Goal: Transaction & Acquisition: Purchase product/service

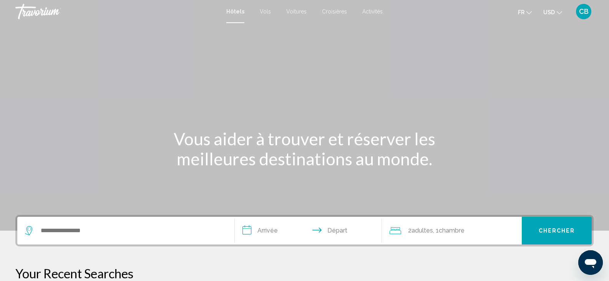
click at [112, 237] on div "Search widget" at bounding box center [126, 231] width 202 height 28
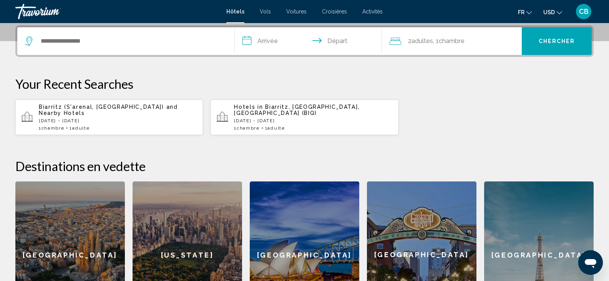
scroll to position [190, 0]
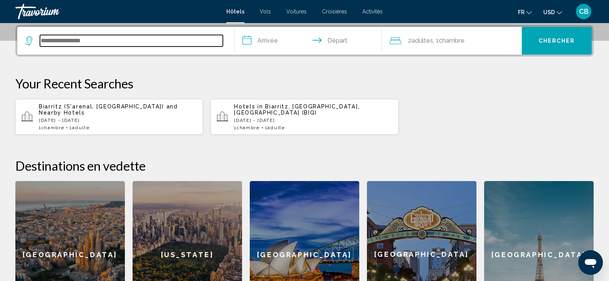
click at [164, 35] on input "Search widget" at bounding box center [131, 41] width 183 height 12
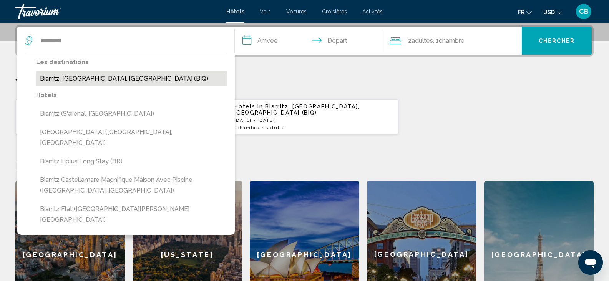
click at [152, 74] on button "Biarritz, [GEOGRAPHIC_DATA], [GEOGRAPHIC_DATA] (BIQ)" at bounding box center [131, 78] width 191 height 15
type input "**********"
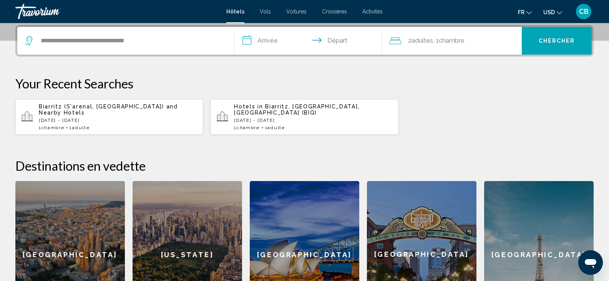
click at [276, 35] on input "**********" at bounding box center [310, 42] width 151 height 30
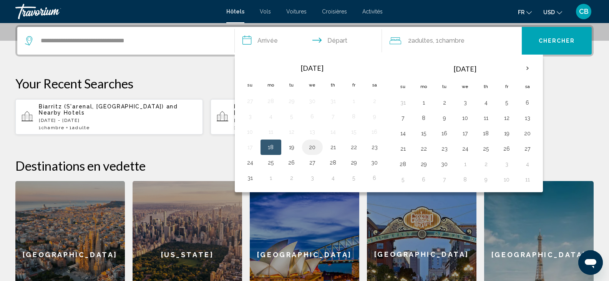
click at [317, 147] on button "20" at bounding box center [312, 147] width 12 height 11
click at [349, 148] on button "22" at bounding box center [353, 147] width 12 height 11
type input "**********"
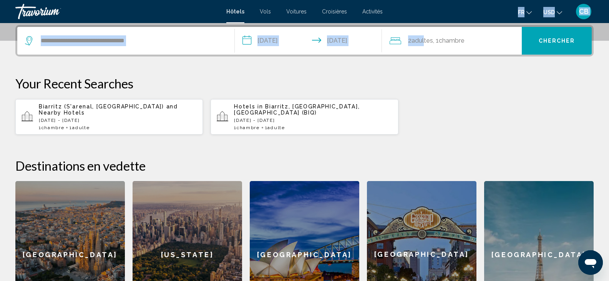
drag, startPoint x: 429, startPoint y: 22, endPoint x: 426, endPoint y: 32, distance: 11.2
click at [426, 32] on div "2 Adulte Adultes , 1 Chambre pièces" at bounding box center [455, 41] width 132 height 28
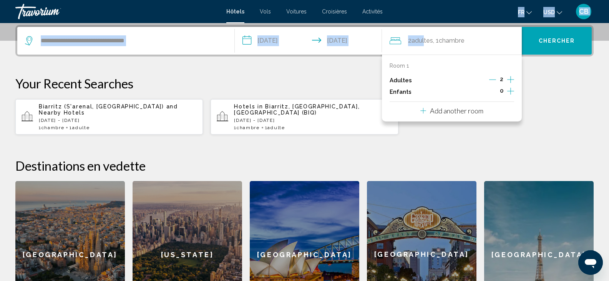
click at [489, 76] on icon "Decrement adults" at bounding box center [492, 79] width 7 height 7
click at [563, 28] on button "Chercher" at bounding box center [556, 41] width 70 height 28
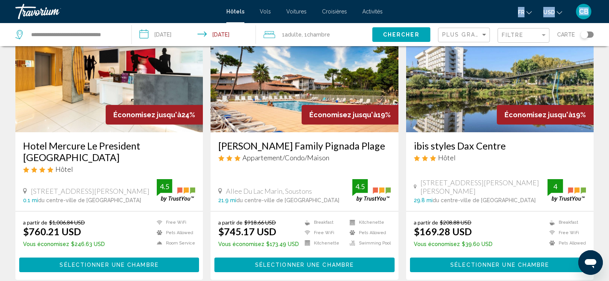
scroll to position [66, 0]
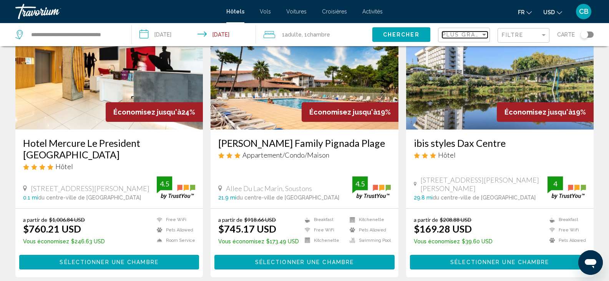
click at [464, 38] on mat-select "Plus grandes économies" at bounding box center [464, 35] width 45 height 7
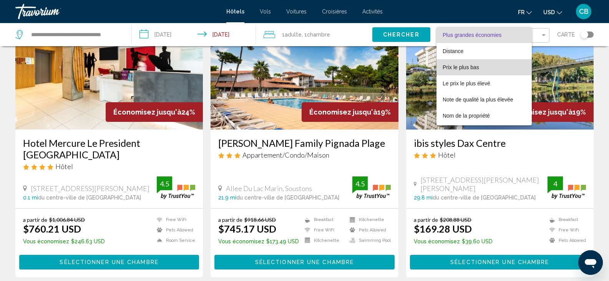
click at [451, 65] on span "Prix le plus bas" at bounding box center [460, 67] width 36 height 6
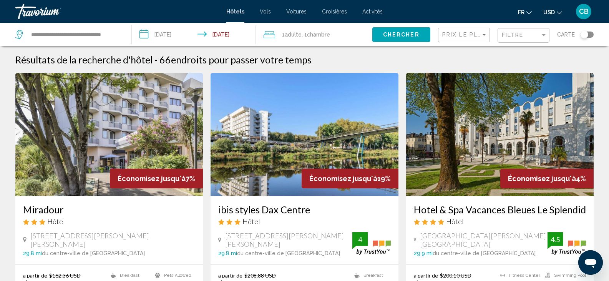
click at [108, 109] on img "Main content" at bounding box center [108, 134] width 187 height 123
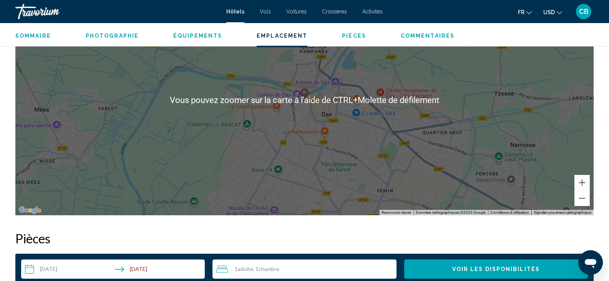
scroll to position [751, 0]
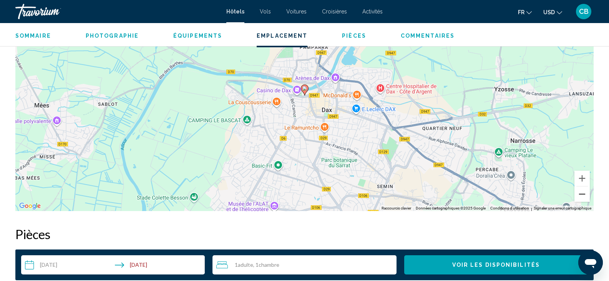
click at [587, 186] on button "Zoom arrière" at bounding box center [581, 193] width 15 height 15
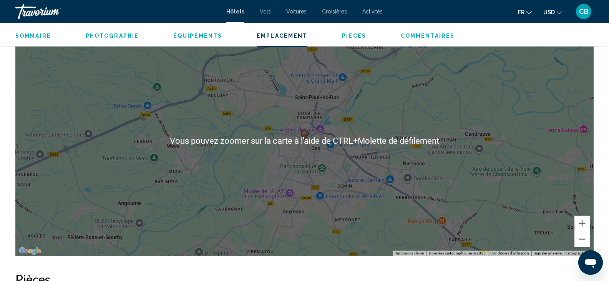
scroll to position [705, 0]
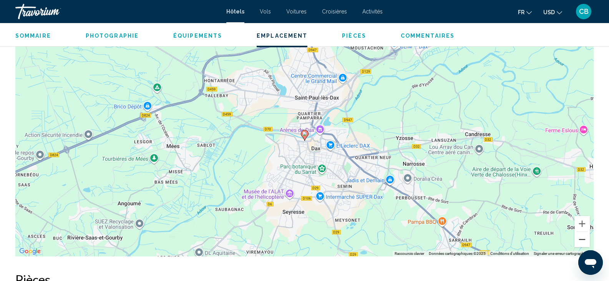
click at [577, 239] on button "Zoom arrière" at bounding box center [581, 239] width 15 height 15
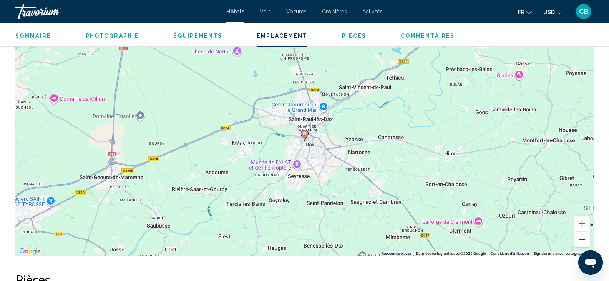
click at [577, 239] on button "Zoom arrière" at bounding box center [581, 239] width 15 height 15
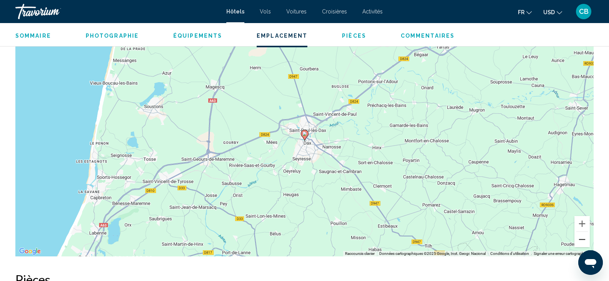
click at [577, 239] on button "Zoom arrière" at bounding box center [581, 239] width 15 height 15
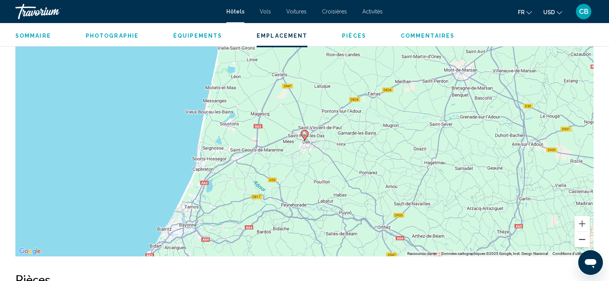
click at [577, 239] on button "Zoom arrière" at bounding box center [581, 239] width 15 height 15
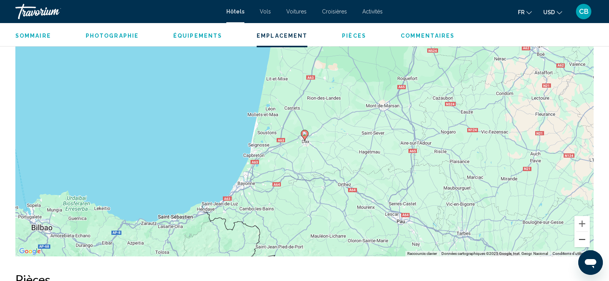
click at [577, 239] on button "Zoom arrière" at bounding box center [581, 239] width 15 height 15
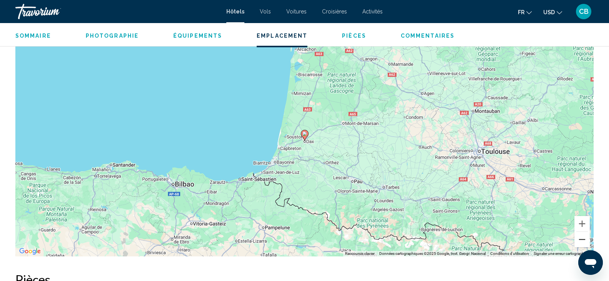
click at [577, 239] on button "Zoom arrière" at bounding box center [581, 239] width 15 height 15
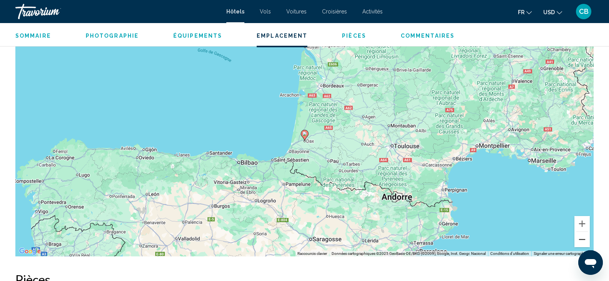
click at [577, 239] on button "Zoom arrière" at bounding box center [581, 239] width 15 height 15
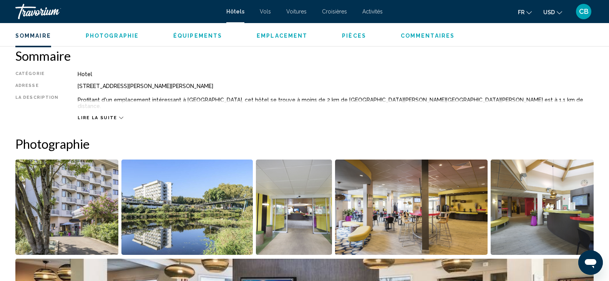
scroll to position [238, 0]
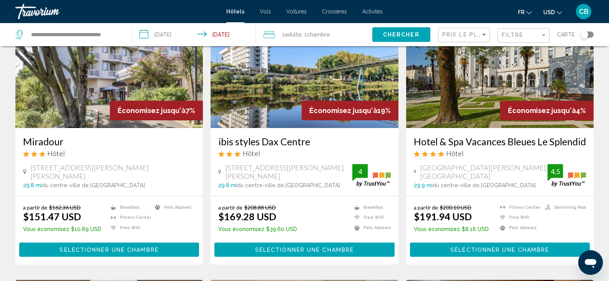
scroll to position [73, 0]
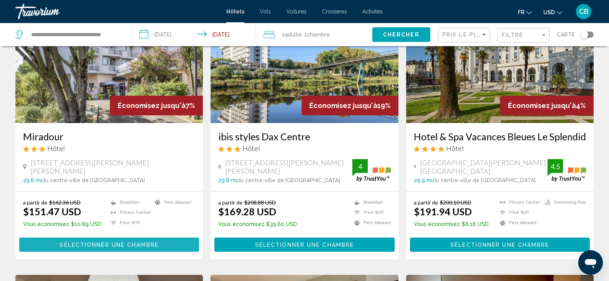
click at [152, 243] on span "Sélectionner une chambre" at bounding box center [109, 244] width 99 height 6
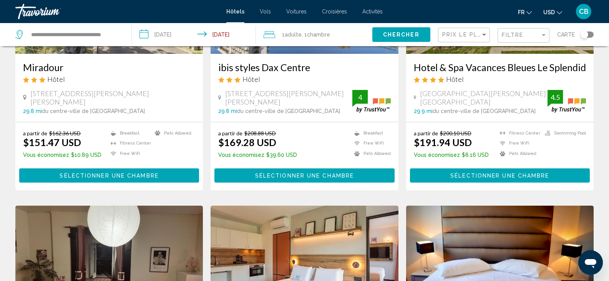
scroll to position [151, 0]
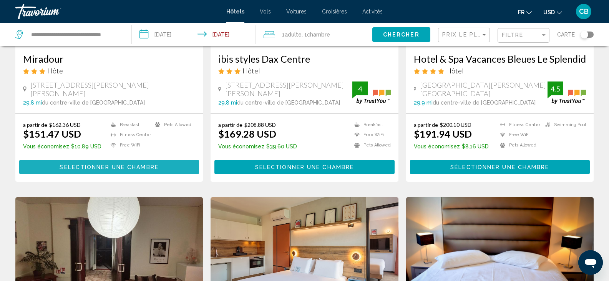
click at [166, 168] on button "Sélectionner une chambre" at bounding box center [109, 167] width 180 height 14
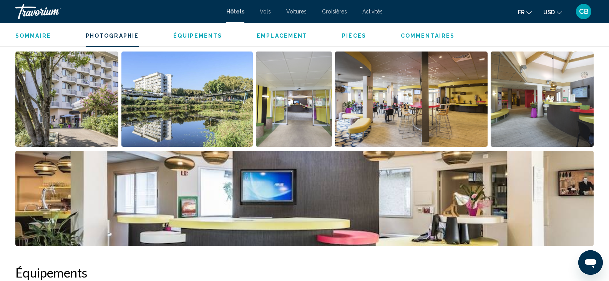
scroll to position [356, 0]
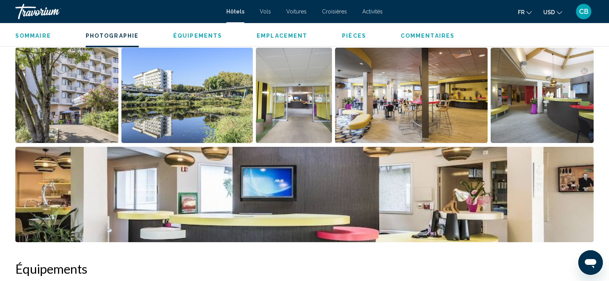
click at [351, 39] on button "Pièces" at bounding box center [354, 35] width 24 height 7
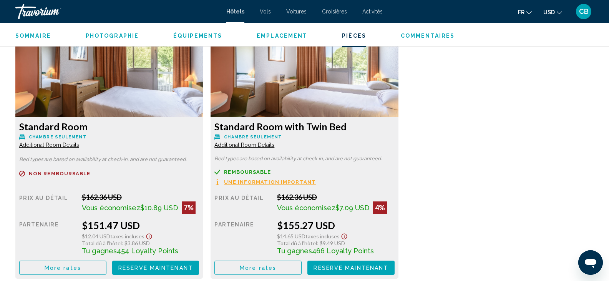
scroll to position [1037, 0]
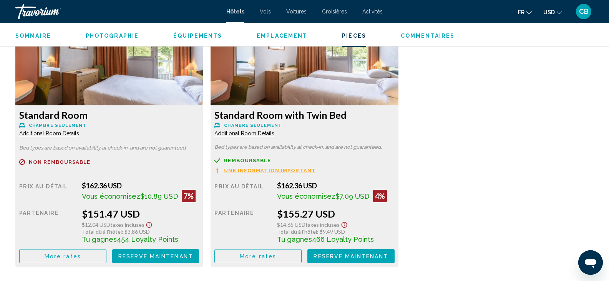
click at [244, 168] on span "Une information important" at bounding box center [270, 170] width 92 height 5
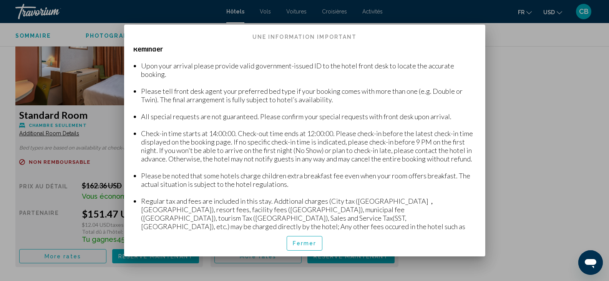
scroll to position [0, 0]
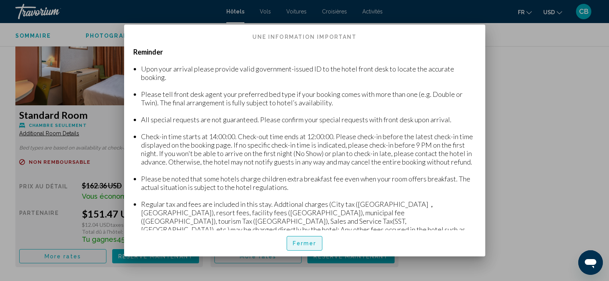
click at [301, 241] on span "Fermer" at bounding box center [305, 243] width 24 height 6
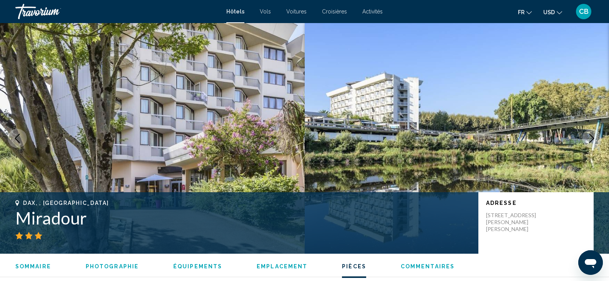
scroll to position [1037, 0]
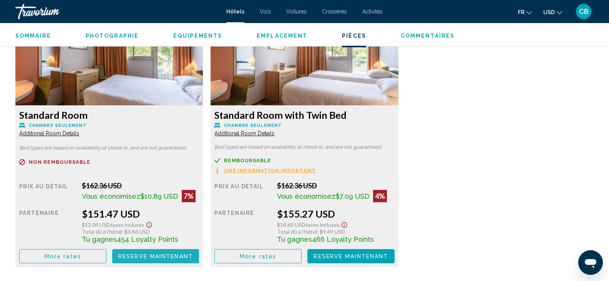
click at [182, 253] on span "Reserve maintenant" at bounding box center [155, 256] width 74 height 6
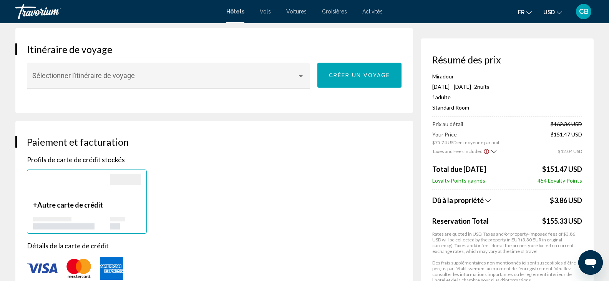
scroll to position [444, 0]
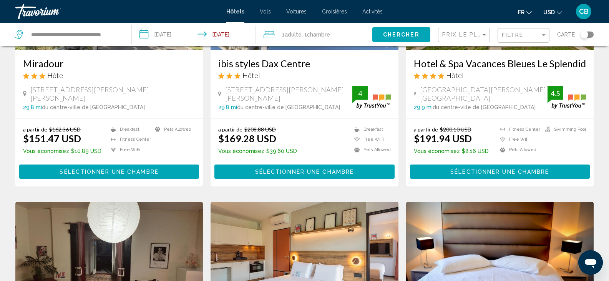
scroll to position [151, 0]
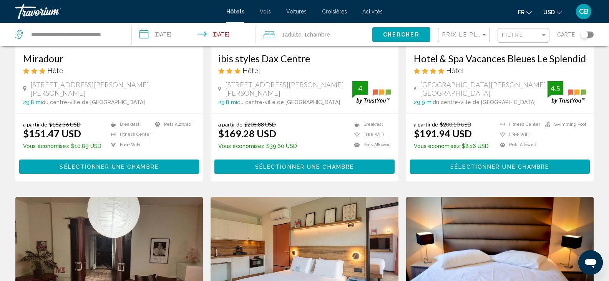
click at [183, 170] on button "Sélectionner une chambre" at bounding box center [109, 166] width 180 height 14
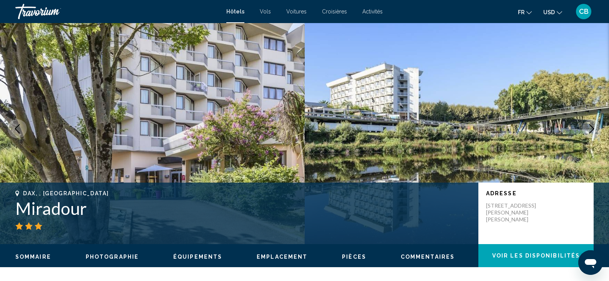
scroll to position [1, 0]
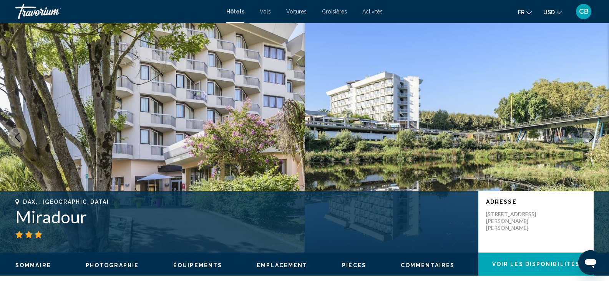
click at [353, 275] on div "Sommaire Photographie Équipements Emplacement Pièces Commentaires Voir les disp…" at bounding box center [304, 264] width 609 height 24
click at [354, 266] on span "Pièces" at bounding box center [354, 265] width 24 height 6
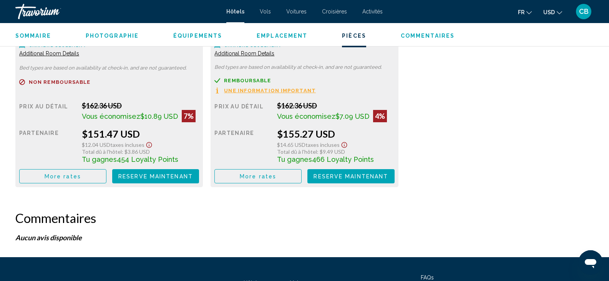
scroll to position [1126, 0]
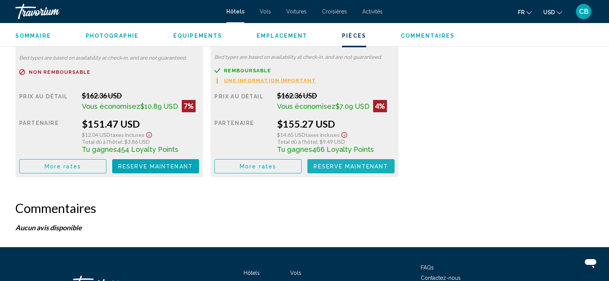
click at [354, 163] on span "Reserve maintenant" at bounding box center [350, 166] width 74 height 6
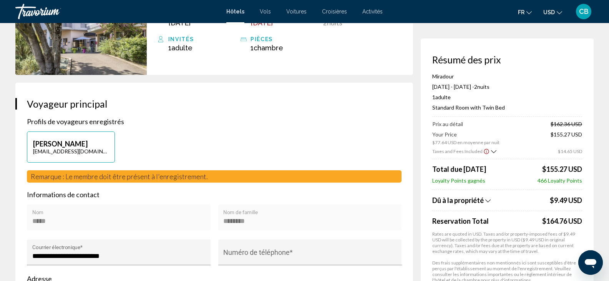
scroll to position [107, 0]
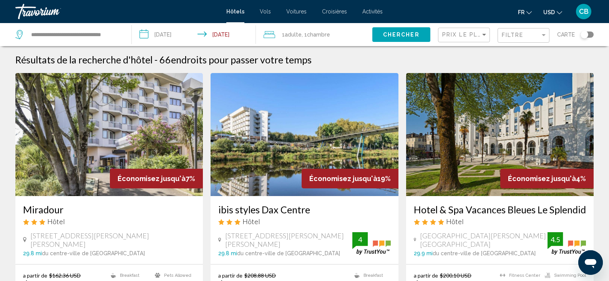
click at [122, 32] on div "**********" at bounding box center [69, 34] width 108 height 23
click at [111, 32] on input "**********" at bounding box center [74, 35] width 89 height 12
click at [116, 35] on input "**********" at bounding box center [74, 35] width 89 height 12
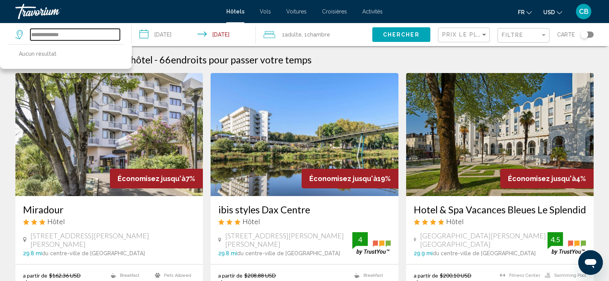
type input "**********"
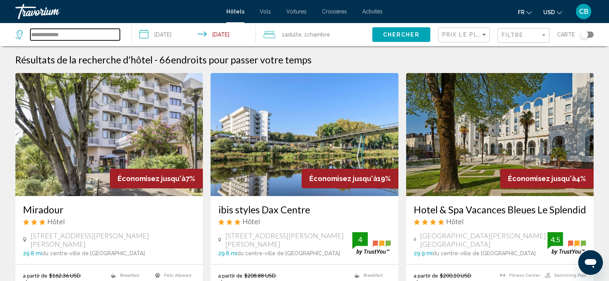
click at [64, 30] on input "**********" at bounding box center [74, 35] width 89 height 12
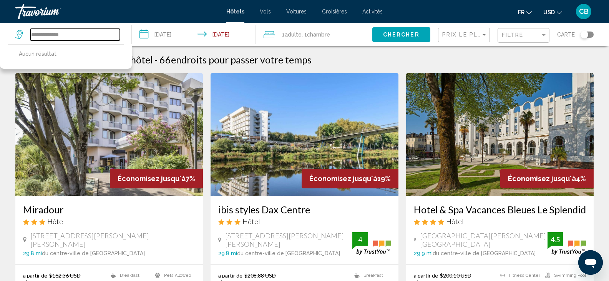
click at [65, 30] on input "**********" at bounding box center [74, 35] width 89 height 12
click at [69, 32] on input "**********" at bounding box center [74, 35] width 89 height 12
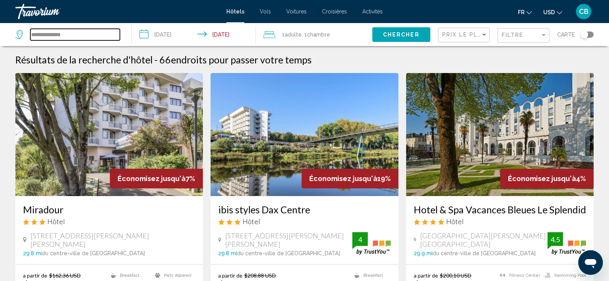
click at [96, 36] on input "**********" at bounding box center [74, 35] width 89 height 12
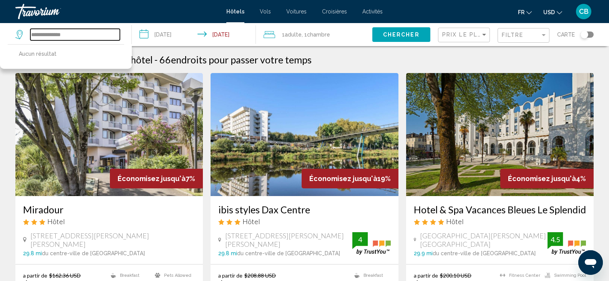
click at [96, 36] on input "**********" at bounding box center [74, 35] width 89 height 12
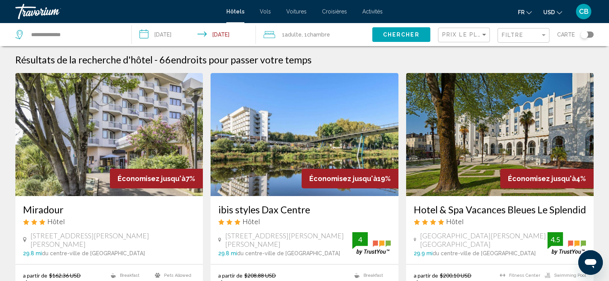
click at [20, 31] on icon "Search widget" at bounding box center [19, 34] width 9 height 9
click at [64, 40] on div "**********" at bounding box center [69, 34] width 108 height 23
click at [84, 28] on div "**********" at bounding box center [69, 34] width 108 height 23
click at [415, 35] on span "Chercher" at bounding box center [401, 35] width 36 height 6
click at [127, 29] on app-destination-search "**********" at bounding box center [66, 34] width 132 height 23
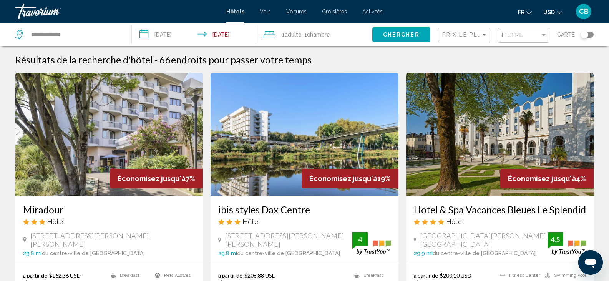
drag, startPoint x: 126, startPoint y: 31, endPoint x: 82, endPoint y: 37, distance: 45.0
click at [82, 37] on app-destination-search "**********" at bounding box center [66, 34] width 132 height 23
click at [82, 37] on input "**********" at bounding box center [74, 35] width 89 height 12
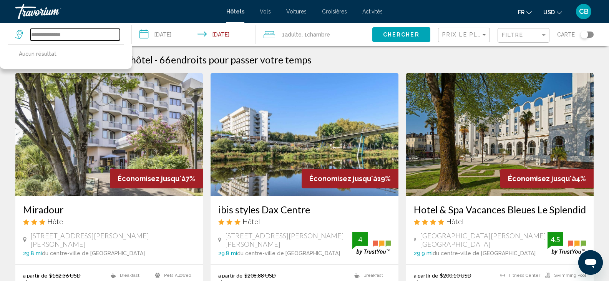
click at [82, 37] on input "**********" at bounding box center [74, 35] width 89 height 12
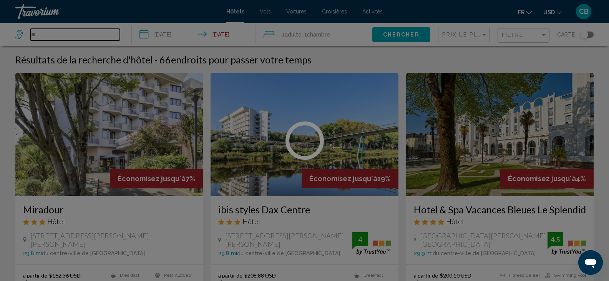
type input "*"
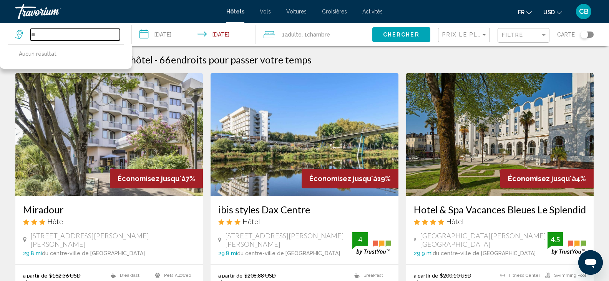
type input "*"
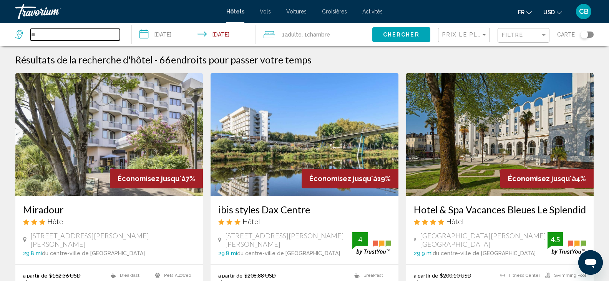
click at [82, 37] on input "**" at bounding box center [74, 35] width 89 height 12
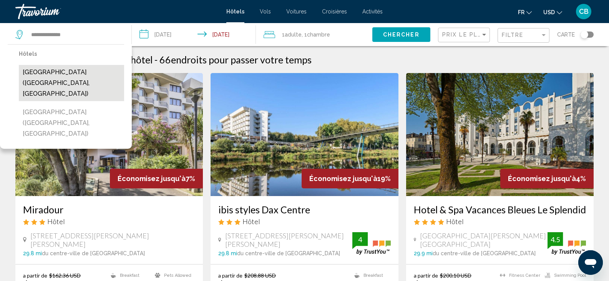
click at [69, 71] on button "[GEOGRAPHIC_DATA] ([GEOGRAPHIC_DATA], [GEOGRAPHIC_DATA])" at bounding box center [71, 83] width 105 height 36
type input "**********"
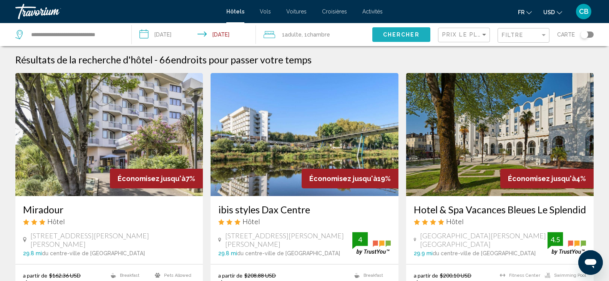
click at [379, 38] on button "Chercher" at bounding box center [401, 34] width 58 height 14
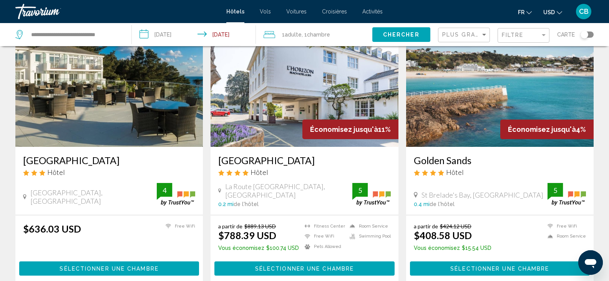
scroll to position [59, 0]
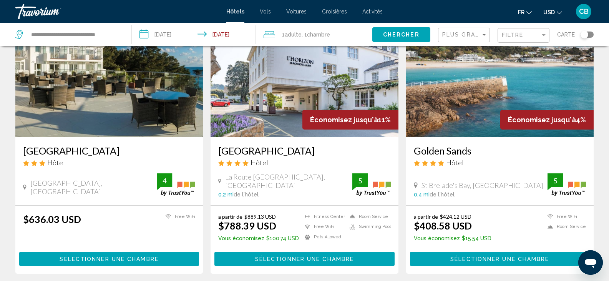
click at [456, 26] on div "Plus grandes économies" at bounding box center [464, 34] width 52 height 23
click at [454, 28] on div "Plus grandes économies" at bounding box center [464, 35] width 45 height 14
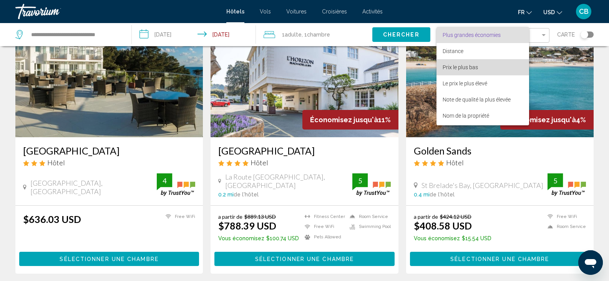
click at [454, 67] on span "Prix le plus bas" at bounding box center [459, 67] width 35 height 6
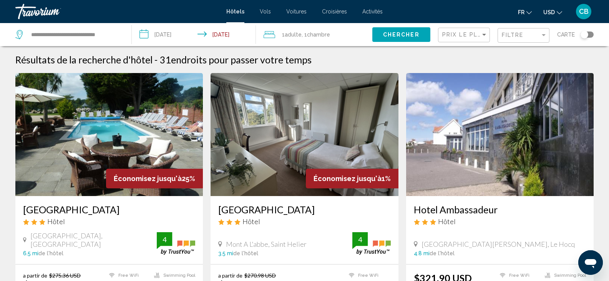
click at [115, 127] on img "Main content" at bounding box center [108, 134] width 187 height 123
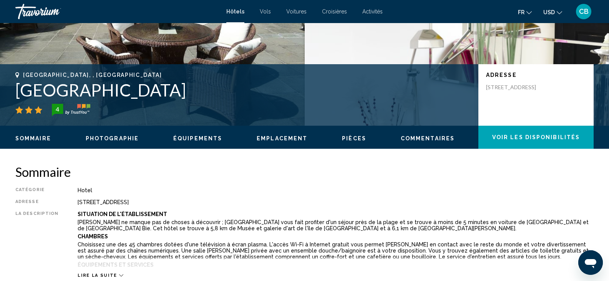
click at [348, 137] on span "Pièces" at bounding box center [354, 138] width 24 height 6
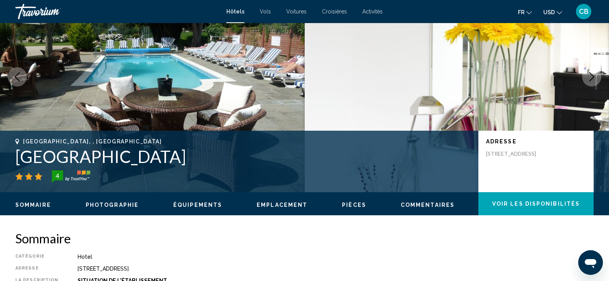
scroll to position [60, 0]
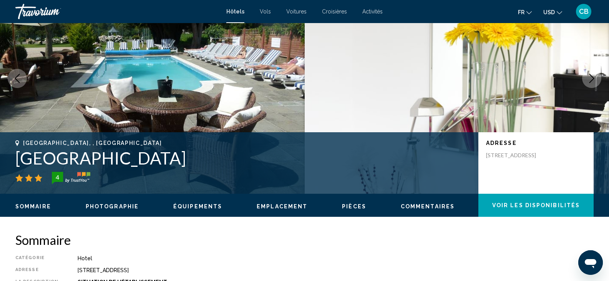
click at [592, 71] on button "Next image" at bounding box center [591, 78] width 19 height 19
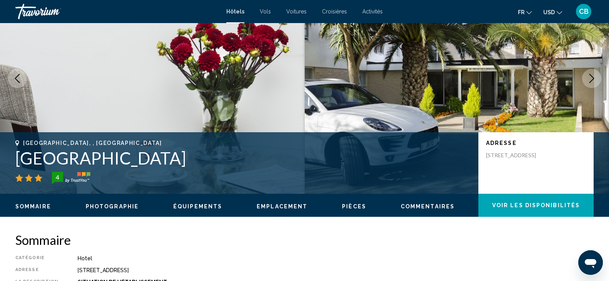
click at [592, 71] on button "Next image" at bounding box center [591, 78] width 19 height 19
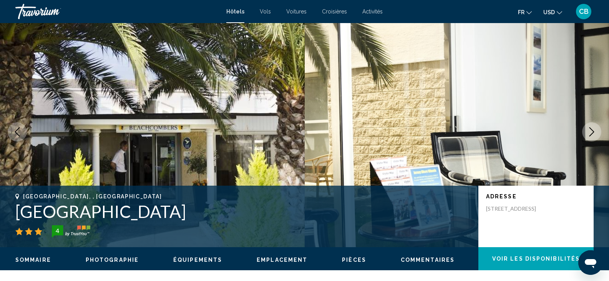
scroll to position [0, 0]
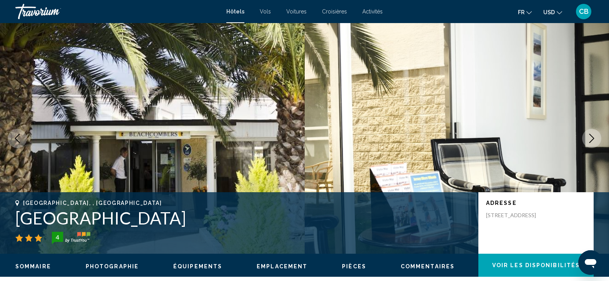
click at [596, 138] on button "Next image" at bounding box center [591, 138] width 19 height 19
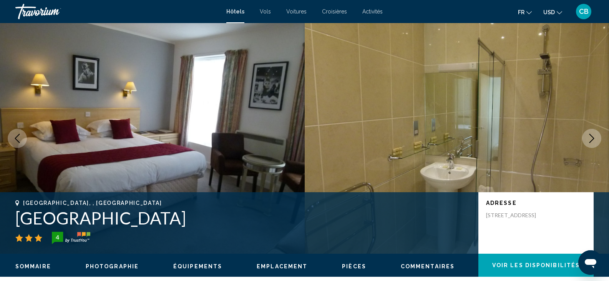
click at [596, 138] on button "Next image" at bounding box center [591, 138] width 19 height 19
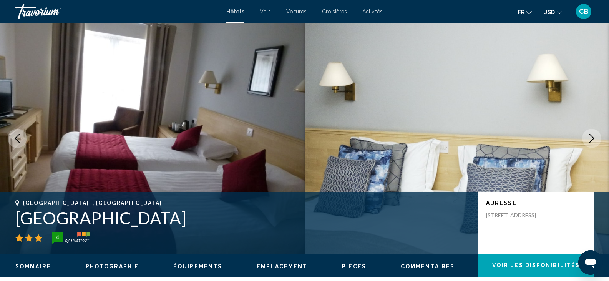
click at [596, 138] on button "Next image" at bounding box center [591, 138] width 19 height 19
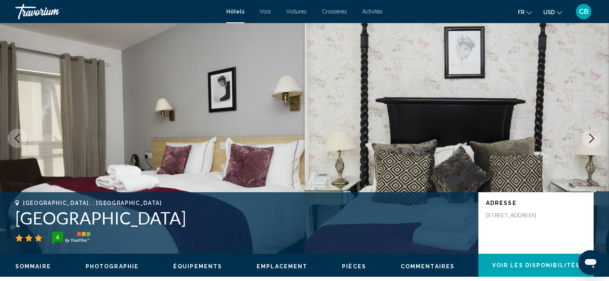
click at [596, 138] on button "Next image" at bounding box center [591, 138] width 19 height 19
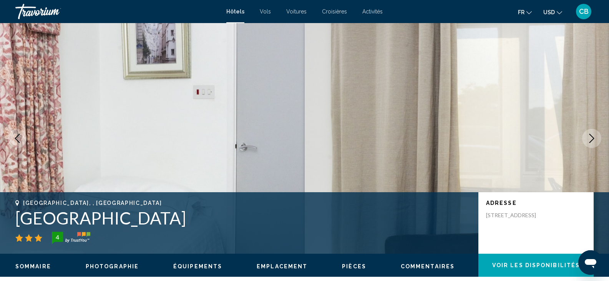
click at [596, 138] on button "Next image" at bounding box center [591, 138] width 19 height 19
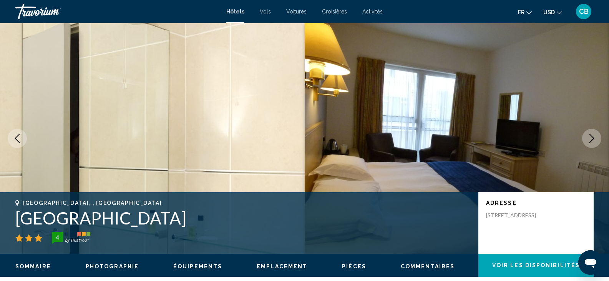
click at [596, 138] on button "Next image" at bounding box center [591, 138] width 19 height 19
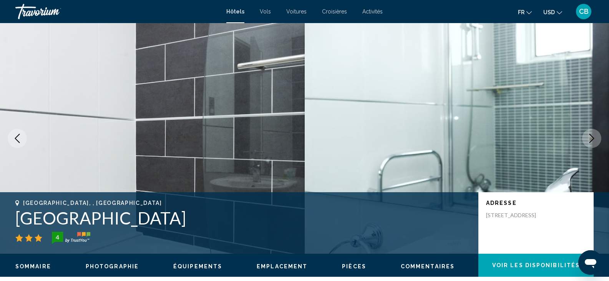
click at [596, 138] on button "Next image" at bounding box center [591, 138] width 19 height 19
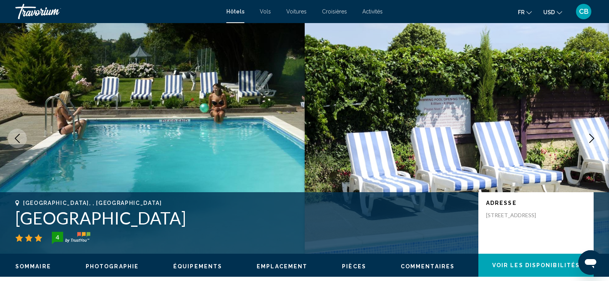
click at [596, 138] on button "Next image" at bounding box center [591, 138] width 19 height 19
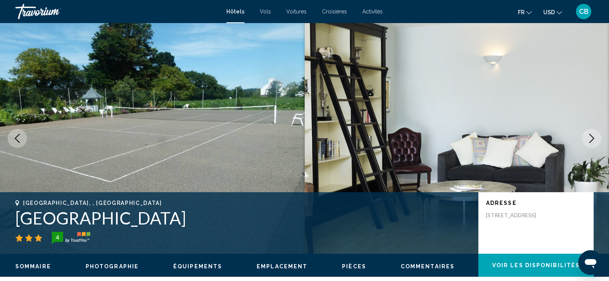
click at [596, 138] on button "Next image" at bounding box center [591, 138] width 19 height 19
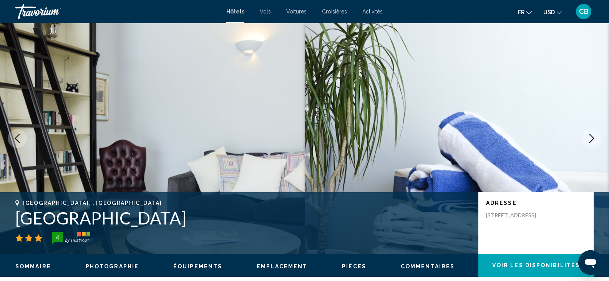
click at [596, 138] on button "Next image" at bounding box center [591, 138] width 19 height 19
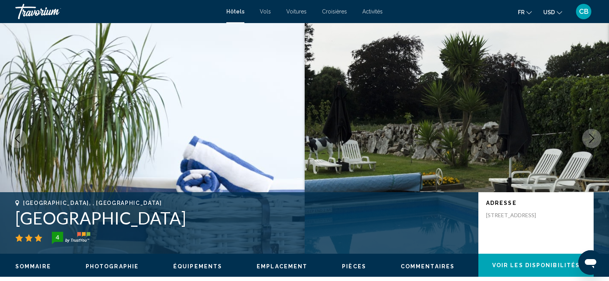
click at [596, 138] on button "Next image" at bounding box center [591, 138] width 19 height 19
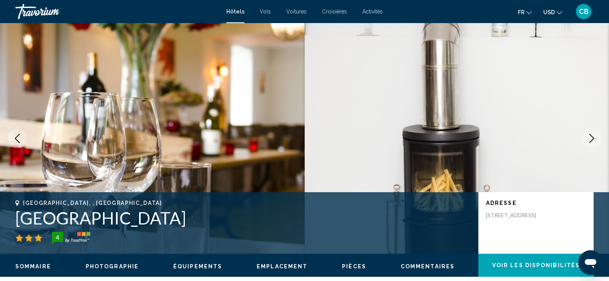
click at [596, 138] on button "Next image" at bounding box center [591, 138] width 19 height 19
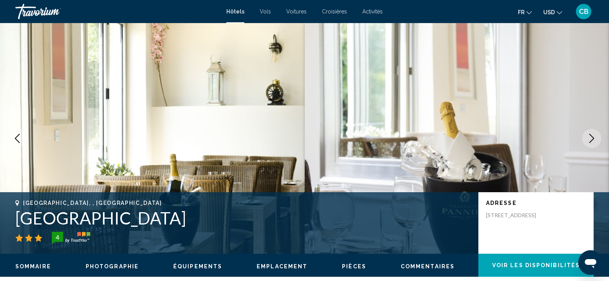
click at [596, 138] on button "Next image" at bounding box center [591, 138] width 19 height 19
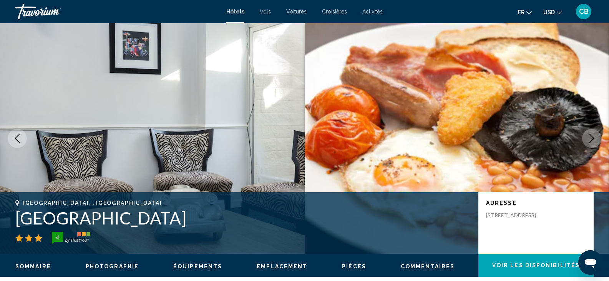
click at [596, 138] on button "Next image" at bounding box center [591, 138] width 19 height 19
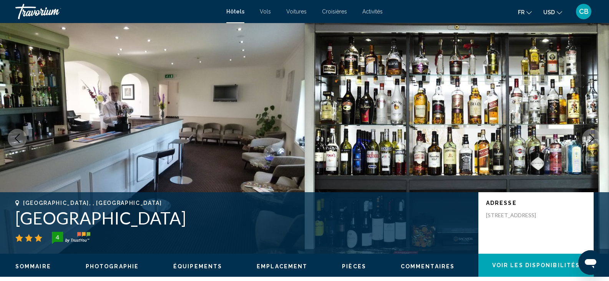
click at [596, 138] on button "Next image" at bounding box center [591, 138] width 19 height 19
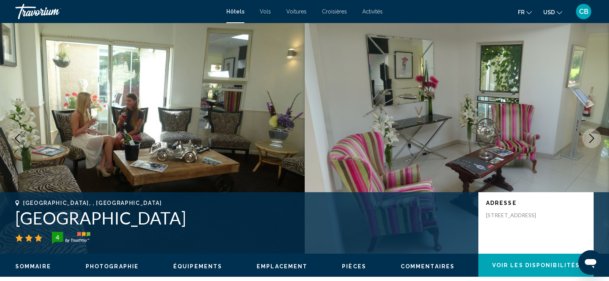
click at [596, 138] on button "Next image" at bounding box center [591, 138] width 19 height 19
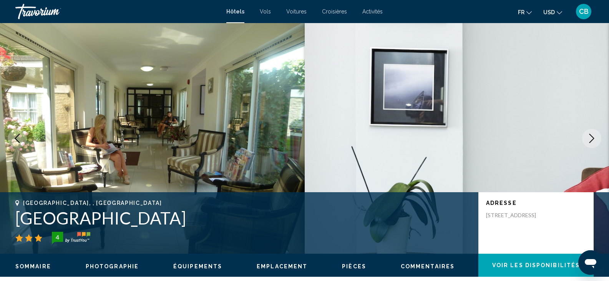
click at [596, 138] on button "Next image" at bounding box center [591, 138] width 19 height 19
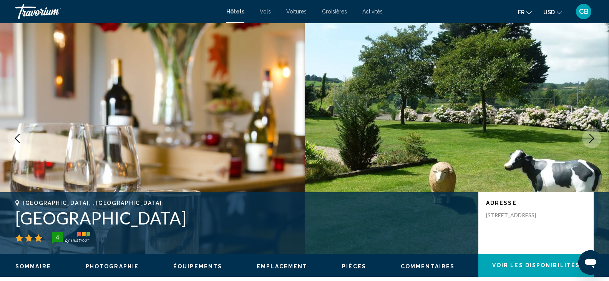
click at [596, 138] on button "Next image" at bounding box center [591, 138] width 19 height 19
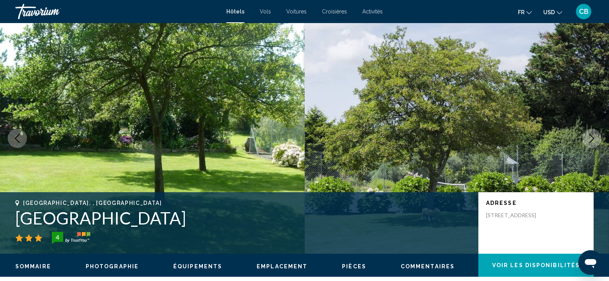
click at [596, 138] on button "Next image" at bounding box center [591, 138] width 19 height 19
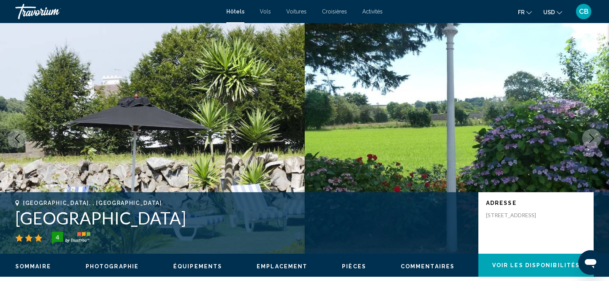
click at [596, 138] on button "Next image" at bounding box center [591, 138] width 19 height 19
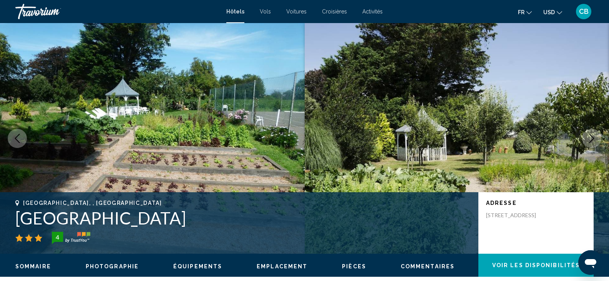
click at [596, 138] on button "Next image" at bounding box center [591, 138] width 19 height 19
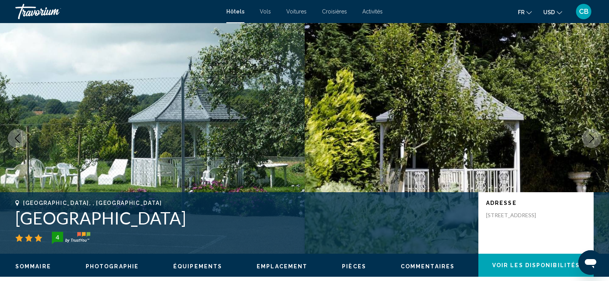
click at [596, 138] on button "Next image" at bounding box center [591, 138] width 19 height 19
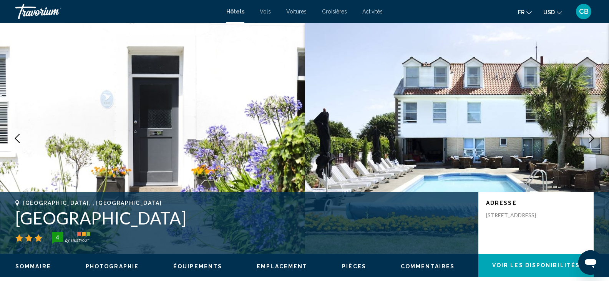
click at [596, 138] on button "Next image" at bounding box center [591, 138] width 19 height 19
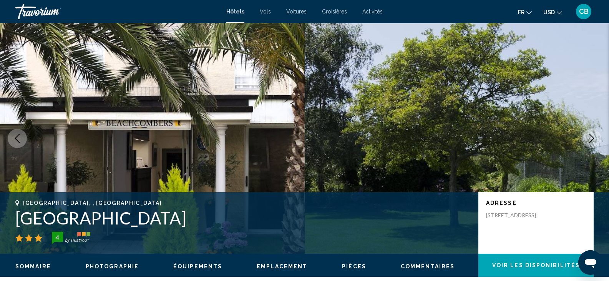
click at [596, 138] on button "Next image" at bounding box center [591, 138] width 19 height 19
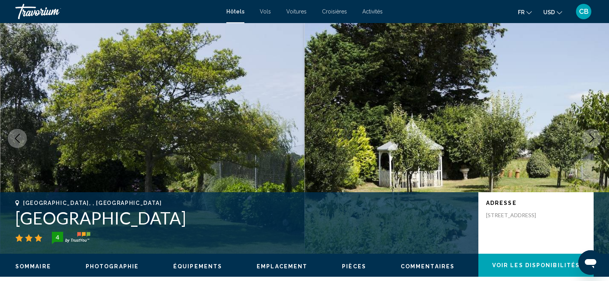
click at [596, 138] on button "Next image" at bounding box center [591, 138] width 19 height 19
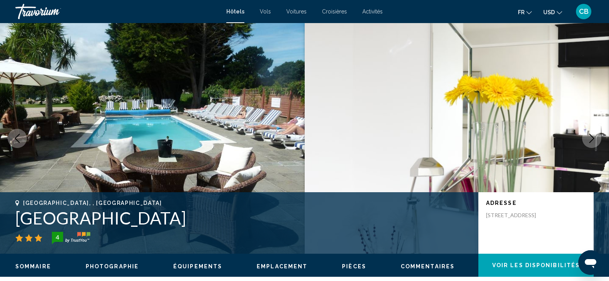
click at [595, 142] on icon "Next image" at bounding box center [591, 138] width 9 height 9
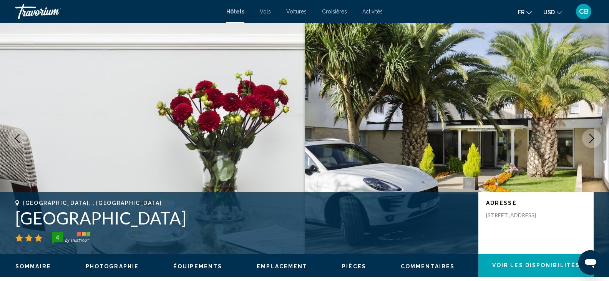
click at [595, 142] on icon "Next image" at bounding box center [591, 138] width 9 height 9
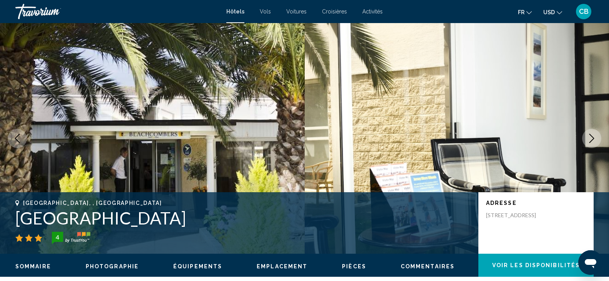
click at [595, 142] on icon "Next image" at bounding box center [591, 138] width 9 height 9
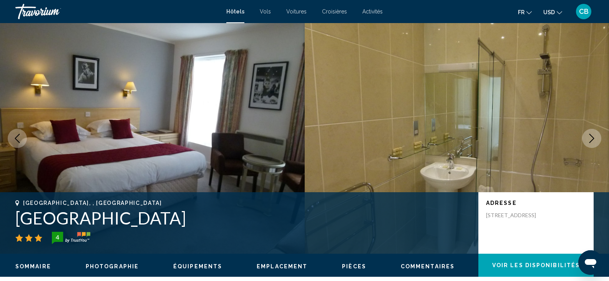
click at [595, 142] on icon "Next image" at bounding box center [591, 138] width 9 height 9
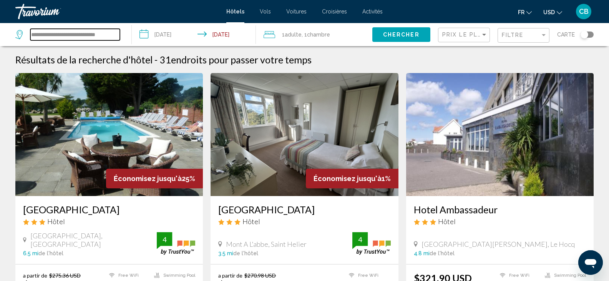
click at [107, 35] on input "**********" at bounding box center [74, 35] width 89 height 12
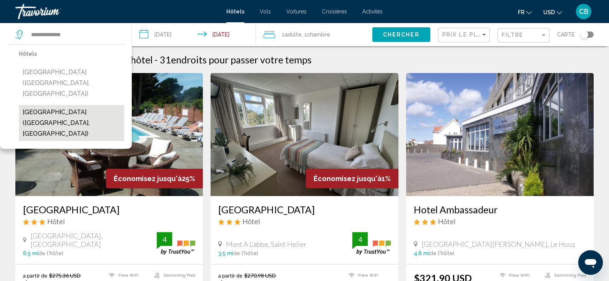
click at [66, 105] on button "[GEOGRAPHIC_DATA] ([GEOGRAPHIC_DATA], [GEOGRAPHIC_DATA])" at bounding box center [71, 123] width 105 height 36
type input "**********"
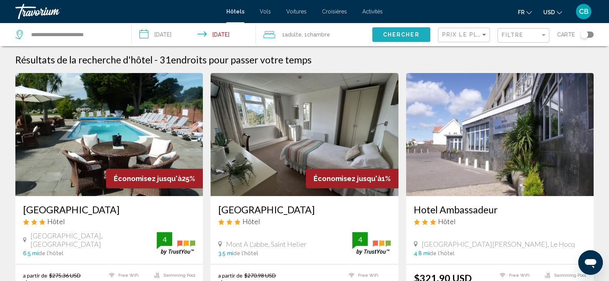
click at [390, 33] on span "Chercher" at bounding box center [401, 35] width 36 height 6
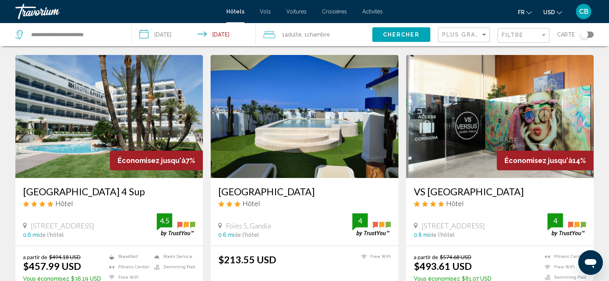
scroll to position [564, 0]
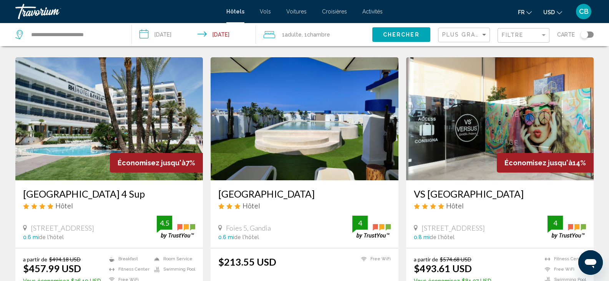
click at [343, 94] on img "Main content" at bounding box center [303, 118] width 187 height 123
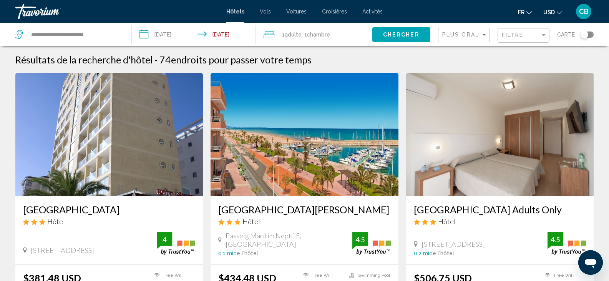
click at [109, 28] on div "**********" at bounding box center [69, 34] width 108 height 23
click at [104, 34] on input "**********" at bounding box center [74, 35] width 89 height 12
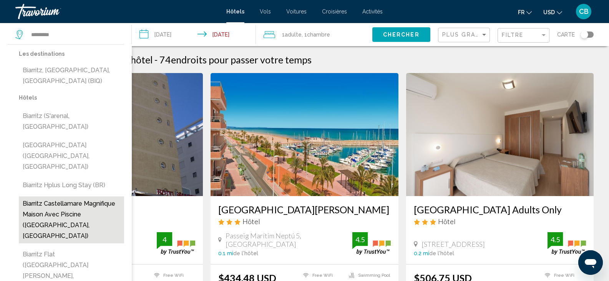
click at [87, 196] on button "Biarritz Castellamare Magnifique maison avec piscine ([GEOGRAPHIC_DATA], [GEOGR…" at bounding box center [71, 219] width 105 height 47
type input "**********"
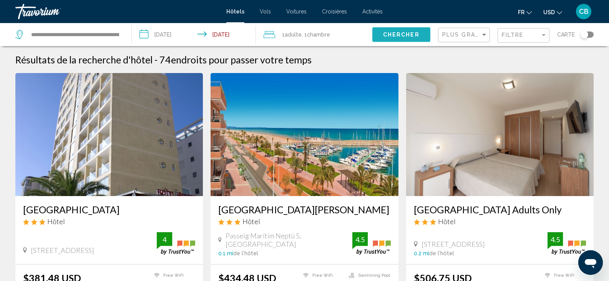
click at [374, 35] on button "Chercher" at bounding box center [401, 34] width 58 height 14
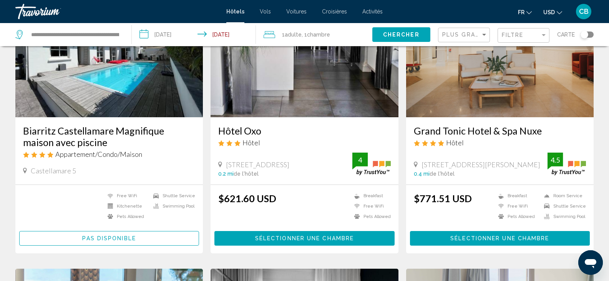
scroll to position [63, 0]
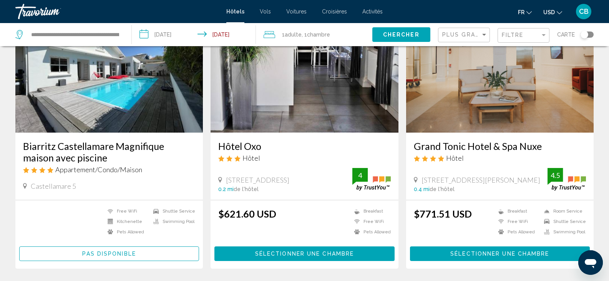
click at [113, 103] on img "Main content" at bounding box center [108, 71] width 187 height 123
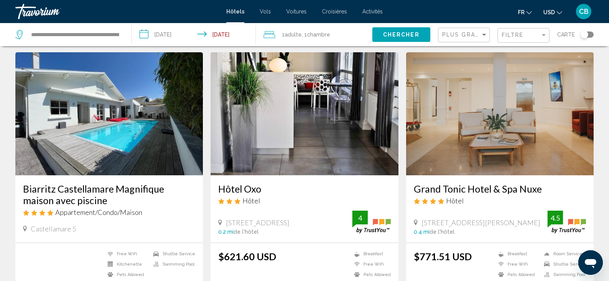
scroll to position [72, 0]
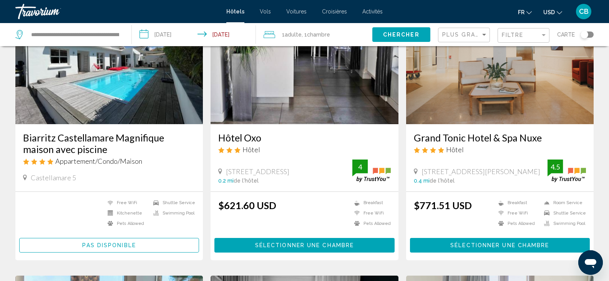
drag, startPoint x: 94, startPoint y: 237, endPoint x: 93, endPoint y: 241, distance: 4.0
click at [93, 241] on div "Free WiFi Kitchenette Pets Allowed Shuttle Service Swimming Pool Pas disponible" at bounding box center [109, 225] width 172 height 53
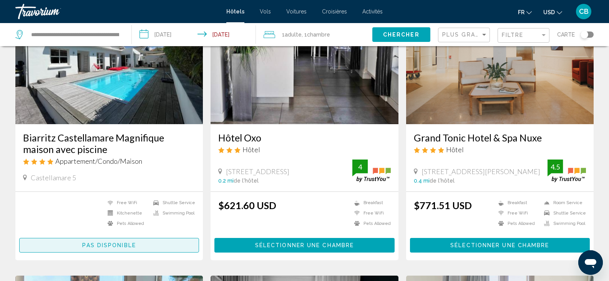
click at [93, 241] on button "Pas disponible" at bounding box center [109, 245] width 180 height 14
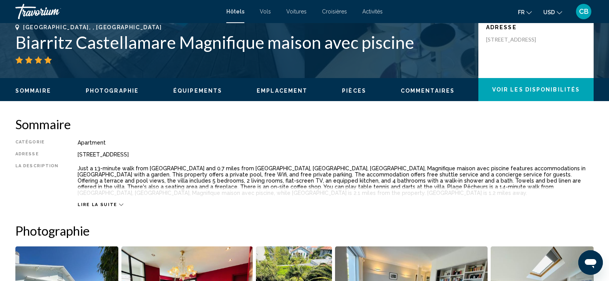
scroll to position [220, 0]
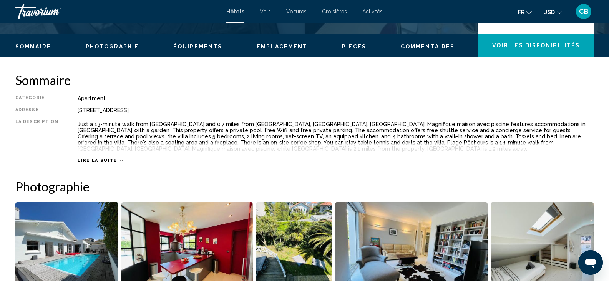
click at [109, 159] on span "Lire la suite" at bounding box center [97, 160] width 39 height 5
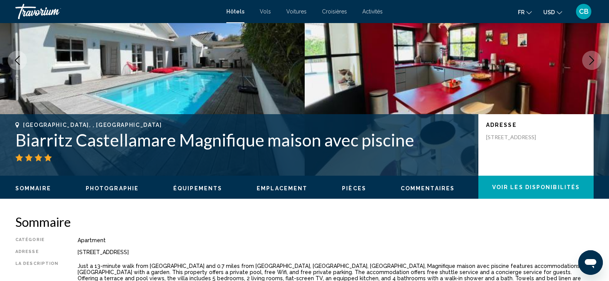
scroll to position [5, 0]
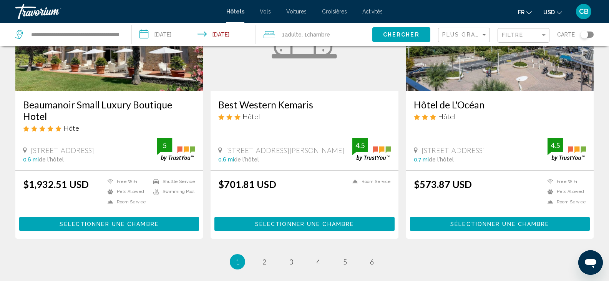
scroll to position [955, 0]
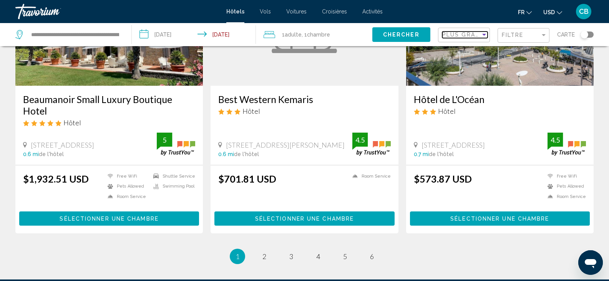
click at [457, 33] on span "Plus grandes économies" at bounding box center [487, 34] width 91 height 6
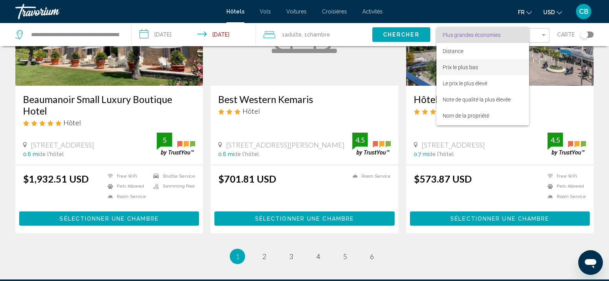
click at [456, 73] on span "Prix le plus bas" at bounding box center [482, 67] width 80 height 16
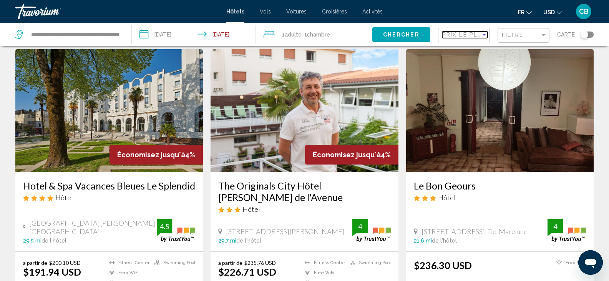
scroll to position [282, 0]
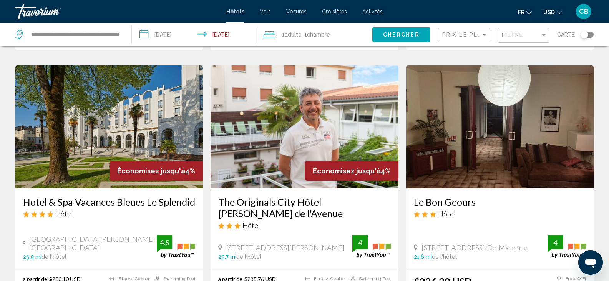
click at [151, 159] on img "Main content" at bounding box center [108, 126] width 187 height 123
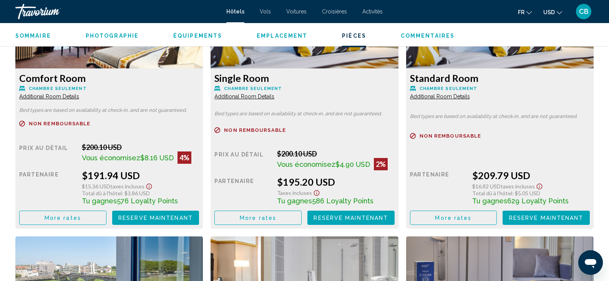
scroll to position [1115, 0]
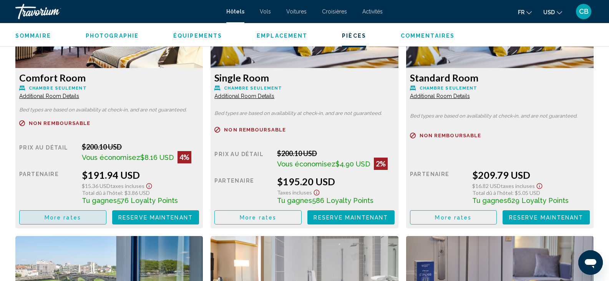
click at [84, 222] on button "More rates" at bounding box center [62, 217] width 87 height 14
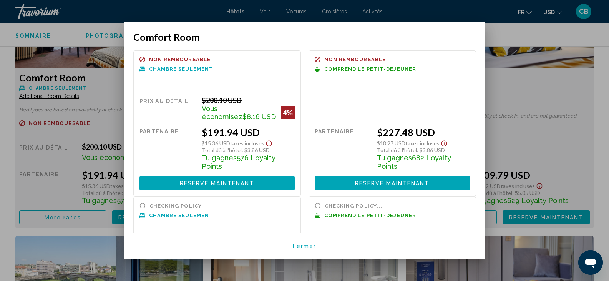
scroll to position [0, 0]
click at [321, 246] on button "Fermer" at bounding box center [304, 245] width 36 height 14
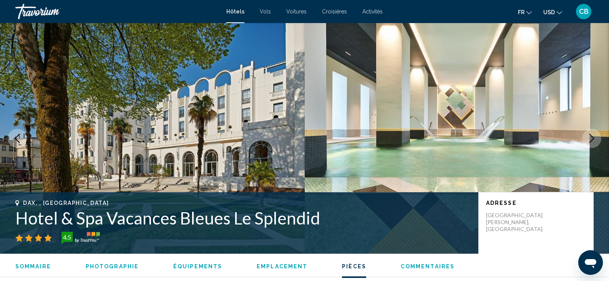
scroll to position [1115, 0]
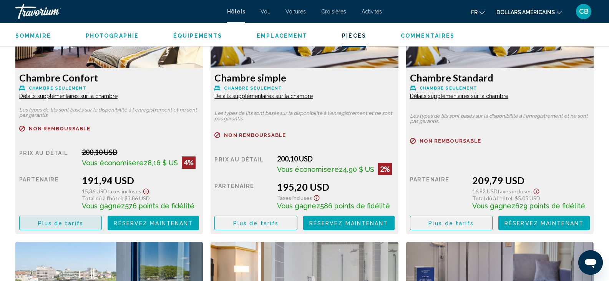
click at [49, 225] on font "Plus de tarifs" at bounding box center [60, 223] width 45 height 6
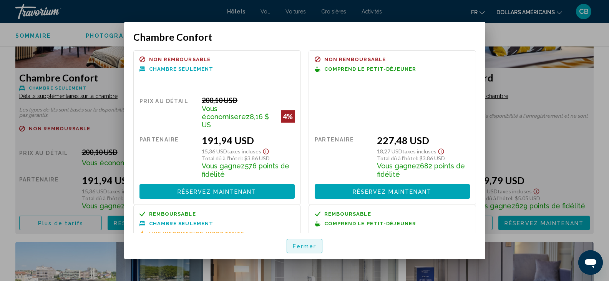
click at [297, 246] on font "Fermer" at bounding box center [305, 246] width 24 height 6
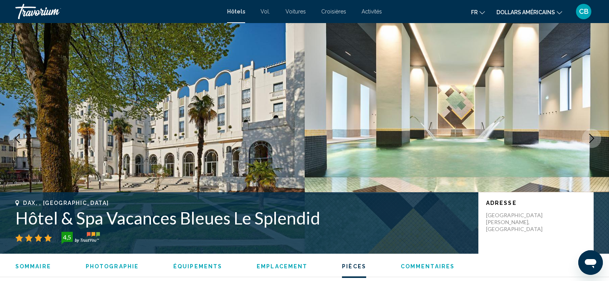
scroll to position [1115, 0]
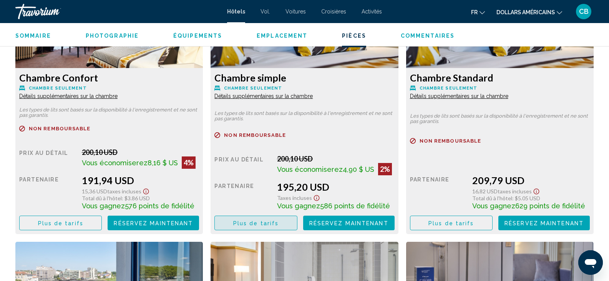
click at [267, 221] on font "Plus de tarifs" at bounding box center [255, 223] width 45 height 6
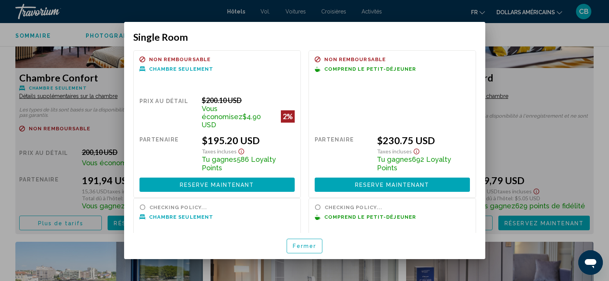
scroll to position [0, 0]
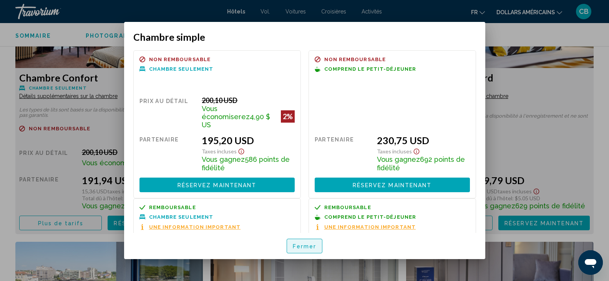
click at [318, 243] on button "Fermer" at bounding box center [304, 245] width 36 height 15
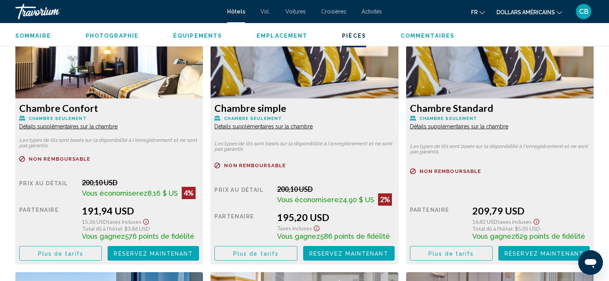
scroll to position [1087, 0]
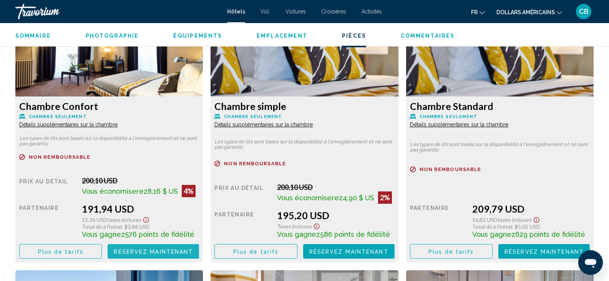
click at [124, 246] on button "Réservez maintenant Plus disponible" at bounding box center [153, 251] width 91 height 15
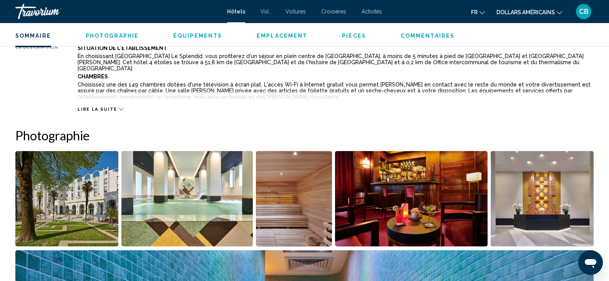
scroll to position [290, 0]
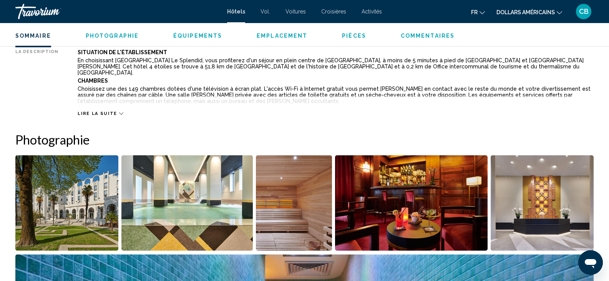
click at [85, 184] on img "Open full-screen image slider" at bounding box center [66, 202] width 103 height 95
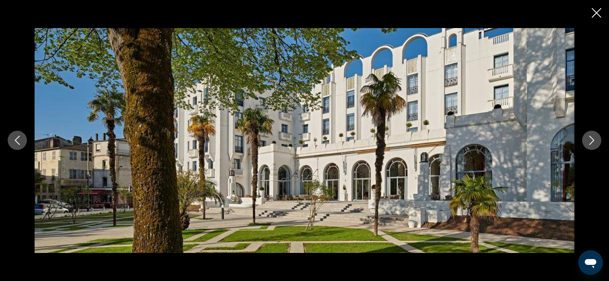
click at [588, 137] on icon "Next image" at bounding box center [591, 140] width 9 height 9
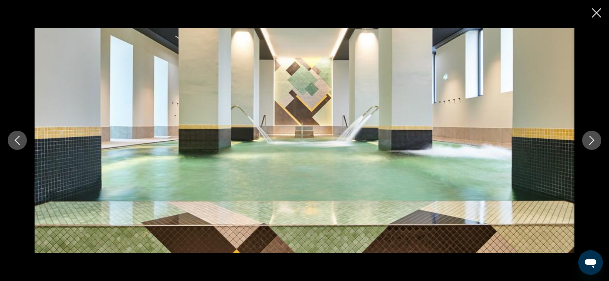
click at [588, 137] on icon "Next image" at bounding box center [591, 140] width 9 height 9
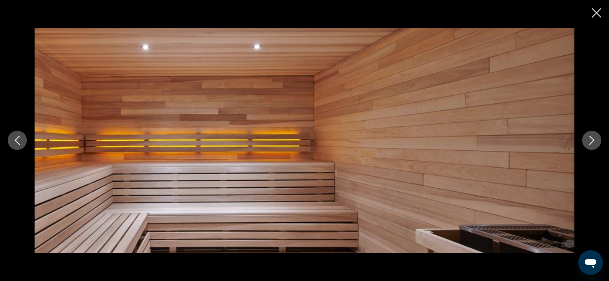
click at [588, 137] on icon "Next image" at bounding box center [591, 140] width 9 height 9
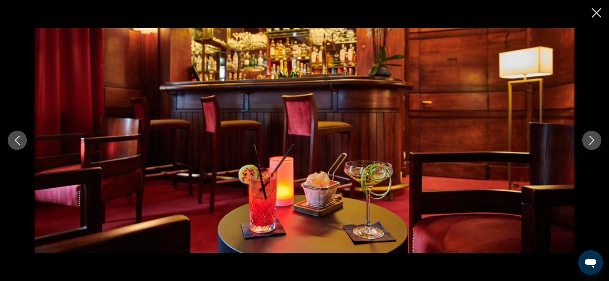
click at [588, 137] on icon "Next image" at bounding box center [591, 140] width 9 height 9
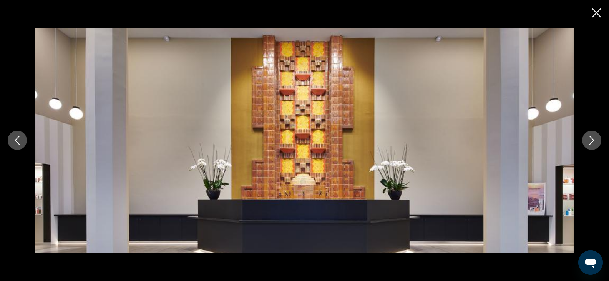
click at [588, 137] on icon "Next image" at bounding box center [591, 140] width 9 height 9
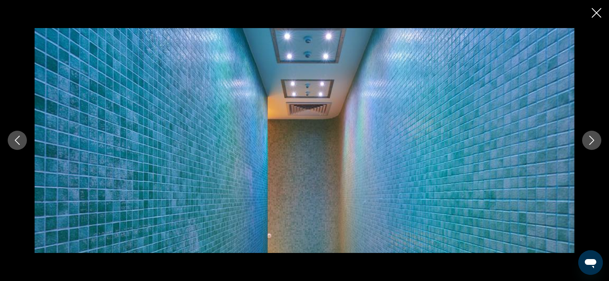
click at [588, 137] on icon "Next image" at bounding box center [591, 140] width 9 height 9
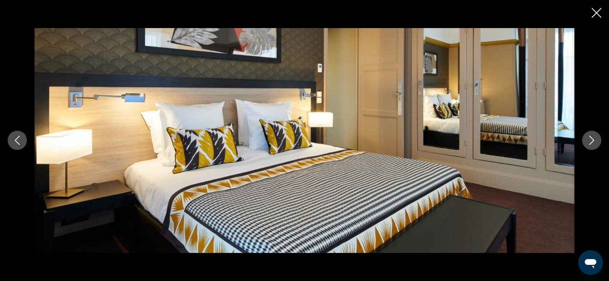
click at [588, 137] on icon "Next image" at bounding box center [591, 140] width 9 height 9
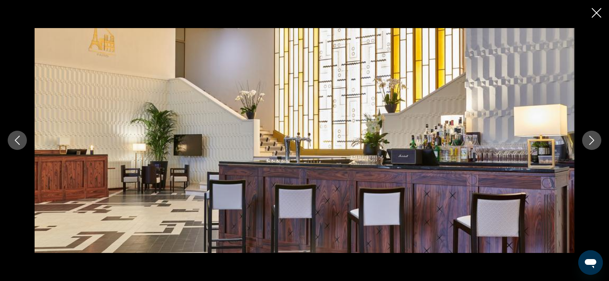
click at [588, 137] on icon "Next image" at bounding box center [591, 140] width 9 height 9
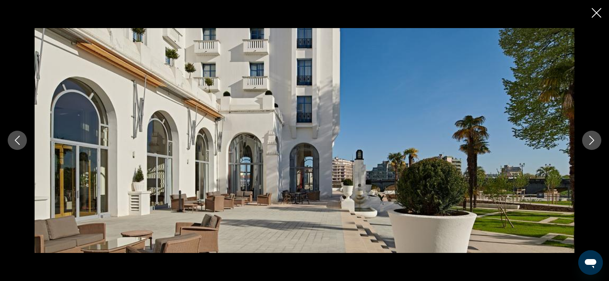
click at [588, 137] on icon "Next image" at bounding box center [591, 140] width 9 height 9
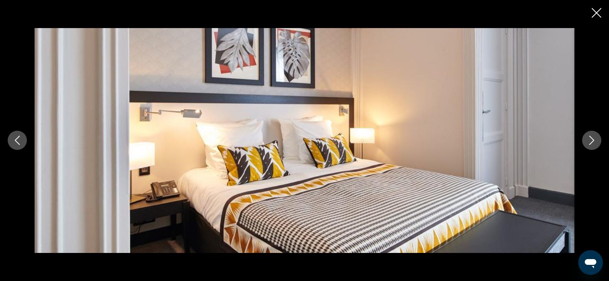
click at [588, 137] on icon "Next image" at bounding box center [591, 140] width 9 height 9
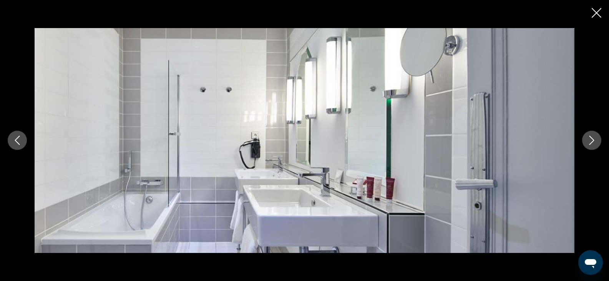
click at [588, 137] on icon "Next image" at bounding box center [591, 140] width 9 height 9
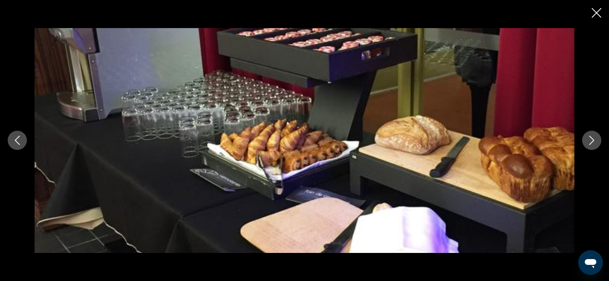
click at [588, 137] on icon "Next image" at bounding box center [591, 140] width 9 height 9
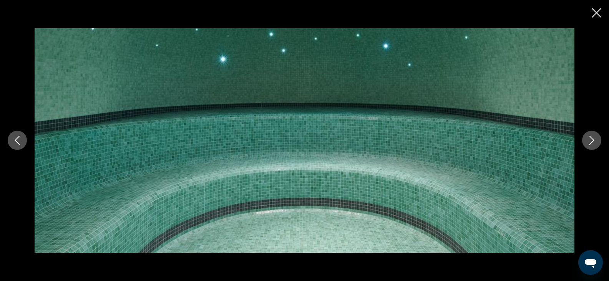
click at [588, 137] on icon "Next image" at bounding box center [591, 140] width 9 height 9
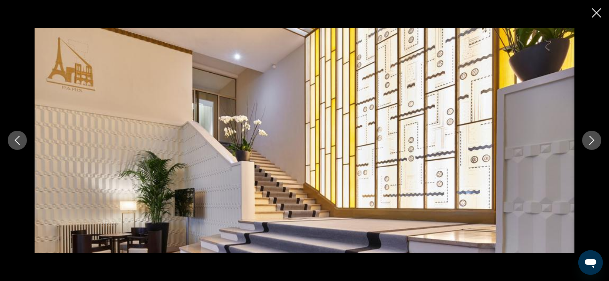
click at [588, 137] on icon "Next image" at bounding box center [591, 140] width 9 height 9
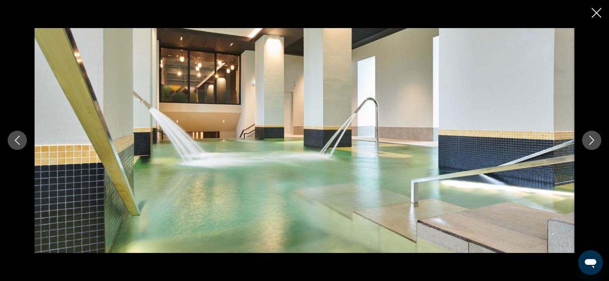
click at [588, 137] on icon "Next image" at bounding box center [591, 140] width 9 height 9
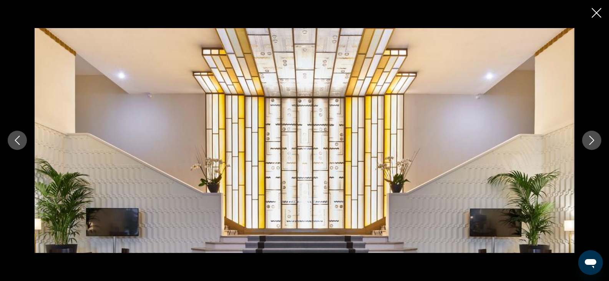
click at [588, 137] on icon "Next image" at bounding box center [591, 140] width 9 height 9
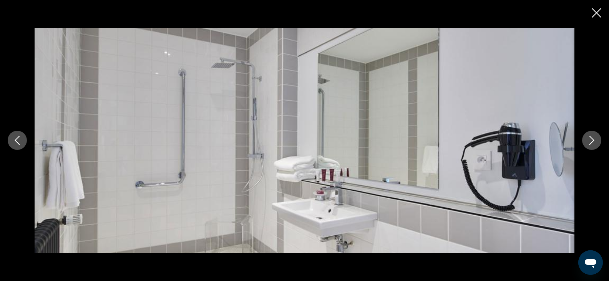
click at [588, 137] on icon "Next image" at bounding box center [591, 140] width 9 height 9
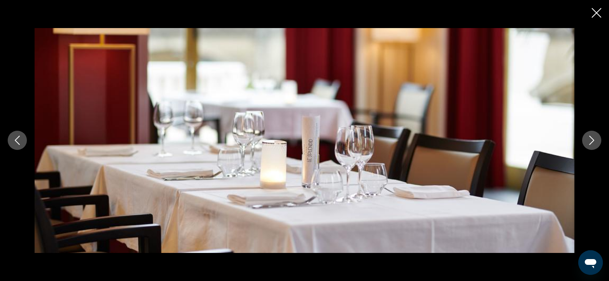
click at [592, 12] on icon "Close slideshow" at bounding box center [596, 13] width 10 height 10
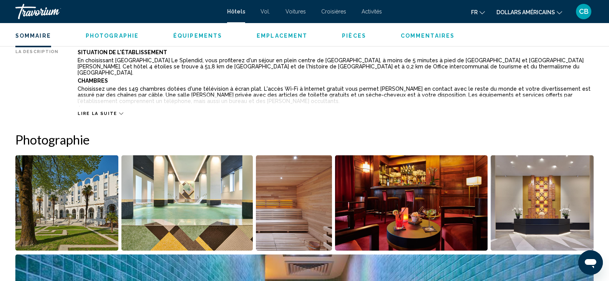
click at [108, 114] on span "Lire la suite" at bounding box center [97, 113] width 39 height 5
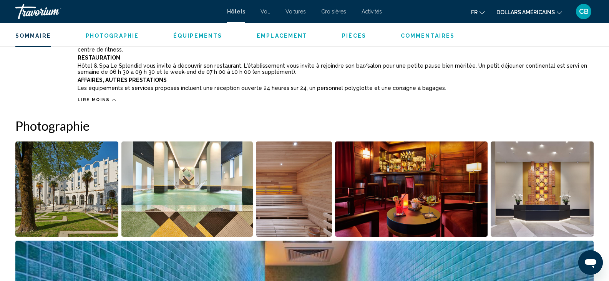
scroll to position [375, 0]
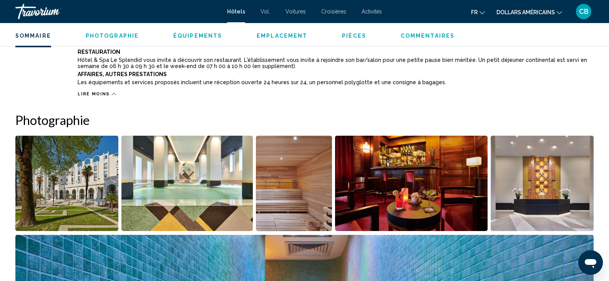
click at [104, 91] on span "Lire moins" at bounding box center [94, 93] width 32 height 5
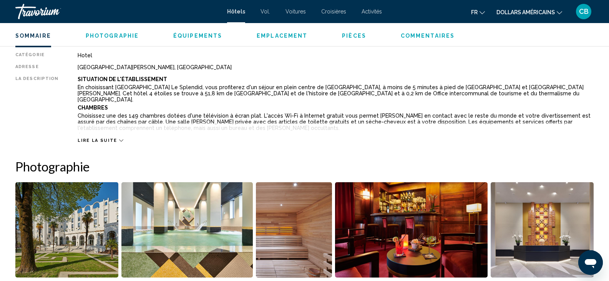
click at [112, 137] on div "Lire la suite" at bounding box center [336, 132] width 516 height 21
click at [119, 139] on icon "Contenu principal" at bounding box center [121, 140] width 4 height 4
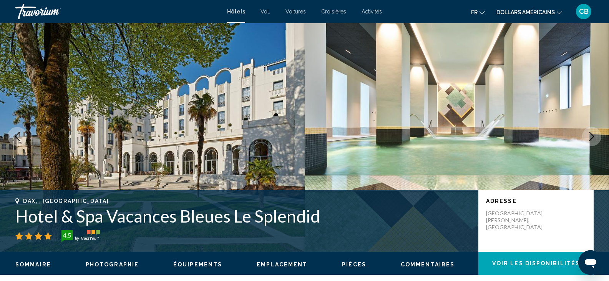
scroll to position [0, 0]
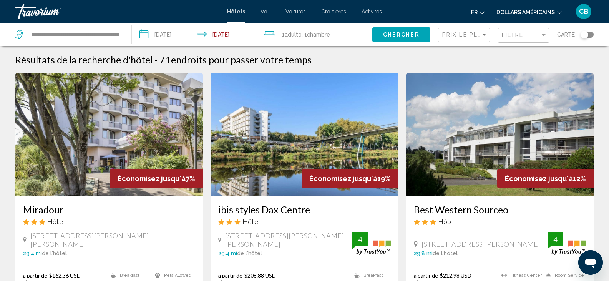
click at [230, 34] on input "**********" at bounding box center [195, 35] width 127 height 25
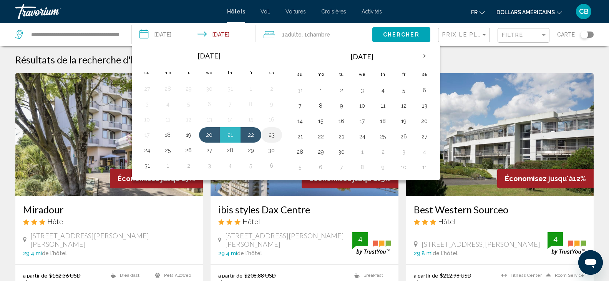
click at [270, 129] on td "23" at bounding box center [271, 134] width 21 height 15
click at [263, 135] on td "23" at bounding box center [271, 134] width 21 height 15
click at [208, 131] on button "20" at bounding box center [209, 134] width 12 height 11
click at [268, 136] on button "23" at bounding box center [271, 134] width 12 height 11
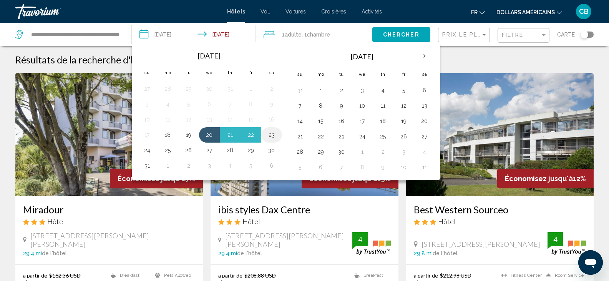
type input "**********"
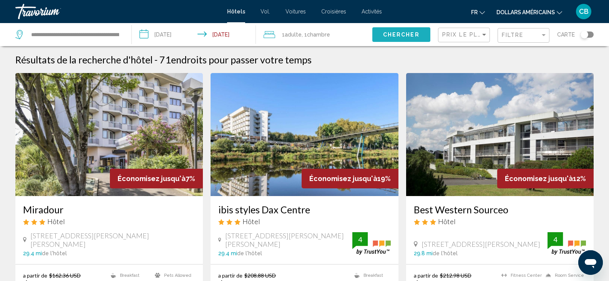
click at [385, 34] on span "Chercher" at bounding box center [401, 35] width 36 height 6
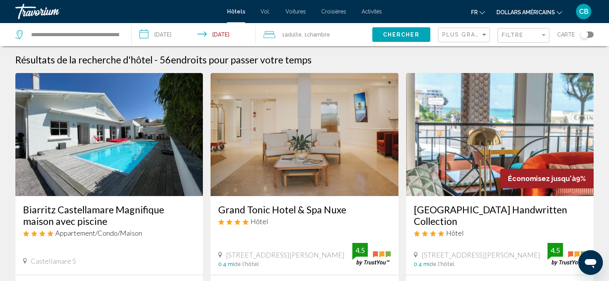
click at [446, 29] on div "Plus grandes économies" at bounding box center [464, 35] width 45 height 14
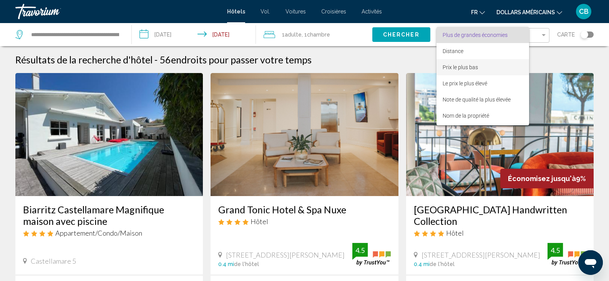
click at [439, 64] on mat-option "Prix le plus bas" at bounding box center [482, 67] width 93 height 16
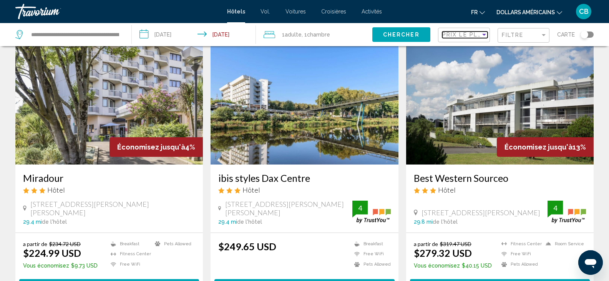
scroll to position [34, 0]
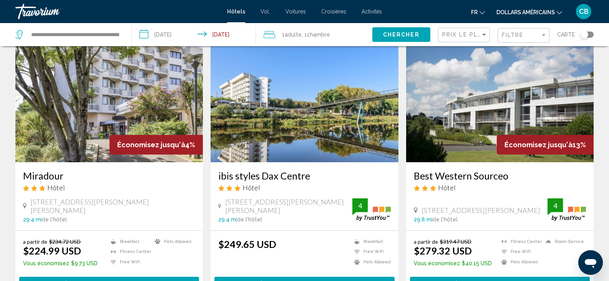
click at [483, 114] on img "Contenu principal" at bounding box center [499, 100] width 187 height 123
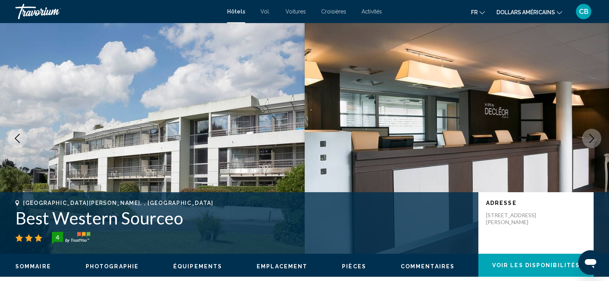
click at [585, 135] on button "Next image" at bounding box center [591, 138] width 19 height 19
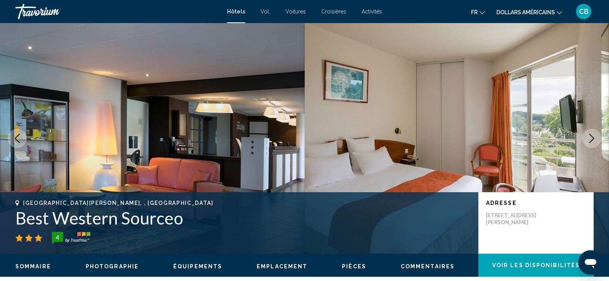
click at [585, 135] on button "Next image" at bounding box center [591, 138] width 19 height 19
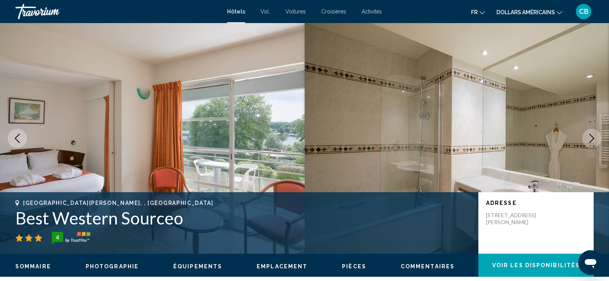
click at [585, 135] on button "Next image" at bounding box center [591, 138] width 19 height 19
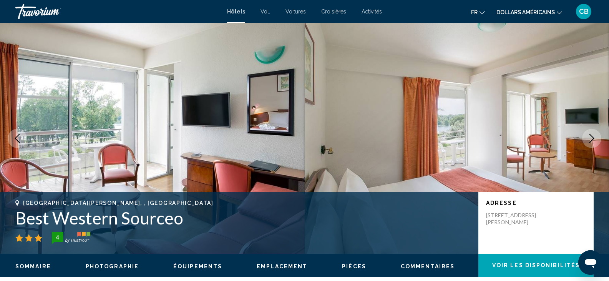
click at [585, 135] on button "Next image" at bounding box center [591, 138] width 19 height 19
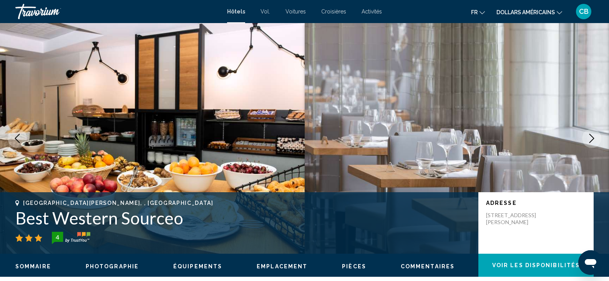
click at [585, 135] on button "Next image" at bounding box center [591, 138] width 19 height 19
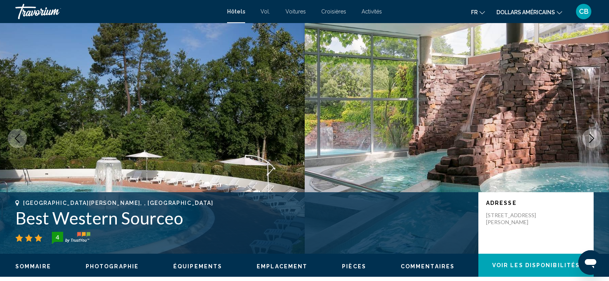
click at [436, 128] on img "Contenu principal" at bounding box center [456, 138] width 304 height 230
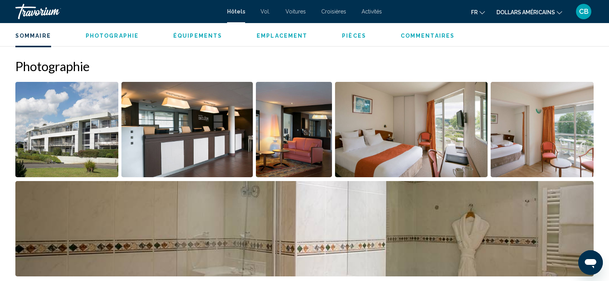
scroll to position [437, 0]
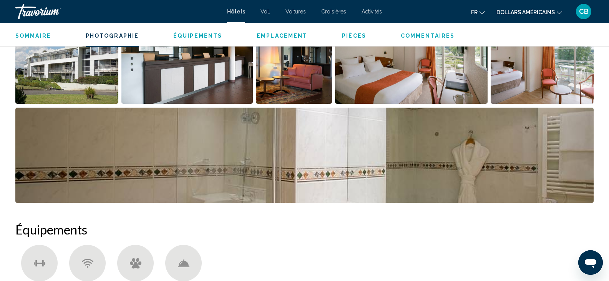
click at [236, 67] on img "Open full-screen image slider" at bounding box center [187, 55] width 132 height 95
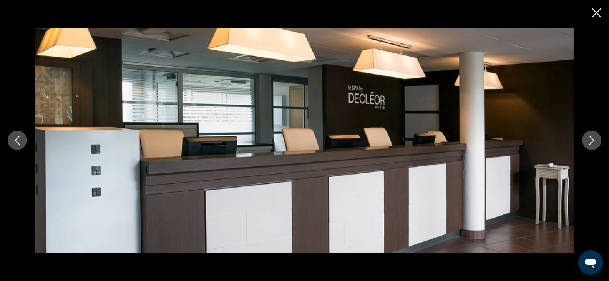
click at [590, 146] on button "Next image" at bounding box center [591, 140] width 19 height 19
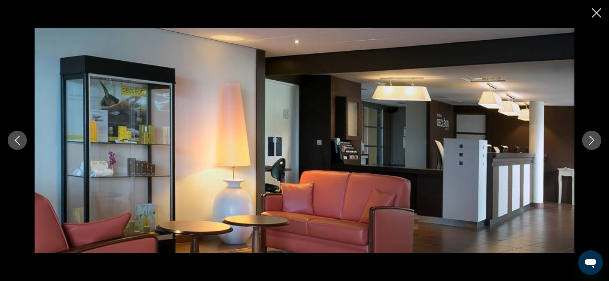
click at [590, 146] on button "Next image" at bounding box center [591, 140] width 19 height 19
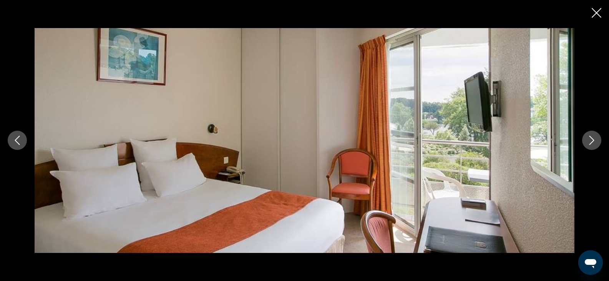
click at [590, 146] on button "Next image" at bounding box center [591, 140] width 19 height 19
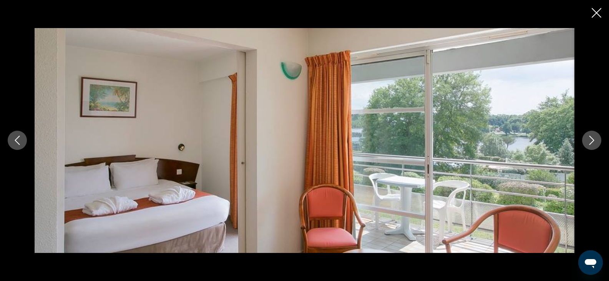
click at [590, 146] on button "Next image" at bounding box center [591, 140] width 19 height 19
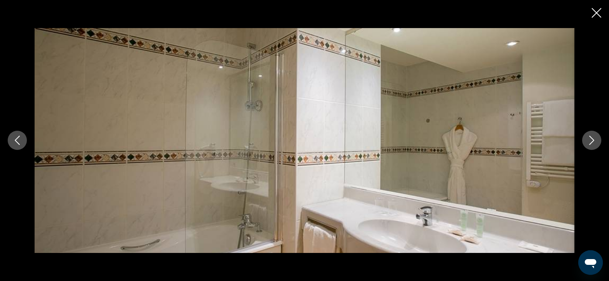
click at [590, 146] on button "Next image" at bounding box center [591, 140] width 19 height 19
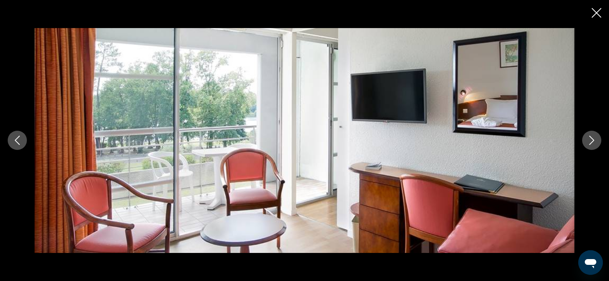
click at [590, 146] on button "Next image" at bounding box center [591, 140] width 19 height 19
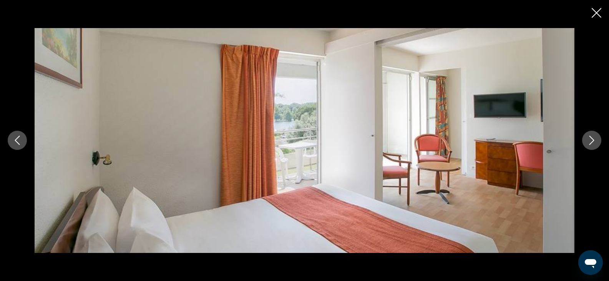
click at [590, 146] on button "Next image" at bounding box center [591, 140] width 19 height 19
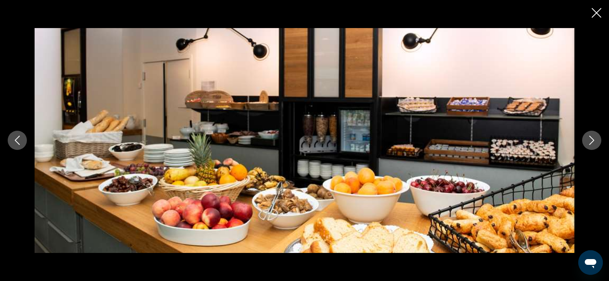
click at [590, 146] on button "Next image" at bounding box center [591, 140] width 19 height 19
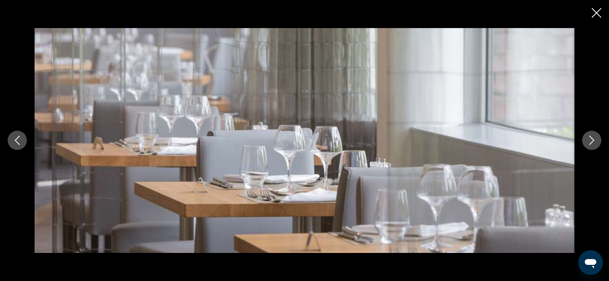
click at [590, 146] on button "Next image" at bounding box center [591, 140] width 19 height 19
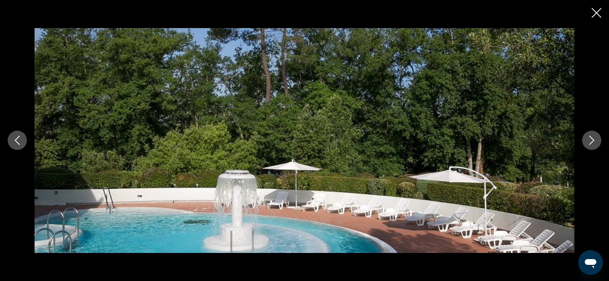
click at [590, 146] on button "Next image" at bounding box center [591, 140] width 19 height 19
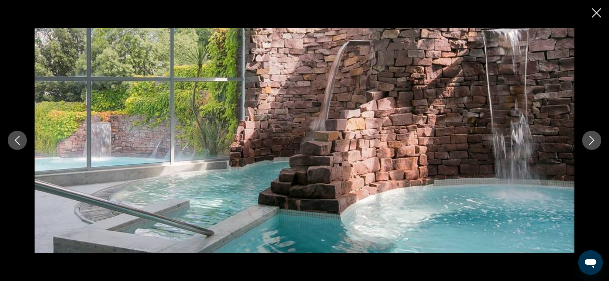
click at [590, 146] on button "Next image" at bounding box center [591, 140] width 19 height 19
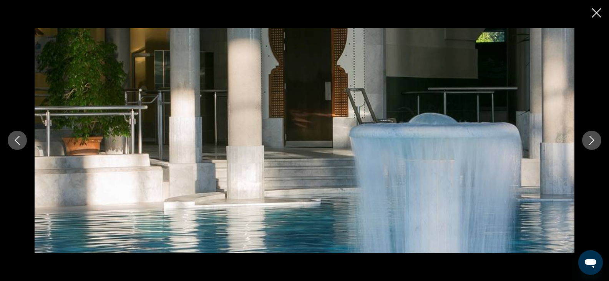
click at [590, 146] on button "Next image" at bounding box center [591, 140] width 19 height 19
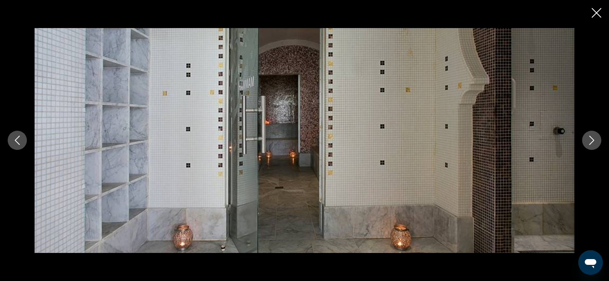
click at [590, 146] on button "Next image" at bounding box center [591, 140] width 19 height 19
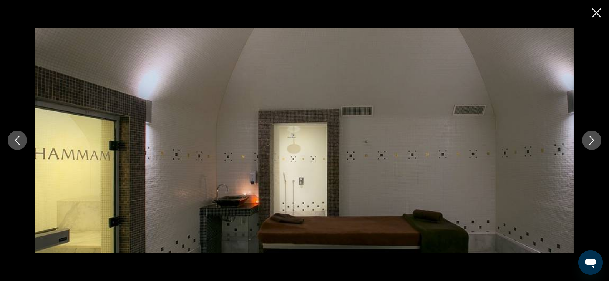
click at [590, 146] on button "Next image" at bounding box center [591, 140] width 19 height 19
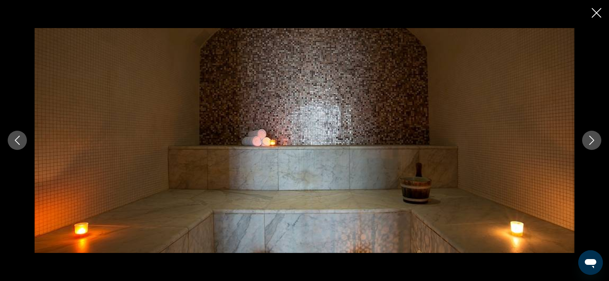
click at [590, 146] on button "Next image" at bounding box center [591, 140] width 19 height 19
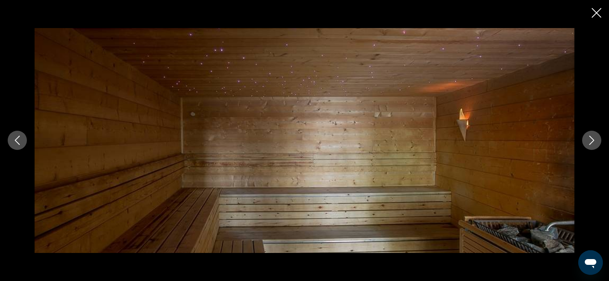
click at [590, 146] on button "Next image" at bounding box center [591, 140] width 19 height 19
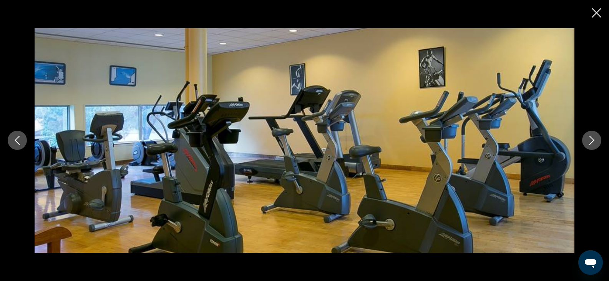
click at [590, 146] on button "Next image" at bounding box center [591, 140] width 19 height 19
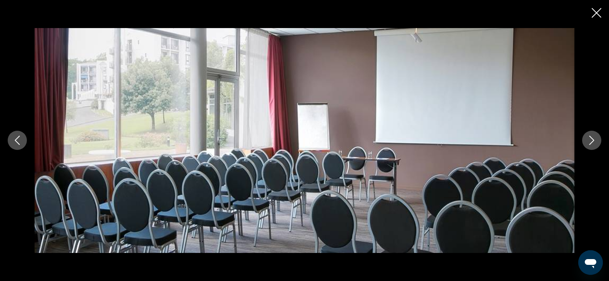
click at [590, 146] on button "Next image" at bounding box center [591, 140] width 19 height 19
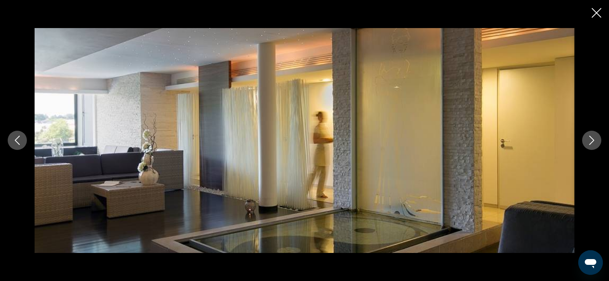
click at [590, 146] on button "Next image" at bounding box center [591, 140] width 19 height 19
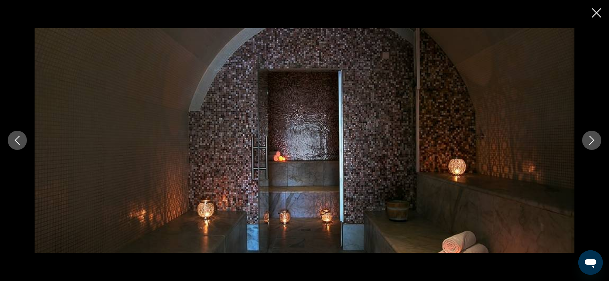
click at [590, 146] on button "Next image" at bounding box center [591, 140] width 19 height 19
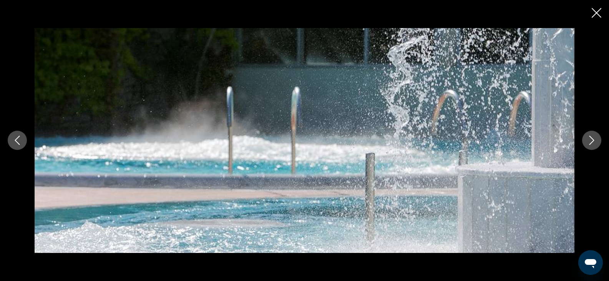
click at [590, 146] on button "Next image" at bounding box center [591, 140] width 19 height 19
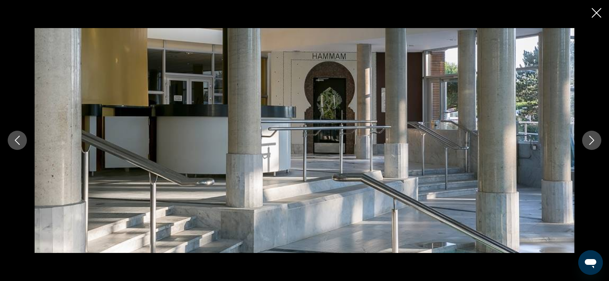
click at [590, 146] on button "Next image" at bounding box center [591, 140] width 19 height 19
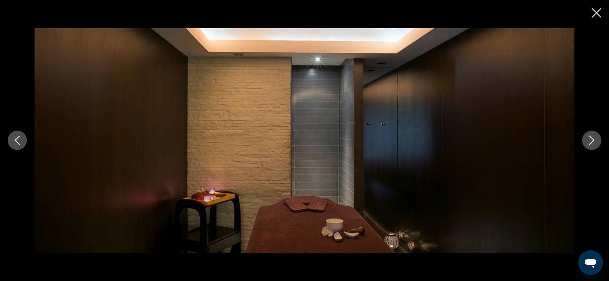
click at [590, 146] on button "Next image" at bounding box center [591, 140] width 19 height 19
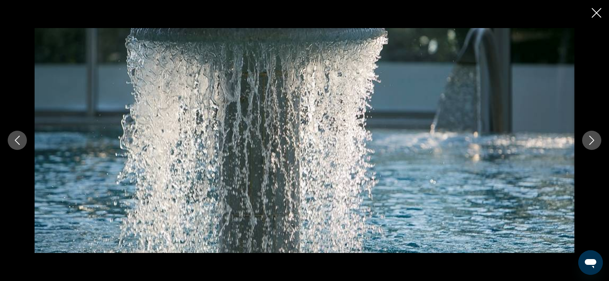
click at [590, 146] on button "Next image" at bounding box center [591, 140] width 19 height 19
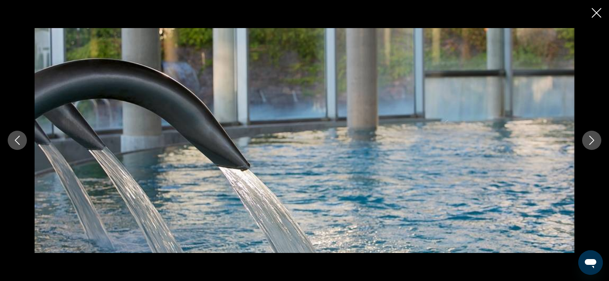
click at [590, 146] on button "Next image" at bounding box center [591, 140] width 19 height 19
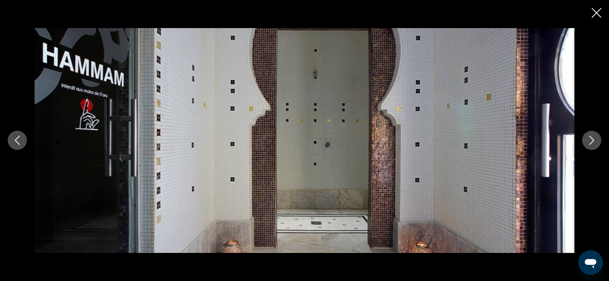
click at [590, 146] on button "Next image" at bounding box center [591, 140] width 19 height 19
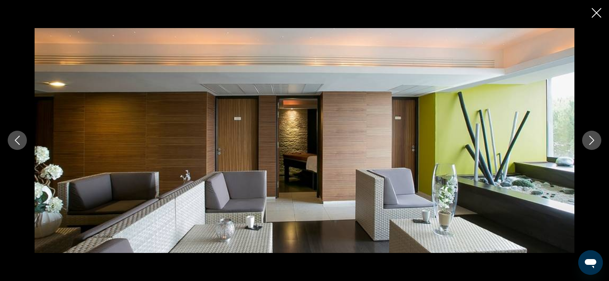
click at [590, 146] on button "Next image" at bounding box center [591, 140] width 19 height 19
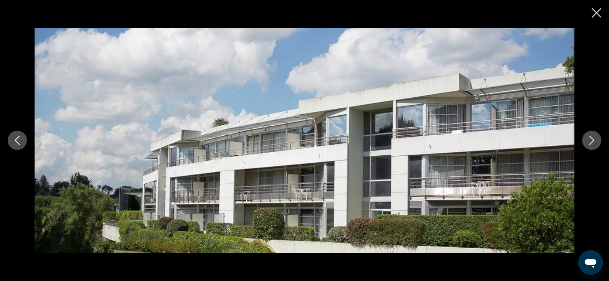
click at [591, 16] on icon "Close slideshow" at bounding box center [596, 13] width 10 height 10
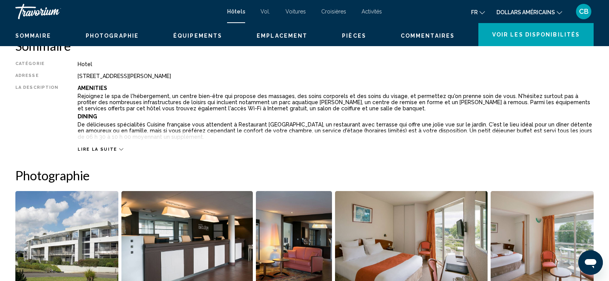
scroll to position [0, 0]
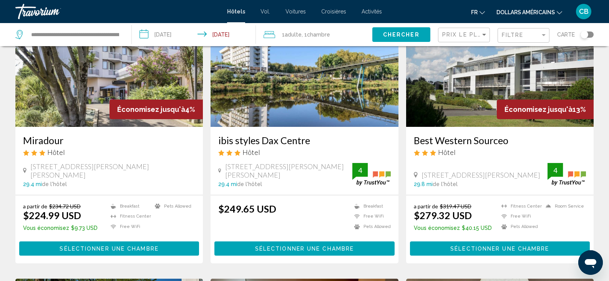
scroll to position [65, 0]
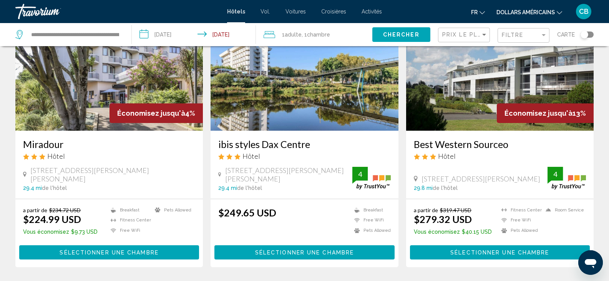
click at [475, 96] on img "Contenu principal" at bounding box center [499, 69] width 187 height 123
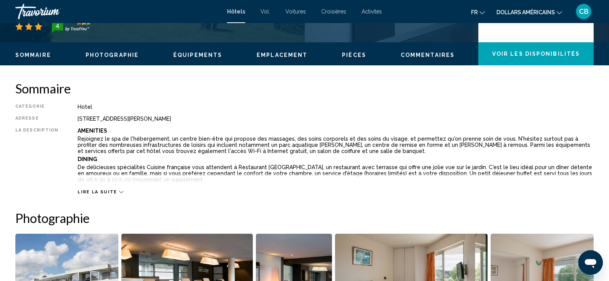
scroll to position [232, 0]
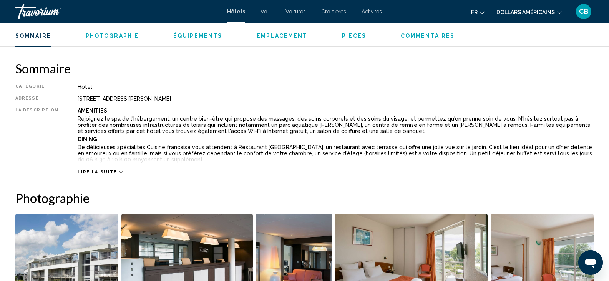
click at [112, 174] on div "Lire la suite" at bounding box center [100, 171] width 45 height 5
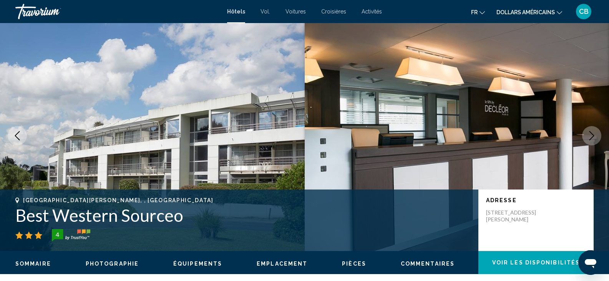
scroll to position [0, 0]
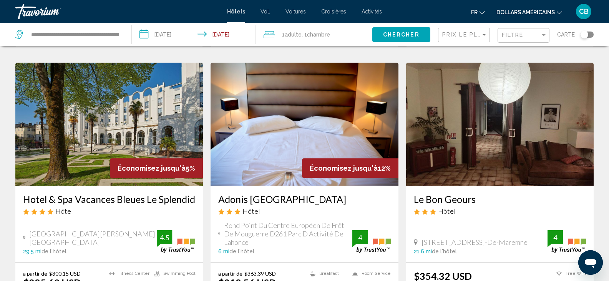
scroll to position [286, 0]
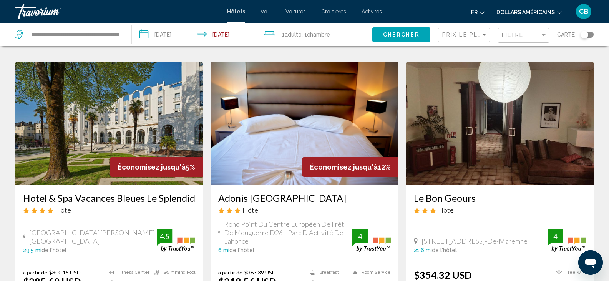
click at [122, 32] on div "**********" at bounding box center [69, 34] width 108 height 23
click at [121, 32] on div "**********" at bounding box center [69, 34] width 108 height 23
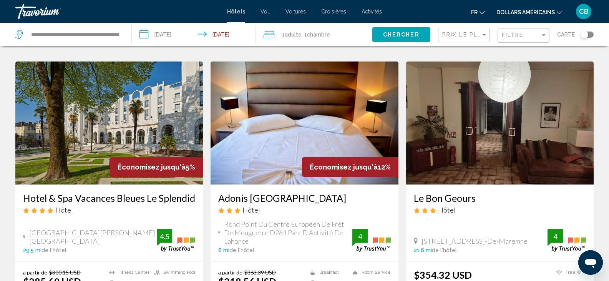
click at [121, 32] on div "**********" at bounding box center [69, 34] width 108 height 23
click at [119, 35] on input "**********" at bounding box center [74, 35] width 89 height 12
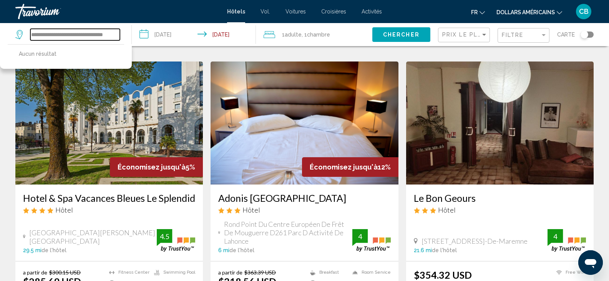
scroll to position [0, 0]
click at [381, 36] on button "Chercher" at bounding box center [401, 34] width 58 height 14
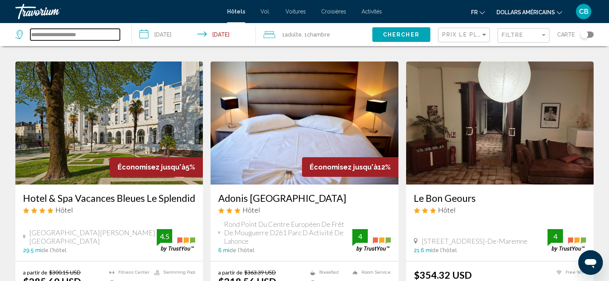
click at [84, 31] on input "**********" at bounding box center [74, 35] width 89 height 12
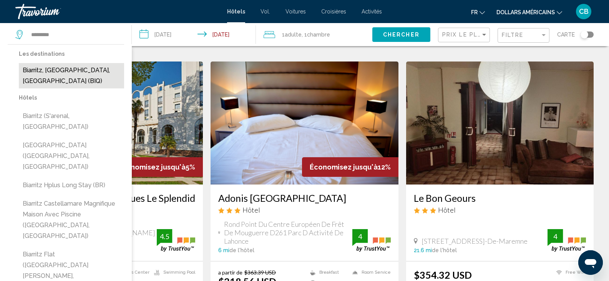
click at [104, 76] on button "Biarritz, [GEOGRAPHIC_DATA], [GEOGRAPHIC_DATA] (BIQ)" at bounding box center [71, 75] width 105 height 25
type input "**********"
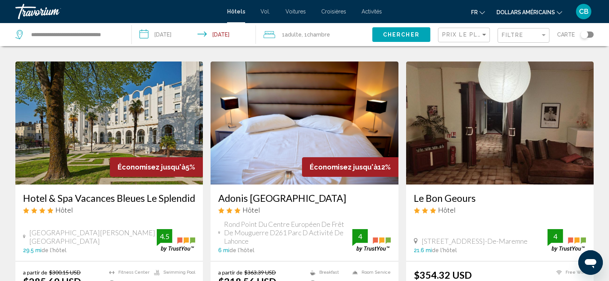
click at [161, 41] on input "**********" at bounding box center [195, 35] width 127 height 25
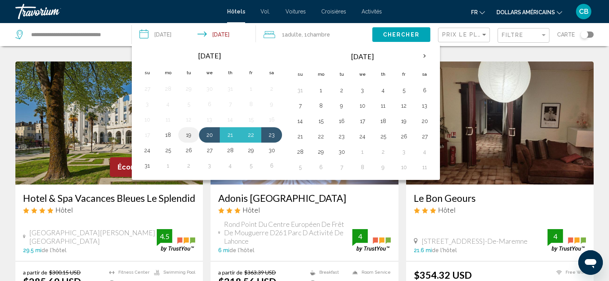
click at [192, 129] on button "19" at bounding box center [188, 134] width 12 height 11
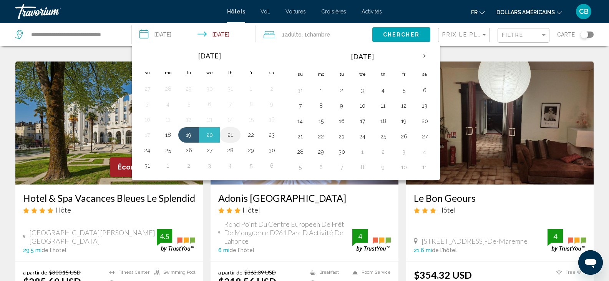
click at [231, 134] on button "21" at bounding box center [230, 134] width 12 height 11
type input "**********"
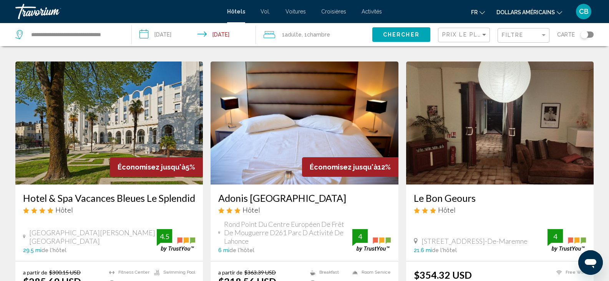
click at [384, 35] on span "Chercher" at bounding box center [401, 35] width 36 height 6
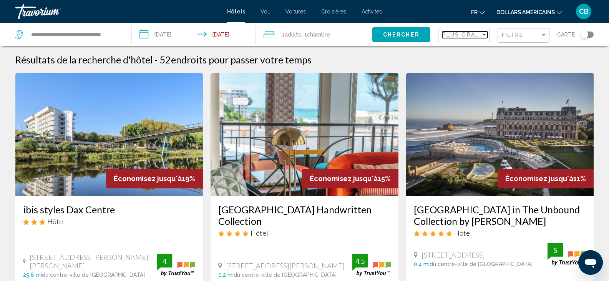
click at [449, 37] on span "Plus grandes économies" at bounding box center [487, 34] width 91 height 6
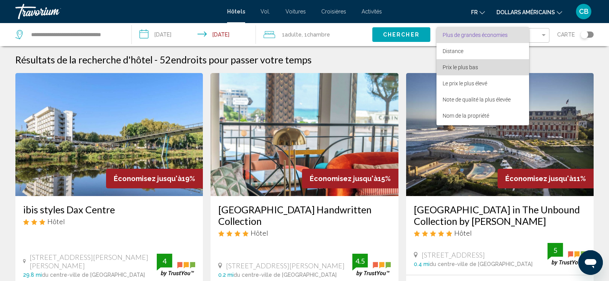
click at [448, 64] on font "Prix le plus bas" at bounding box center [459, 67] width 35 height 6
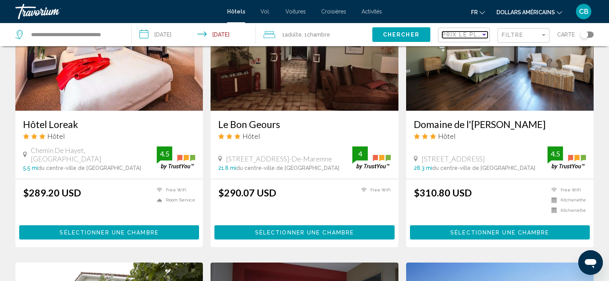
scroll to position [645, 0]
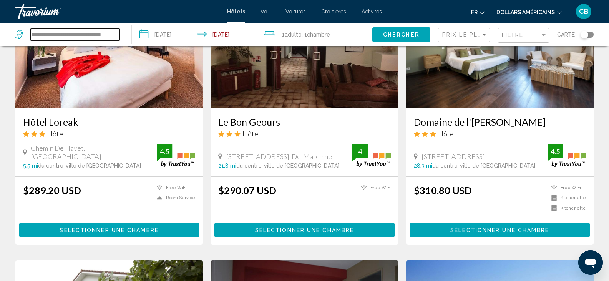
click at [114, 36] on input "**********" at bounding box center [74, 35] width 89 height 12
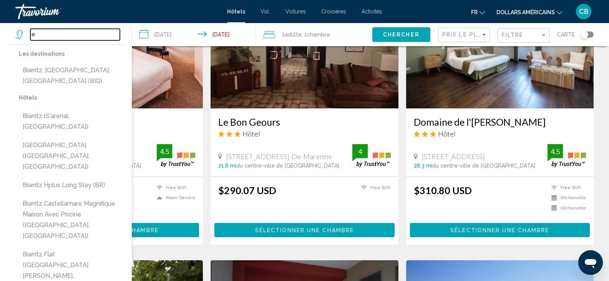
click at [114, 36] on input "**" at bounding box center [74, 35] width 89 height 12
type input "*"
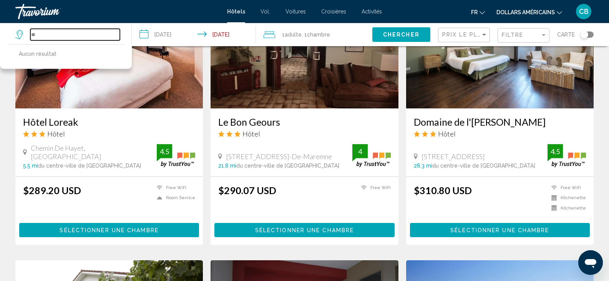
type input "*"
type input "**"
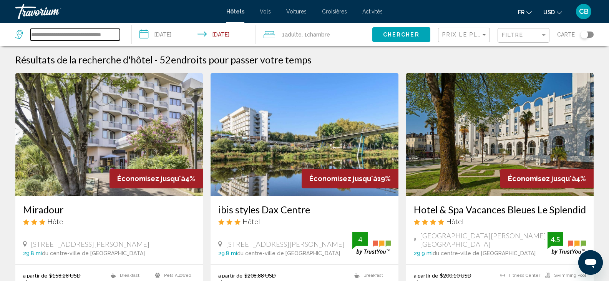
click at [119, 35] on input "**********" at bounding box center [74, 35] width 89 height 12
type input "*"
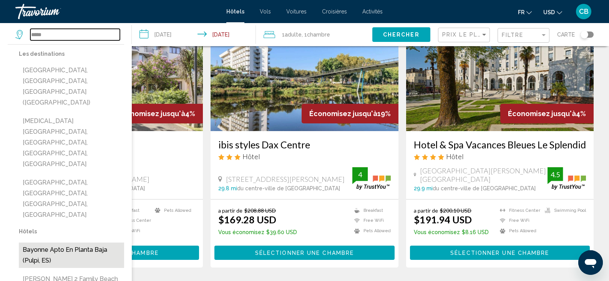
scroll to position [63, 0]
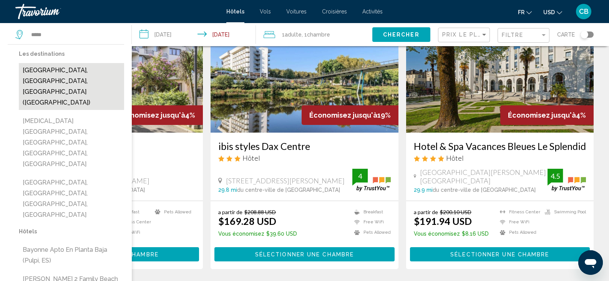
click at [105, 78] on button "Bayonne, Basque Coast, France (XBY)" at bounding box center [71, 86] width 105 height 47
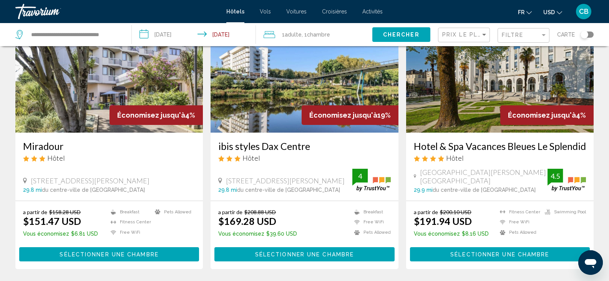
click at [375, 36] on button "Chercher" at bounding box center [401, 34] width 58 height 14
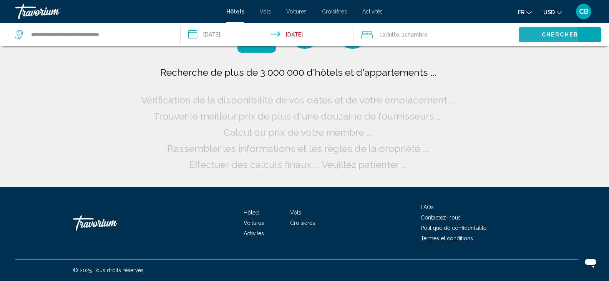
scroll to position [0, 0]
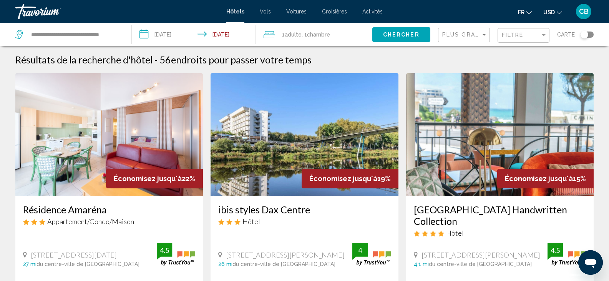
click at [455, 25] on div "Plus grandes économies" at bounding box center [464, 34] width 52 height 23
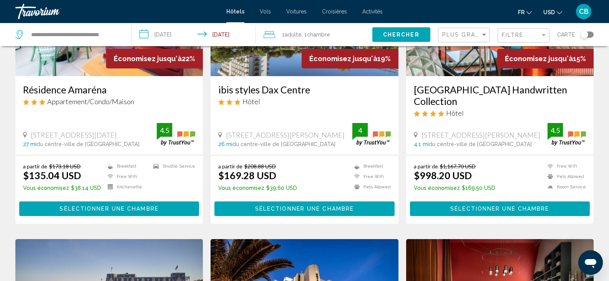
scroll to position [157, 0]
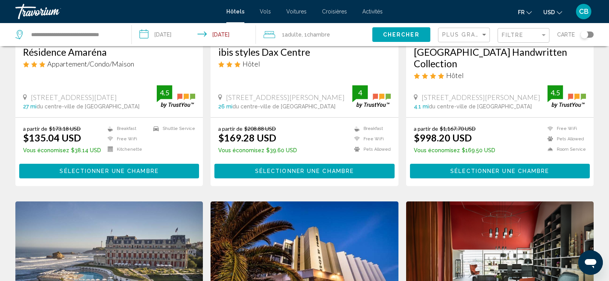
click at [478, 30] on div "Plus grandes économies" at bounding box center [464, 35] width 45 height 14
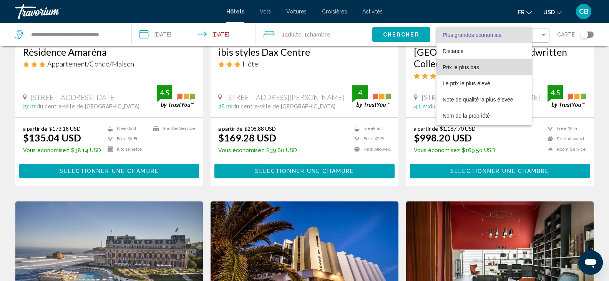
click at [455, 63] on span "Prix le plus bas" at bounding box center [483, 67] width 83 height 16
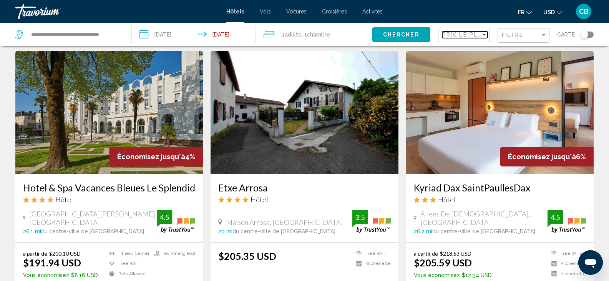
scroll to position [298, 0]
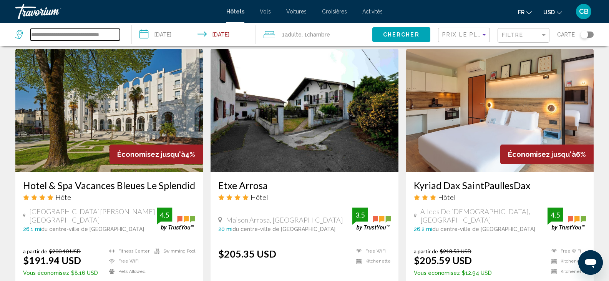
click at [119, 37] on input "**********" at bounding box center [74, 35] width 89 height 12
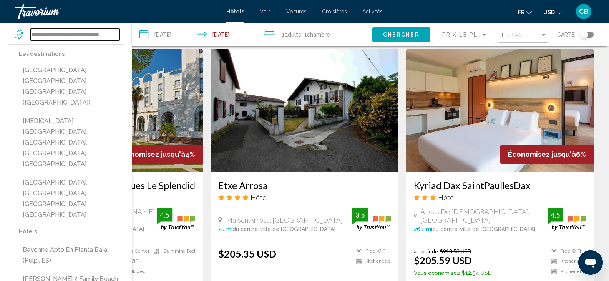
click at [119, 37] on input "**********" at bounding box center [74, 35] width 89 height 12
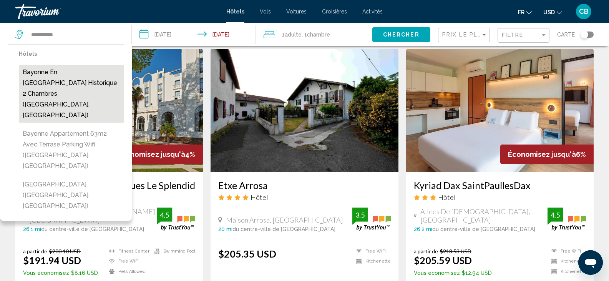
click at [91, 77] on button "Bayonne En Plein Cœur Centre Historique 2 Chambres (Bayonne, FR)" at bounding box center [71, 94] width 105 height 58
type input "**********"
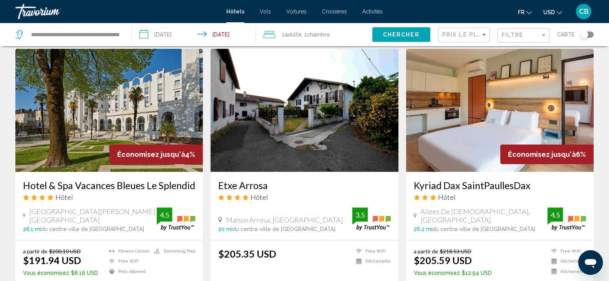
click at [387, 42] on div "Chercher" at bounding box center [405, 34] width 66 height 23
click at [395, 37] on span "Chercher" at bounding box center [401, 35] width 36 height 6
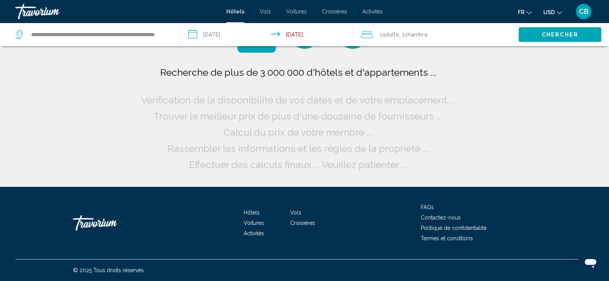
scroll to position [0, 0]
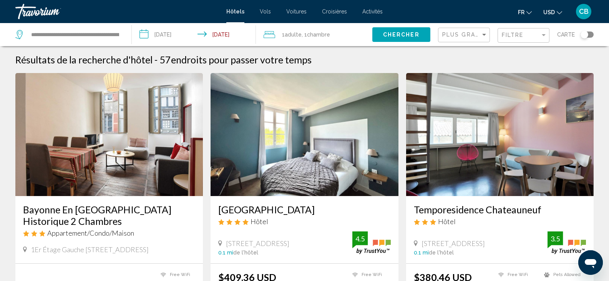
click at [444, 30] on div "Plus grandes économies" at bounding box center [464, 35] width 45 height 14
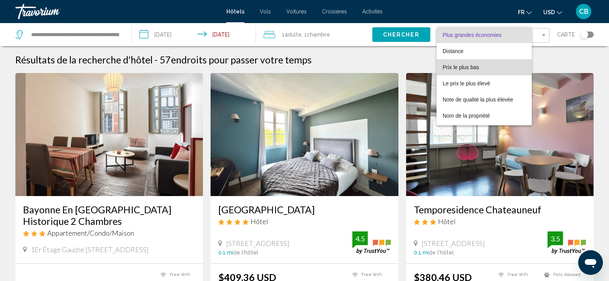
click at [451, 69] on span "Prix le plus bas" at bounding box center [460, 67] width 36 height 6
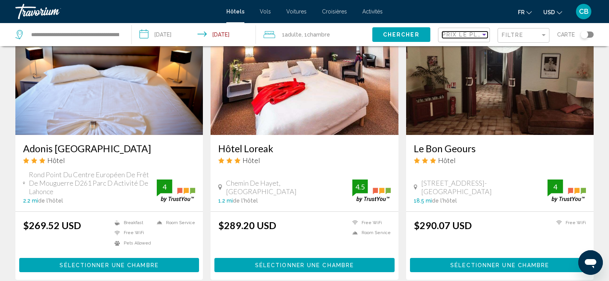
scroll to position [886, 0]
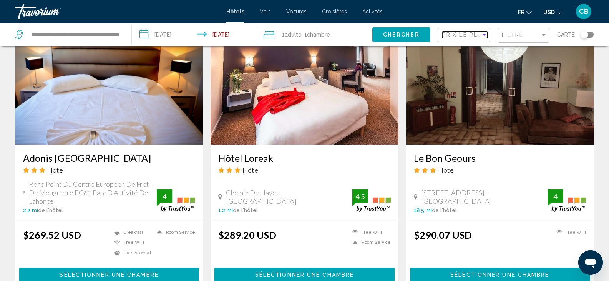
click at [463, 33] on span "Prix le plus bas" at bounding box center [472, 34] width 60 height 6
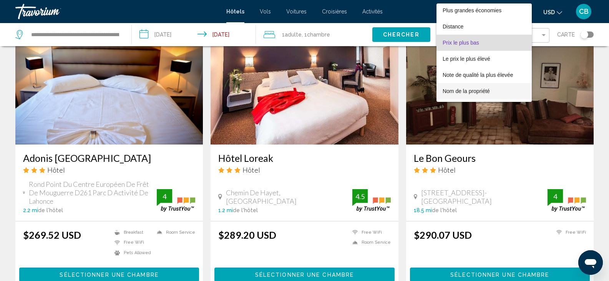
scroll to position [0, 0]
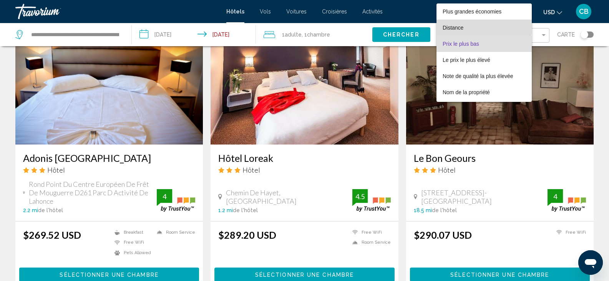
click at [471, 26] on span "Distance" at bounding box center [483, 28] width 83 height 16
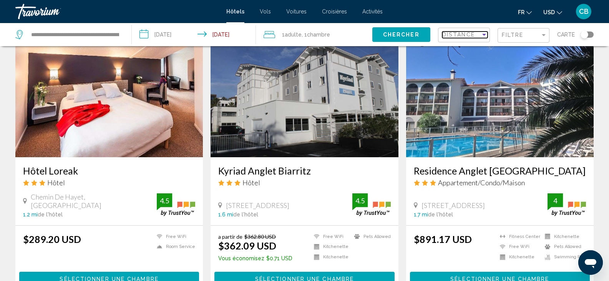
scroll to position [872, 0]
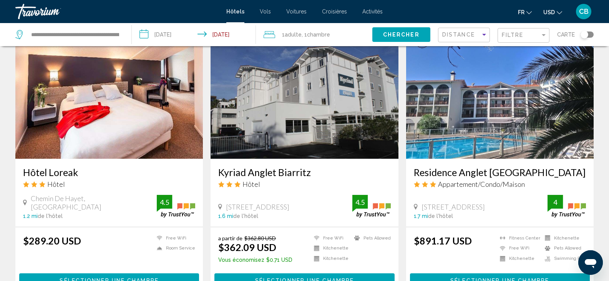
click at [170, 116] on img "Main content" at bounding box center [108, 97] width 187 height 123
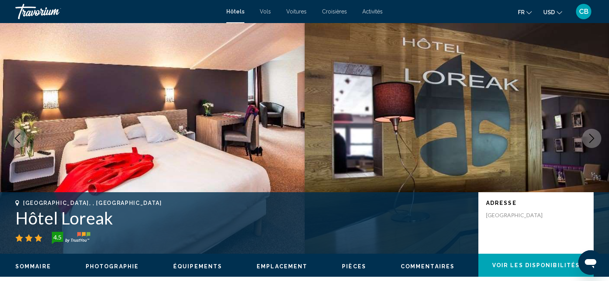
click at [581, 135] on img "Main content" at bounding box center [456, 138] width 304 height 230
click at [593, 135] on icon "Next image" at bounding box center [591, 138] width 9 height 9
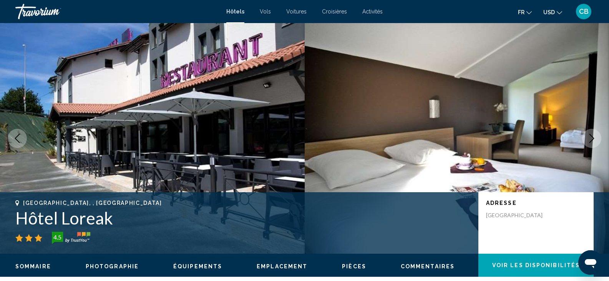
click at [593, 135] on icon "Next image" at bounding box center [591, 138] width 9 height 9
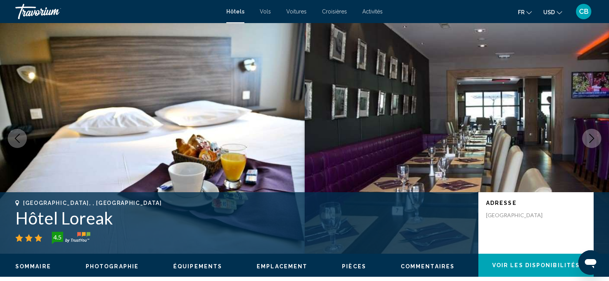
click at [593, 135] on icon "Next image" at bounding box center [591, 138] width 9 height 9
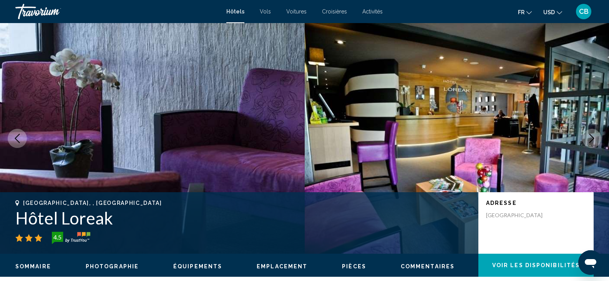
click at [593, 135] on icon "Next image" at bounding box center [591, 138] width 9 height 9
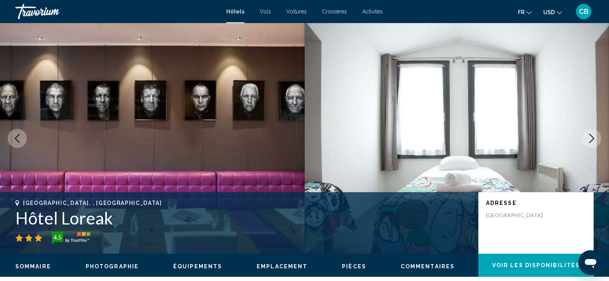
click at [593, 135] on icon "Next image" at bounding box center [591, 138] width 9 height 9
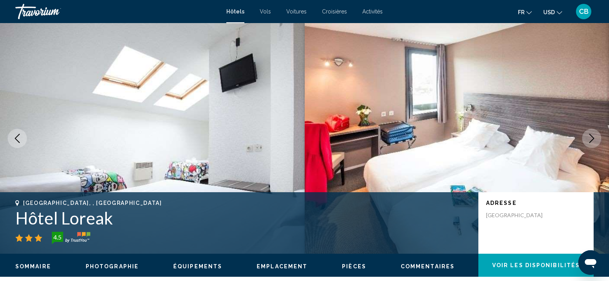
click at [593, 135] on icon "Next image" at bounding box center [591, 138] width 9 height 9
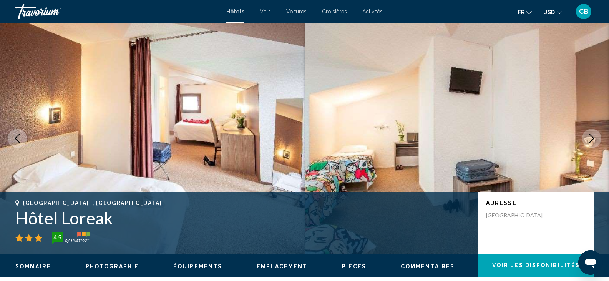
click at [593, 135] on icon "Next image" at bounding box center [591, 138] width 9 height 9
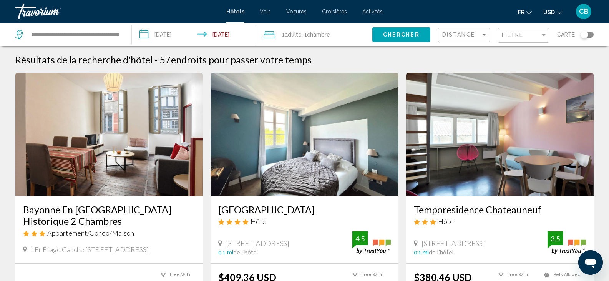
click at [126, 31] on app-destination-search "**********" at bounding box center [66, 34] width 132 height 23
click at [114, 29] on input "**********" at bounding box center [74, 35] width 89 height 12
click at [112, 29] on input "**********" at bounding box center [74, 35] width 89 height 12
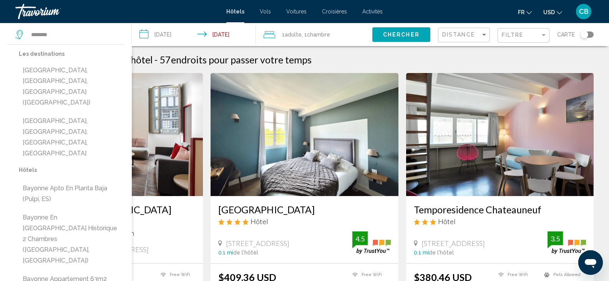
type input "**********"
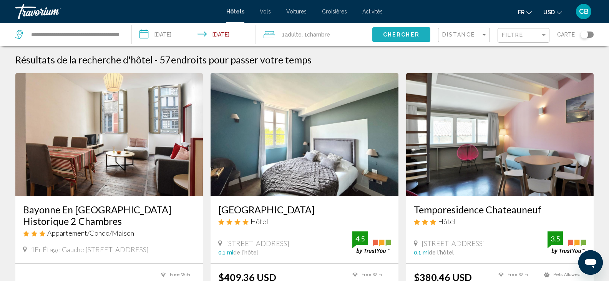
click at [409, 37] on span "Chercher" at bounding box center [401, 35] width 36 height 6
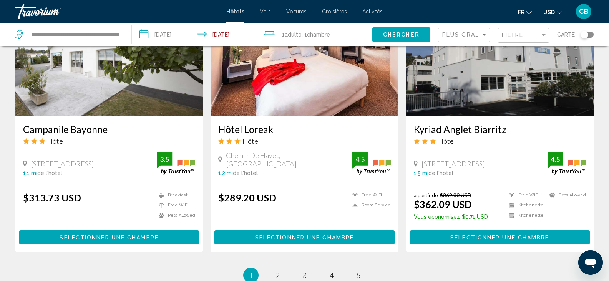
scroll to position [928, 0]
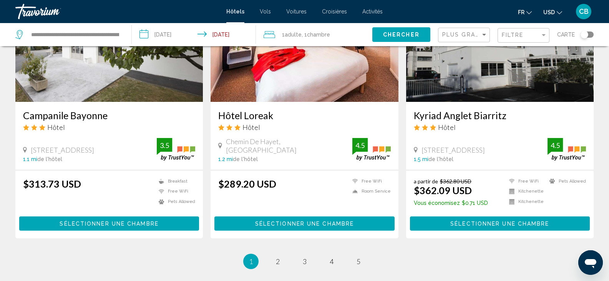
click at [271, 254] on li "page 2" at bounding box center [277, 260] width 15 height 15
click at [275, 255] on link "page 2" at bounding box center [277, 261] width 13 height 13
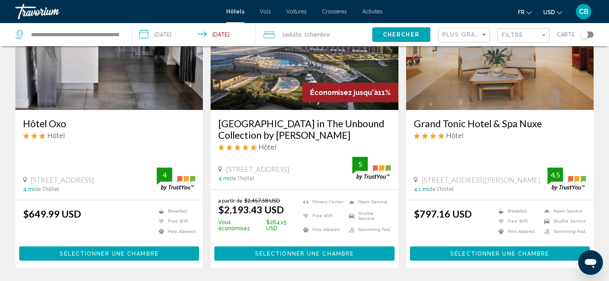
scroll to position [956, 0]
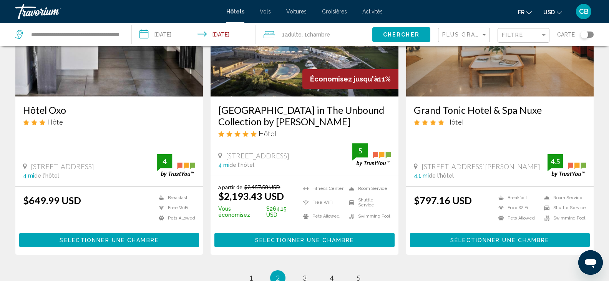
click at [307, 273] on li "page 3" at bounding box center [304, 277] width 15 height 15
click at [305, 273] on span "3" at bounding box center [305, 277] width 4 height 8
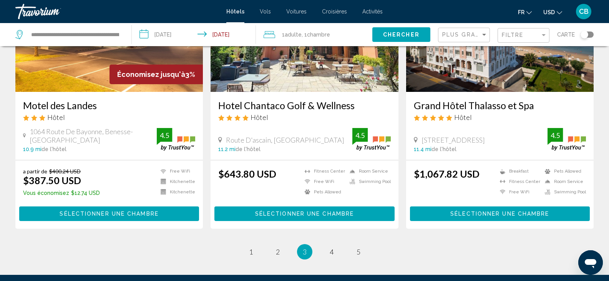
scroll to position [953, 0]
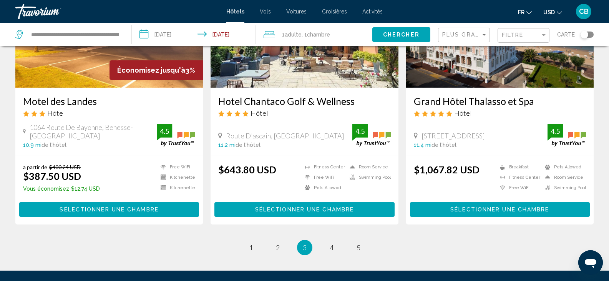
click at [335, 242] on li "page 4" at bounding box center [331, 247] width 15 height 15
click at [333, 240] on link "page 4" at bounding box center [330, 246] width 13 height 13
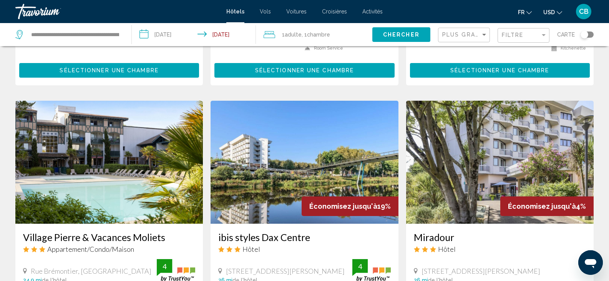
scroll to position [811, 0]
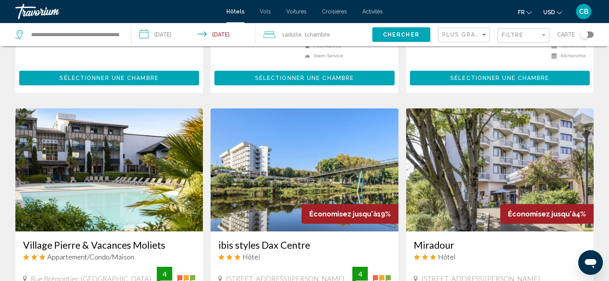
click at [319, 135] on img "Main content" at bounding box center [303, 169] width 187 height 123
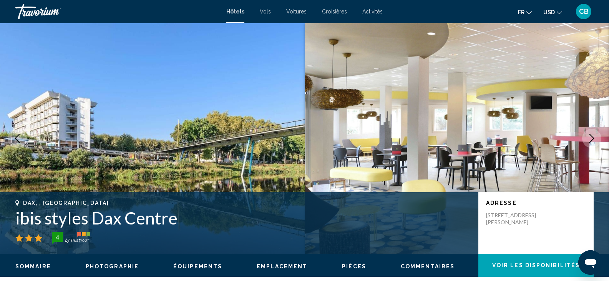
click at [595, 131] on button "Next image" at bounding box center [591, 138] width 19 height 19
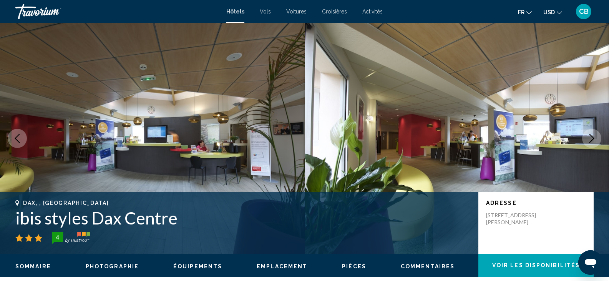
click at [595, 131] on button "Next image" at bounding box center [591, 138] width 19 height 19
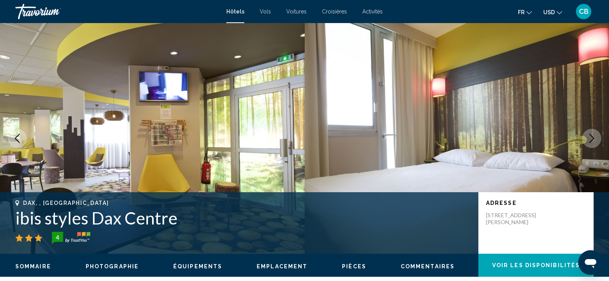
click at [595, 131] on button "Next image" at bounding box center [591, 138] width 19 height 19
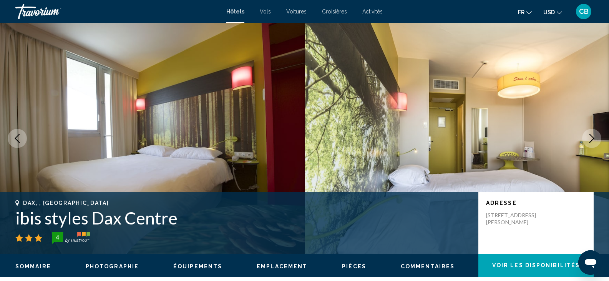
click at [595, 131] on button "Next image" at bounding box center [591, 138] width 19 height 19
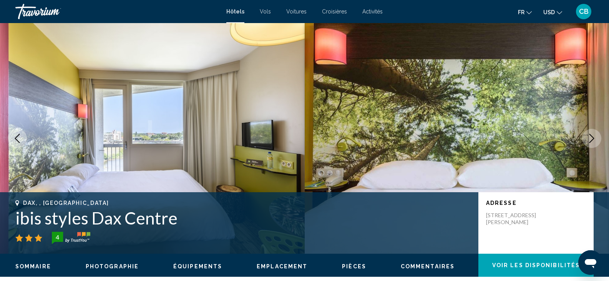
click at [595, 131] on button "Next image" at bounding box center [591, 138] width 19 height 19
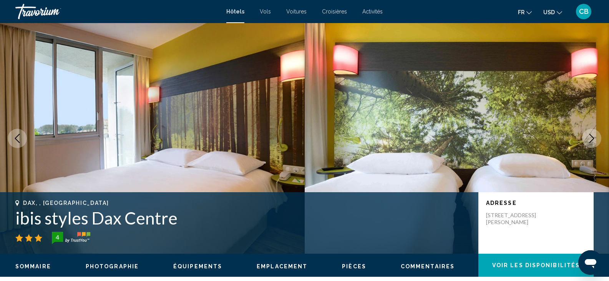
click at [595, 131] on button "Next image" at bounding box center [591, 138] width 19 height 19
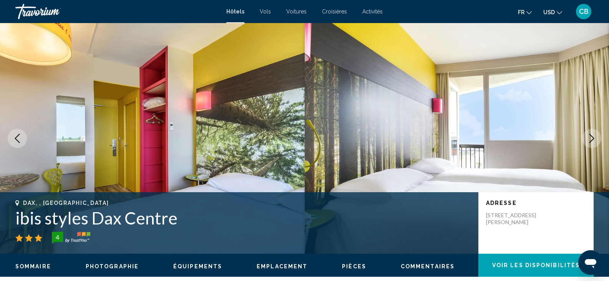
click at [595, 131] on button "Next image" at bounding box center [591, 138] width 19 height 19
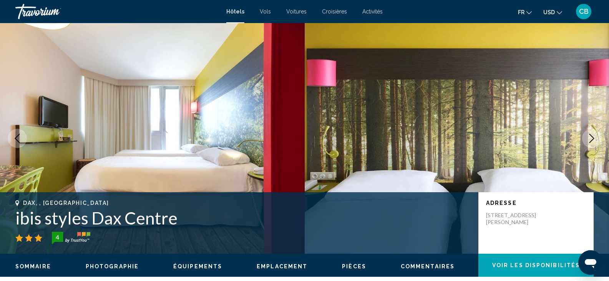
click at [595, 131] on button "Next image" at bounding box center [591, 138] width 19 height 19
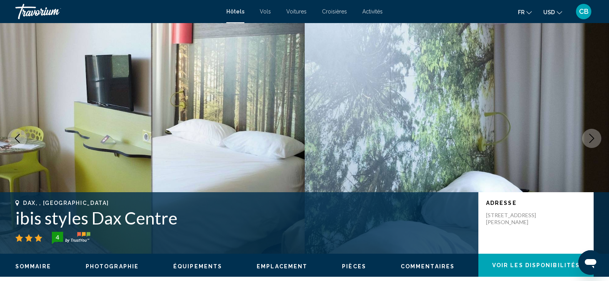
click at [595, 131] on button "Next image" at bounding box center [591, 138] width 19 height 19
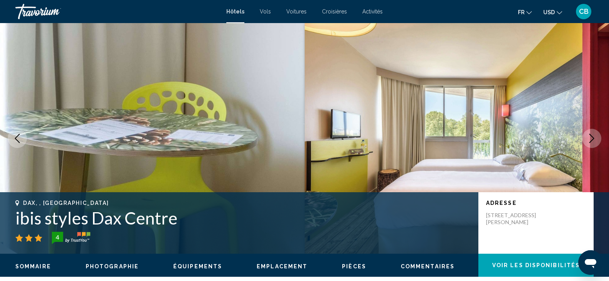
click at [595, 131] on button "Next image" at bounding box center [591, 138] width 19 height 19
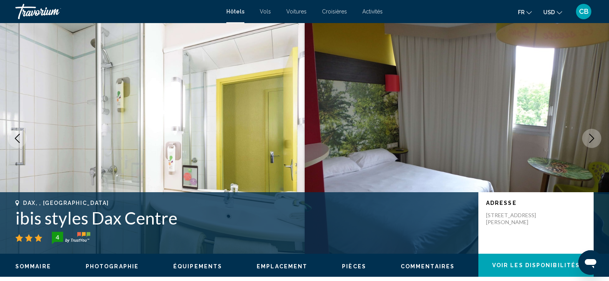
click at [595, 131] on button "Next image" at bounding box center [591, 138] width 19 height 19
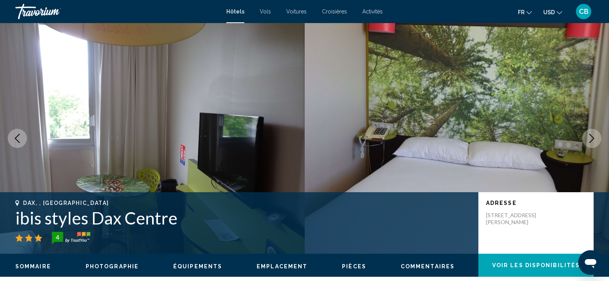
click at [595, 131] on button "Next image" at bounding box center [591, 138] width 19 height 19
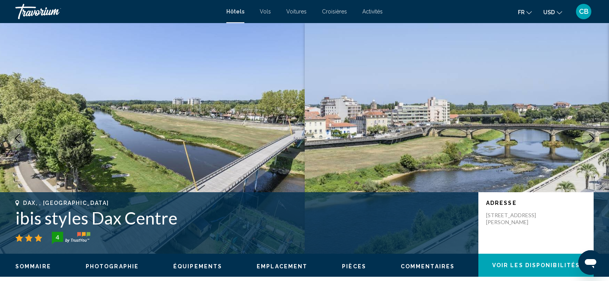
click at [595, 131] on button "Next image" at bounding box center [591, 138] width 19 height 19
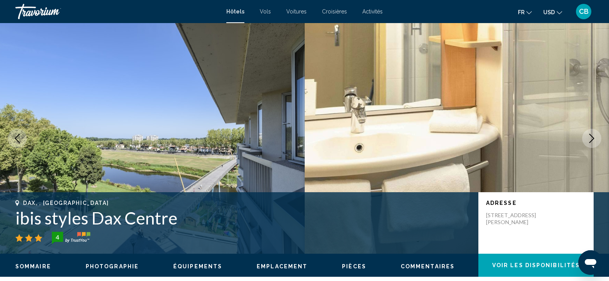
click at [595, 131] on button "Next image" at bounding box center [591, 138] width 19 height 19
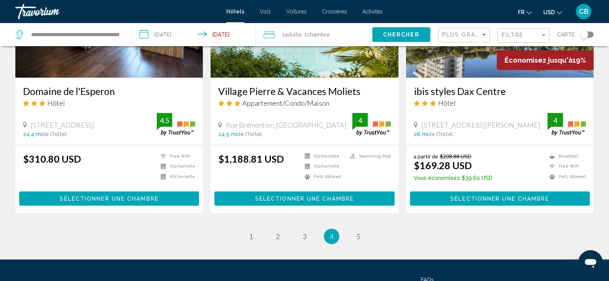
scroll to position [1025, 0]
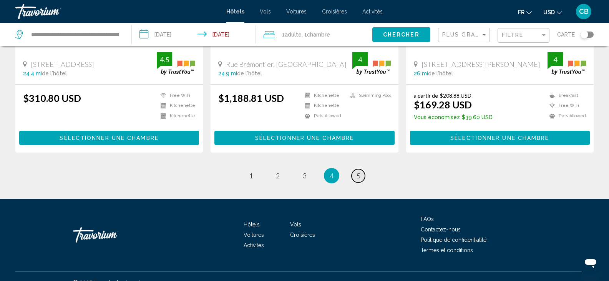
click at [357, 169] on link "page 5" at bounding box center [357, 175] width 13 height 13
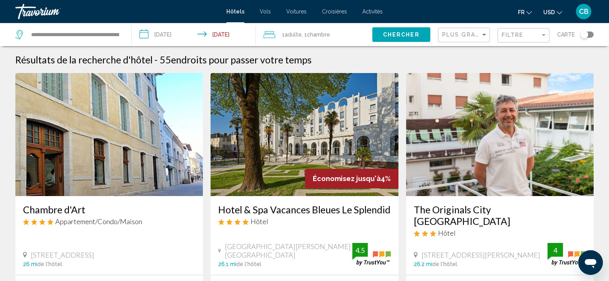
click at [120, 25] on div "**********" at bounding box center [69, 34] width 108 height 23
click at [120, 29] on input "**********" at bounding box center [74, 35] width 89 height 12
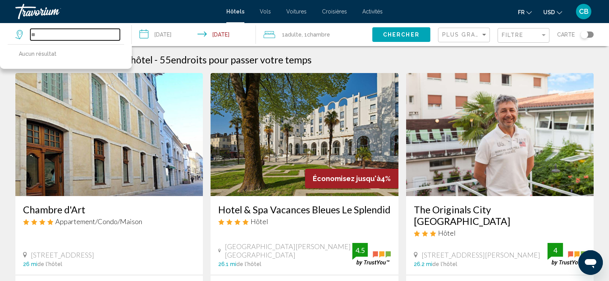
type input "*"
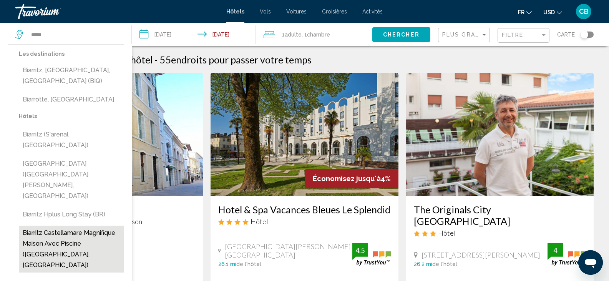
click at [80, 225] on button "Biarritz Castellamare Magnifique maison avec piscine ([GEOGRAPHIC_DATA], [GEOGR…" at bounding box center [71, 248] width 105 height 47
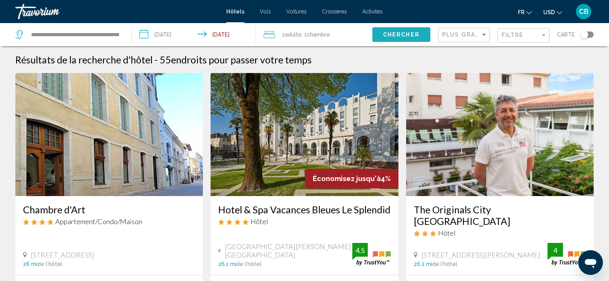
click at [388, 30] on button "Chercher" at bounding box center [401, 34] width 58 height 14
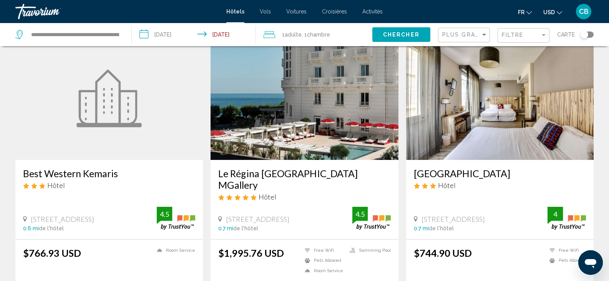
scroll to position [1036, 0]
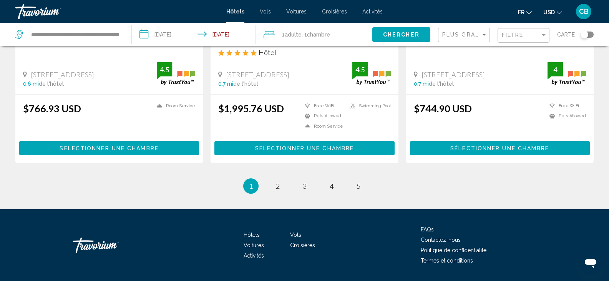
click at [460, 30] on div "Plus grandes économies" at bounding box center [464, 35] width 45 height 14
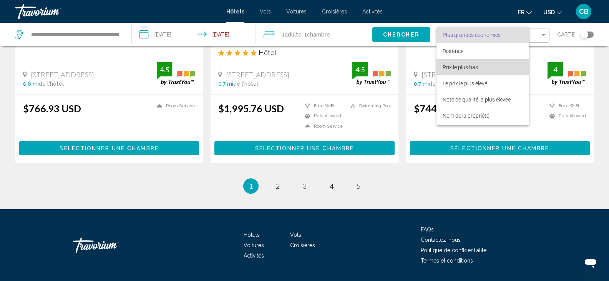
click at [445, 65] on span "Prix le plus bas" at bounding box center [459, 67] width 35 height 6
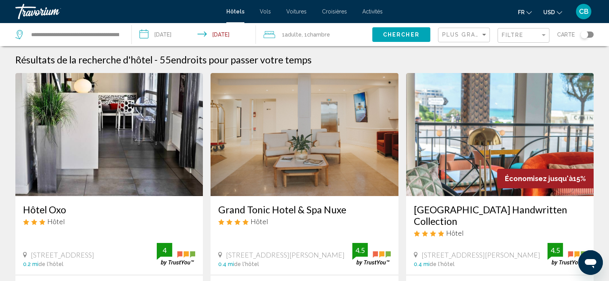
click at [123, 36] on div "**********" at bounding box center [69, 34] width 108 height 23
click at [113, 34] on input "**********" at bounding box center [74, 35] width 89 height 12
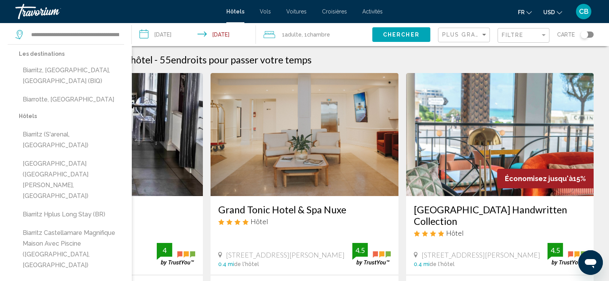
click at [88, 90] on div "Les destinations Biarritz, Basque Coast, France (BIQ) Biarrotte, France" at bounding box center [71, 79] width 105 height 62
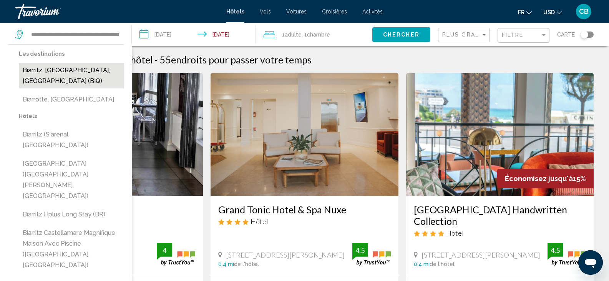
click at [93, 82] on button "Biarritz, [GEOGRAPHIC_DATA], [GEOGRAPHIC_DATA] (BIQ)" at bounding box center [71, 75] width 105 height 25
type input "**********"
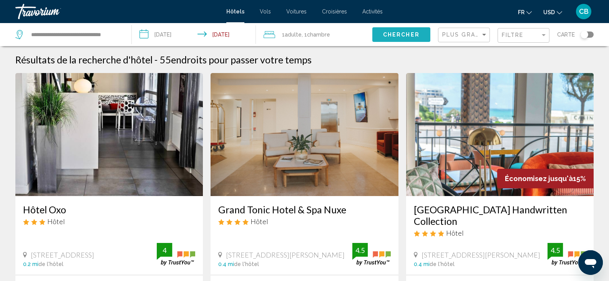
click at [373, 38] on button "Chercher" at bounding box center [401, 34] width 58 height 14
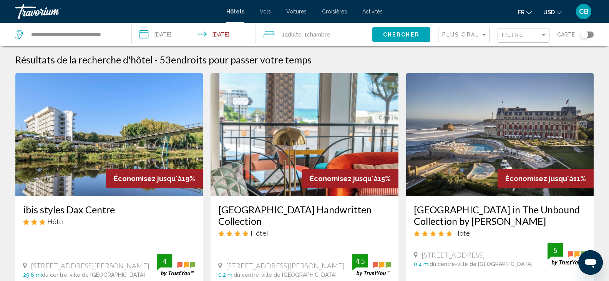
click at [465, 24] on div "Plus grandes économies" at bounding box center [464, 34] width 52 height 23
click at [463, 26] on div "Plus grandes économies" at bounding box center [464, 34] width 52 height 23
click at [461, 30] on div "Plus grandes économies" at bounding box center [464, 35] width 45 height 14
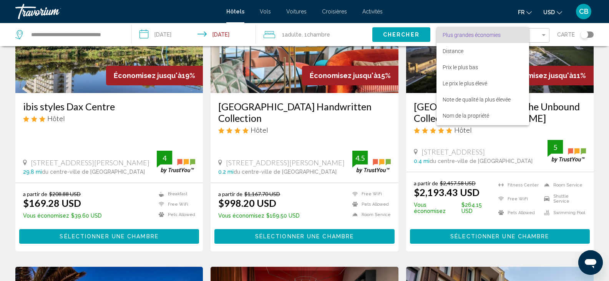
scroll to position [104, 0]
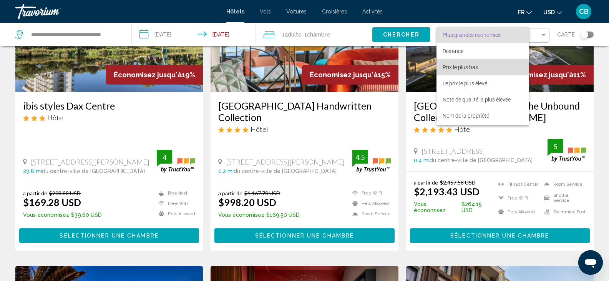
click at [469, 68] on span "Prix le plus bas" at bounding box center [459, 67] width 35 height 6
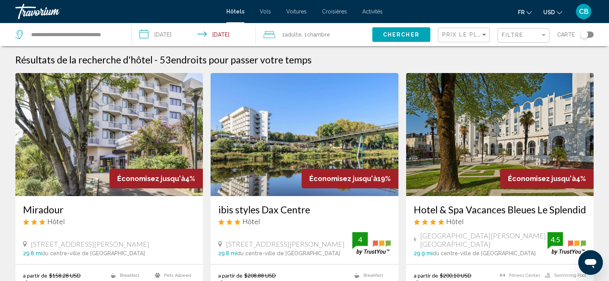
click at [147, 146] on img "Main content" at bounding box center [108, 134] width 187 height 123
click at [90, 35] on input "**********" at bounding box center [74, 35] width 89 height 12
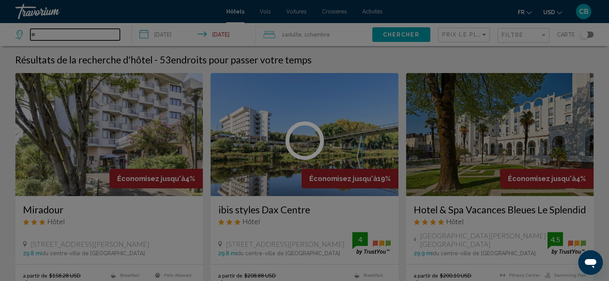
type input "*"
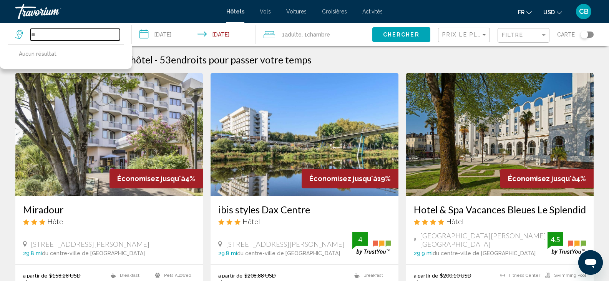
type input "*"
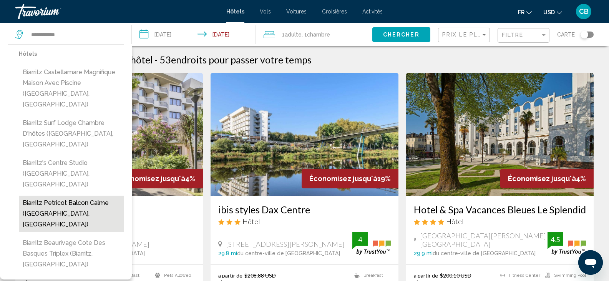
click at [51, 195] on button "Biarritz Petricot Balcon Calme ([GEOGRAPHIC_DATA], [GEOGRAPHIC_DATA])" at bounding box center [71, 213] width 105 height 36
type input "**********"
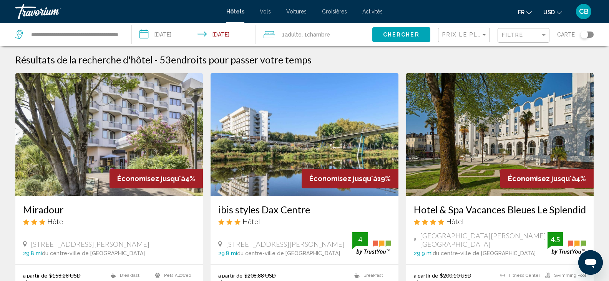
click at [396, 30] on button "Chercher" at bounding box center [401, 34] width 58 height 14
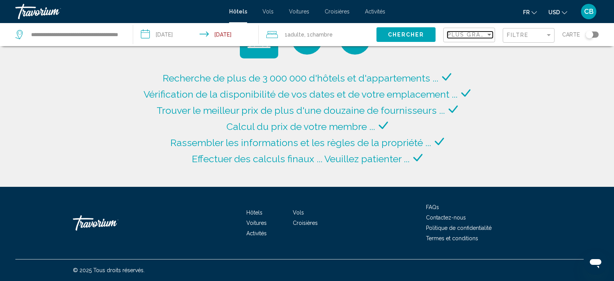
click at [455, 32] on span "Plus grandes économies" at bounding box center [493, 34] width 91 height 6
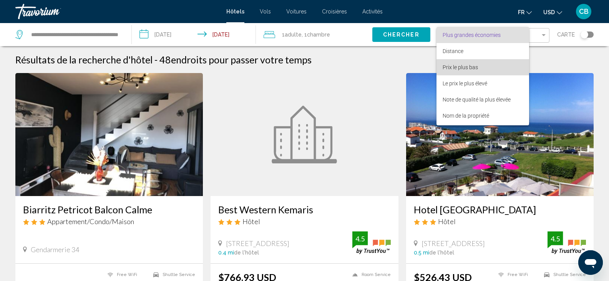
click at [456, 62] on span "Prix le plus bas" at bounding box center [482, 67] width 80 height 16
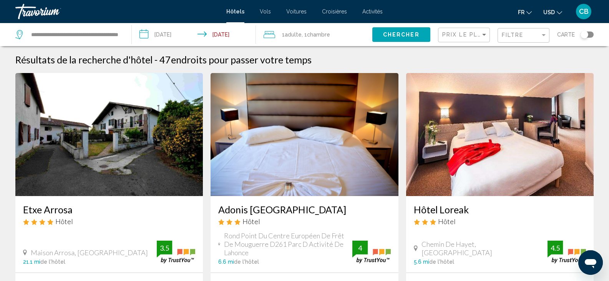
click at [225, 33] on input "**********" at bounding box center [195, 35] width 127 height 25
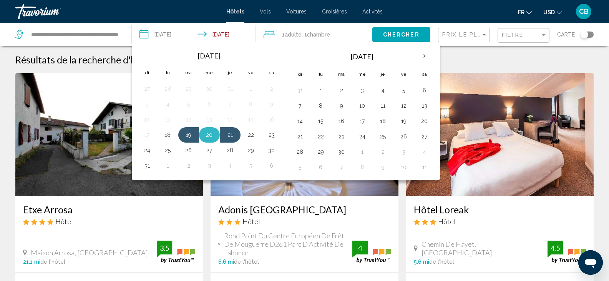
click at [215, 136] on button "20" at bounding box center [209, 134] width 12 height 11
click at [248, 135] on button "22" at bounding box center [251, 134] width 12 height 11
type input "**********"
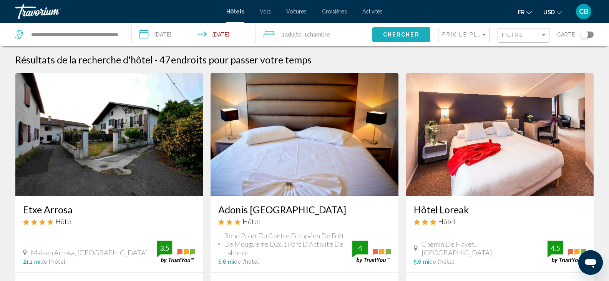
click at [382, 35] on button "Chercher" at bounding box center [401, 34] width 58 height 14
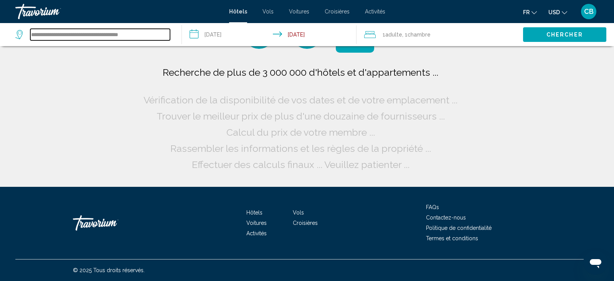
click at [153, 33] on input "**********" at bounding box center [100, 35] width 140 height 12
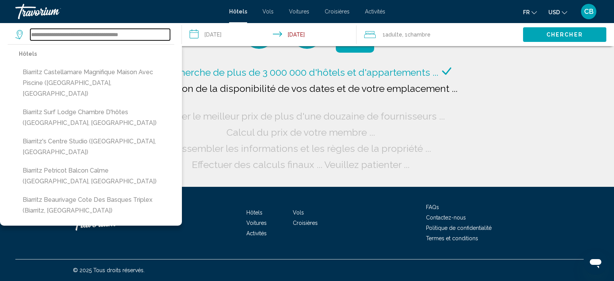
click at [103, 36] on input "**********" at bounding box center [100, 35] width 140 height 12
click at [104, 36] on input "**********" at bounding box center [100, 35] width 140 height 12
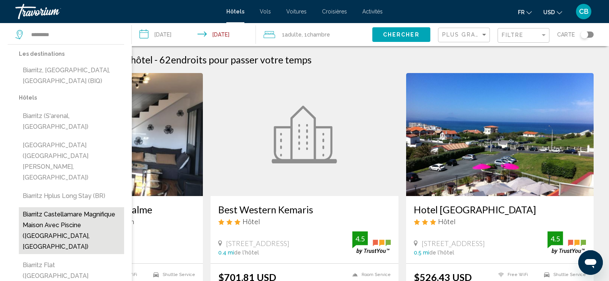
click at [69, 207] on button "Biarritz Castellamare Magnifique maison avec piscine ([GEOGRAPHIC_DATA], [GEOGR…" at bounding box center [71, 230] width 105 height 47
type input "**********"
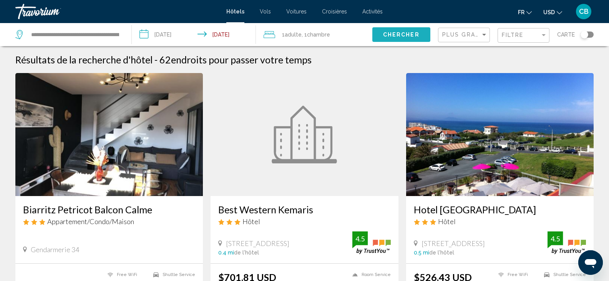
click at [386, 32] on span "Chercher" at bounding box center [401, 35] width 36 height 6
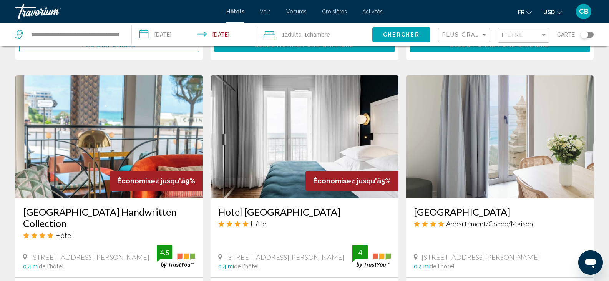
scroll to position [273, 0]
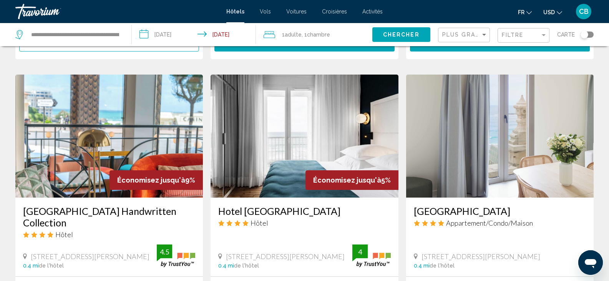
click at [474, 31] on div "Plus grandes économies" at bounding box center [464, 35] width 45 height 14
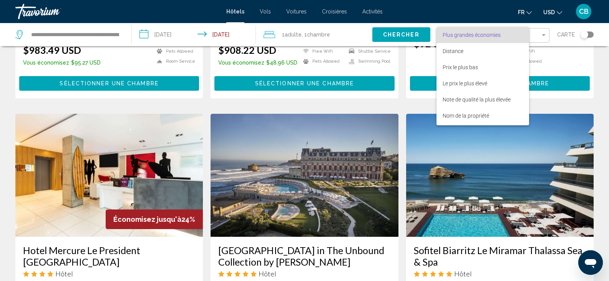
scroll to position [521, 0]
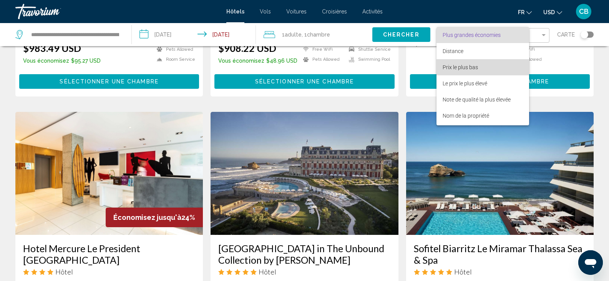
click at [466, 71] on span "Prix le plus bas" at bounding box center [482, 67] width 80 height 16
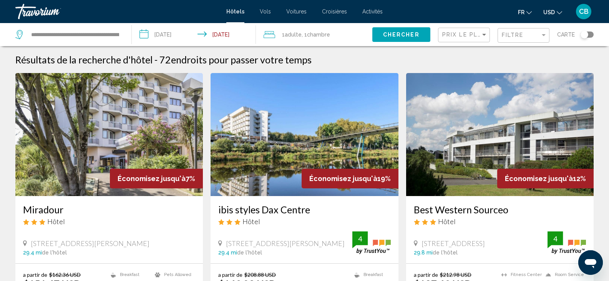
click at [539, 135] on img "Main content" at bounding box center [499, 134] width 187 height 123
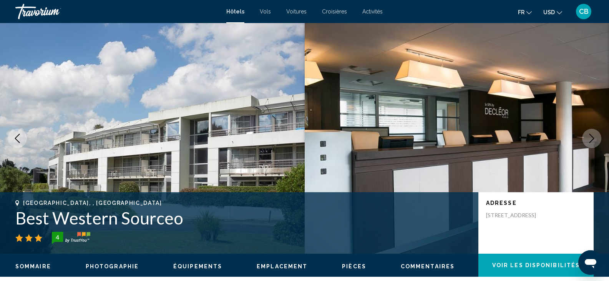
click at [586, 137] on button "Next image" at bounding box center [591, 138] width 19 height 19
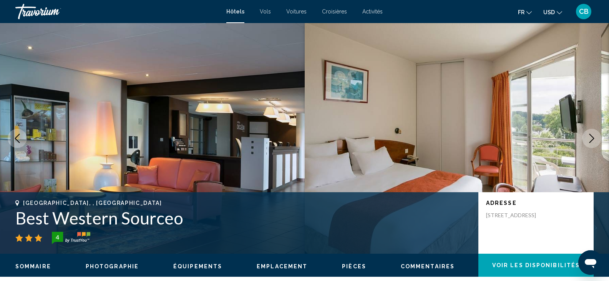
click at [586, 137] on button "Next image" at bounding box center [591, 138] width 19 height 19
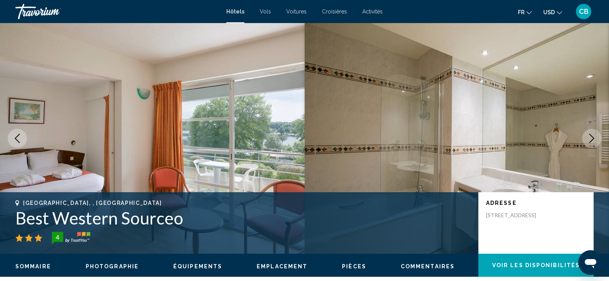
click at [586, 137] on button "Next image" at bounding box center [591, 138] width 19 height 19
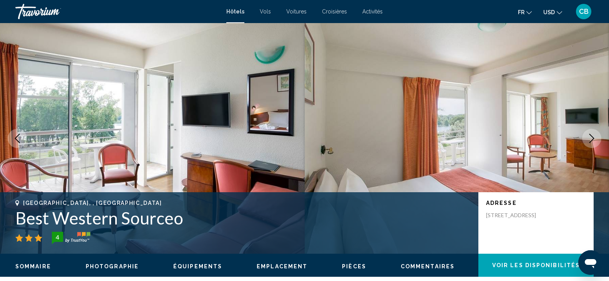
click at [586, 137] on button "Next image" at bounding box center [591, 138] width 19 height 19
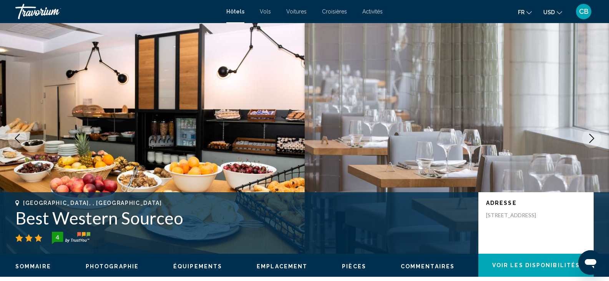
click at [586, 137] on button "Next image" at bounding box center [591, 138] width 19 height 19
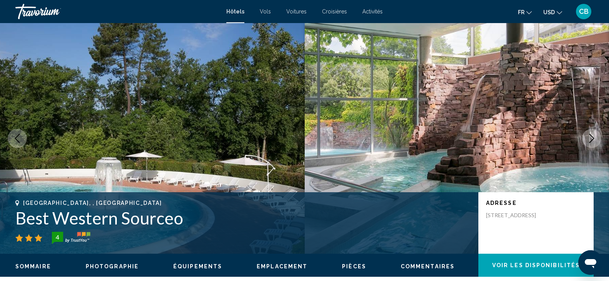
click at [586, 137] on button "Next image" at bounding box center [591, 138] width 19 height 19
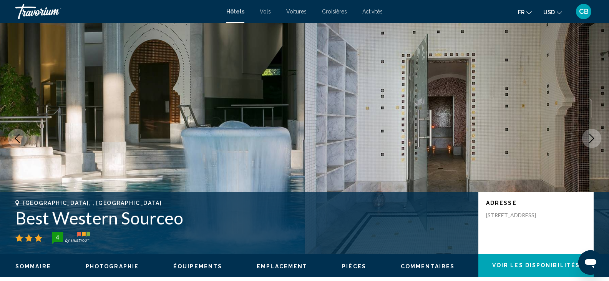
click at [586, 137] on button "Next image" at bounding box center [591, 138] width 19 height 19
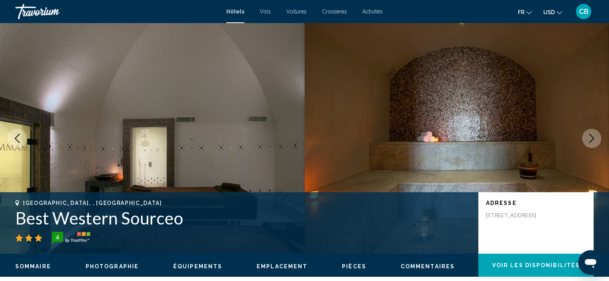
click at [586, 137] on button "Next image" at bounding box center [591, 138] width 19 height 19
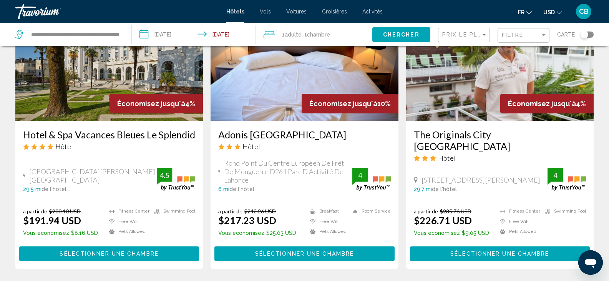
scroll to position [351, 0]
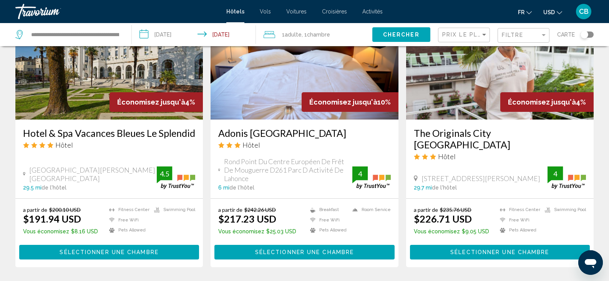
click at [290, 60] on img "Main content" at bounding box center [303, 58] width 187 height 123
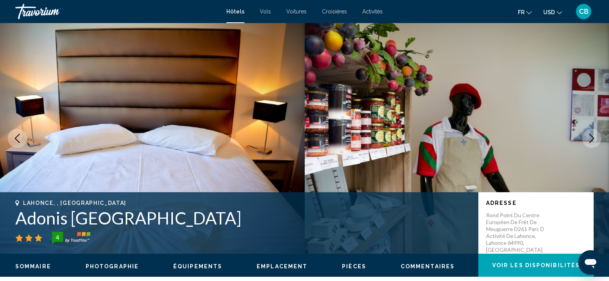
click at [595, 140] on icon "Next image" at bounding box center [591, 138] width 9 height 9
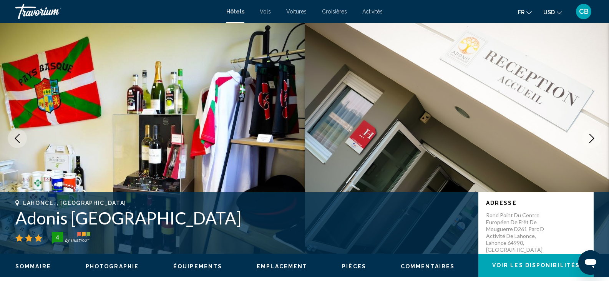
click at [595, 140] on icon "Next image" at bounding box center [591, 138] width 9 height 9
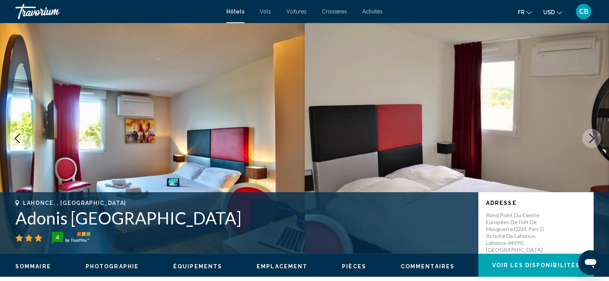
click at [595, 140] on icon "Next image" at bounding box center [591, 138] width 9 height 9
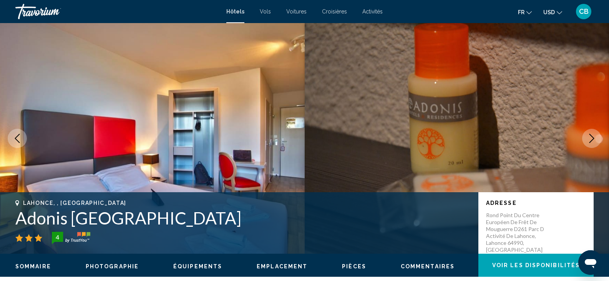
click at [595, 140] on icon "Next image" at bounding box center [591, 138] width 9 height 9
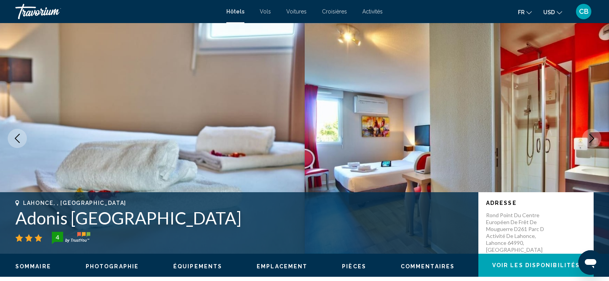
click at [595, 140] on icon "Next image" at bounding box center [591, 138] width 9 height 9
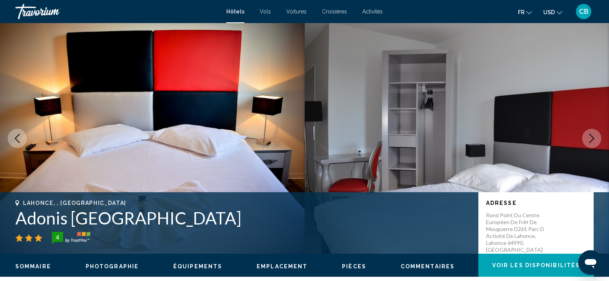
click at [595, 140] on icon "Next image" at bounding box center [591, 138] width 9 height 9
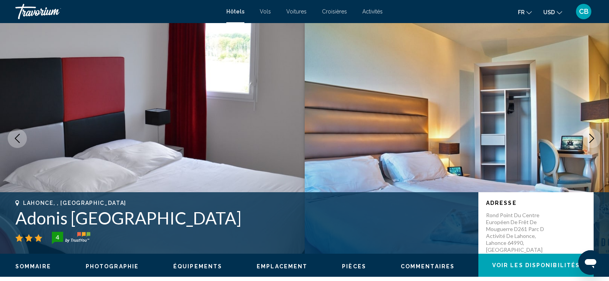
click at [595, 140] on icon "Next image" at bounding box center [591, 138] width 9 height 9
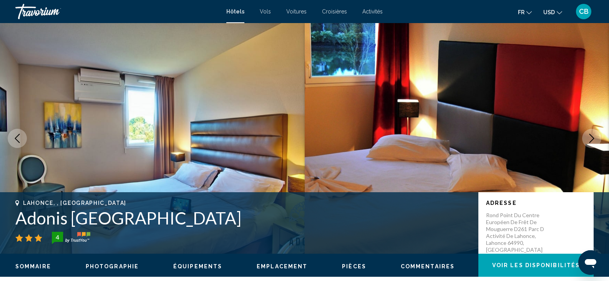
click at [595, 140] on icon "Next image" at bounding box center [591, 138] width 9 height 9
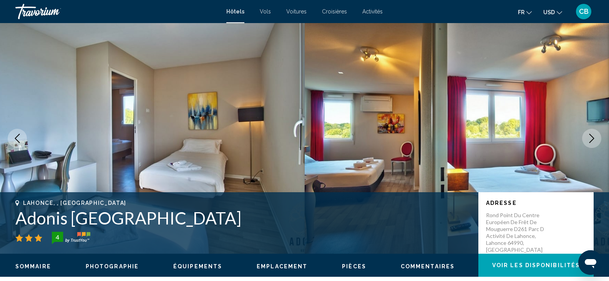
click at [595, 140] on icon "Next image" at bounding box center [591, 138] width 9 height 9
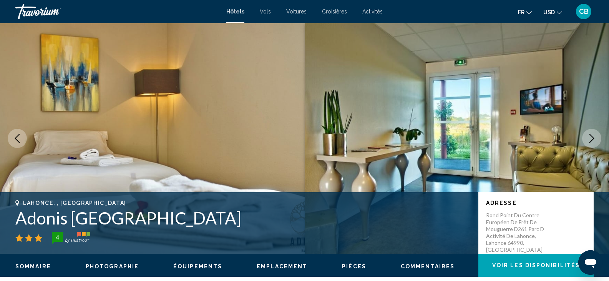
click at [595, 140] on icon "Next image" at bounding box center [591, 138] width 9 height 9
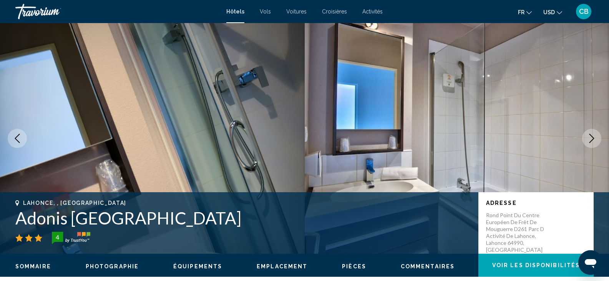
click at [595, 140] on icon "Next image" at bounding box center [591, 138] width 9 height 9
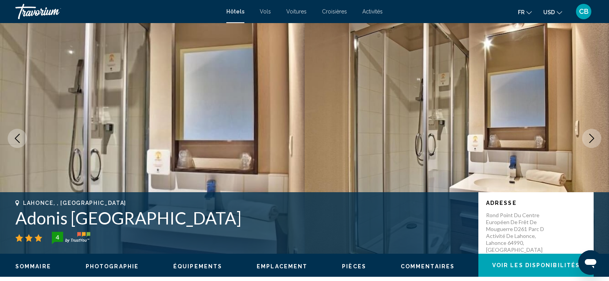
click at [595, 140] on icon "Next image" at bounding box center [591, 138] width 9 height 9
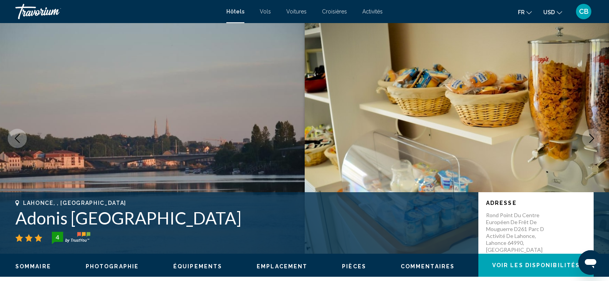
click at [595, 140] on icon "Next image" at bounding box center [591, 138] width 9 height 9
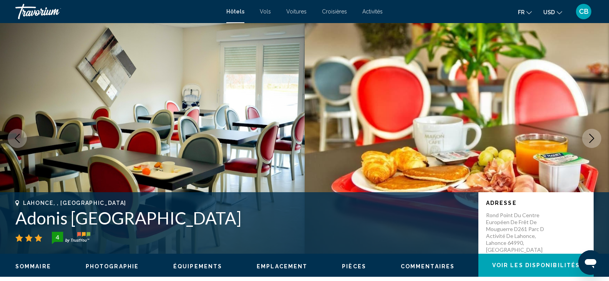
click at [595, 140] on icon "Next image" at bounding box center [591, 138] width 9 height 9
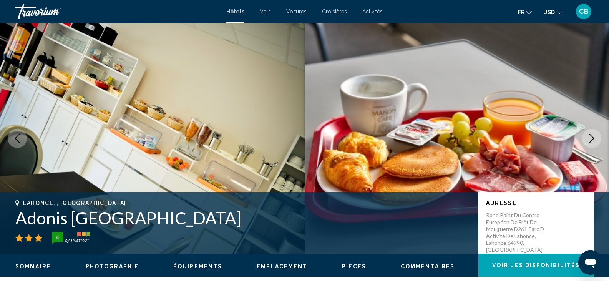
click at [595, 140] on icon "Next image" at bounding box center [591, 138] width 9 height 9
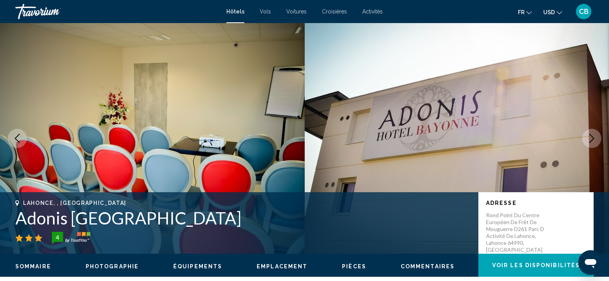
click at [595, 140] on icon "Next image" at bounding box center [591, 138] width 9 height 9
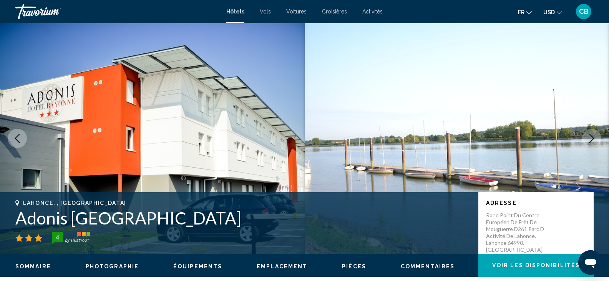
click at [595, 140] on icon "Next image" at bounding box center [591, 138] width 9 height 9
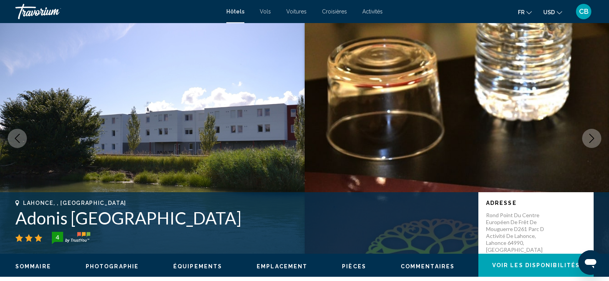
click at [595, 140] on icon "Next image" at bounding box center [591, 138] width 9 height 9
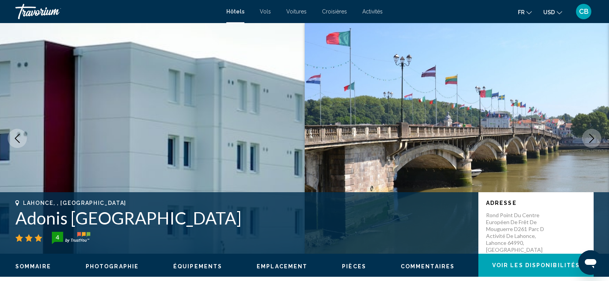
click at [595, 140] on icon "Next image" at bounding box center [591, 138] width 9 height 9
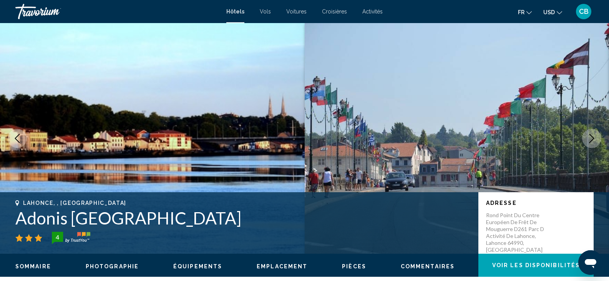
click at [595, 140] on icon "Next image" at bounding box center [591, 138] width 9 height 9
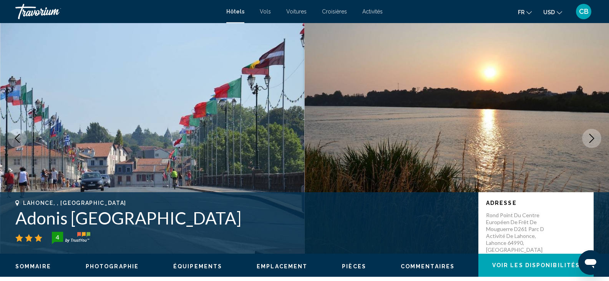
click at [595, 140] on icon "Next image" at bounding box center [591, 138] width 9 height 9
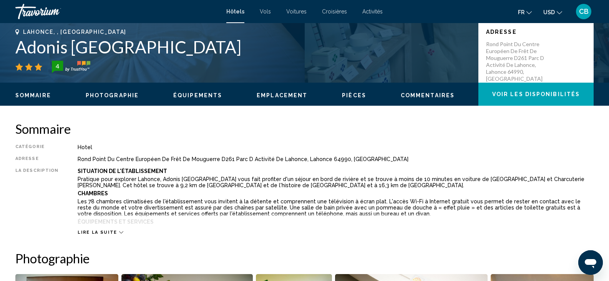
scroll to position [174, 0]
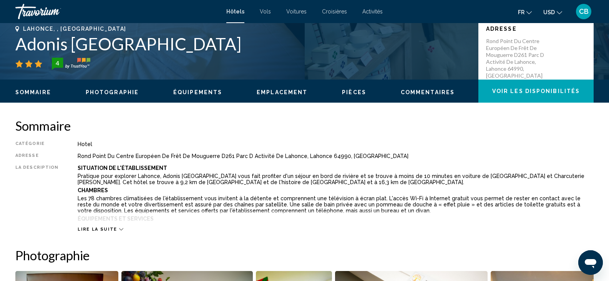
click at [105, 228] on span "Lire la suite" at bounding box center [97, 229] width 39 height 5
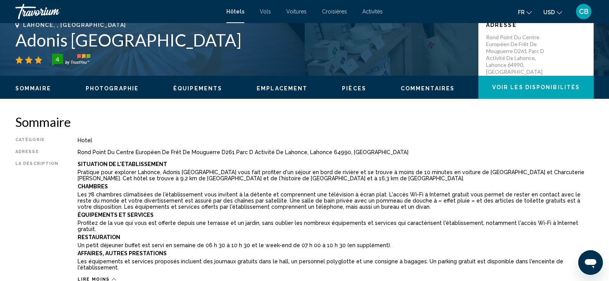
scroll to position [180, 0]
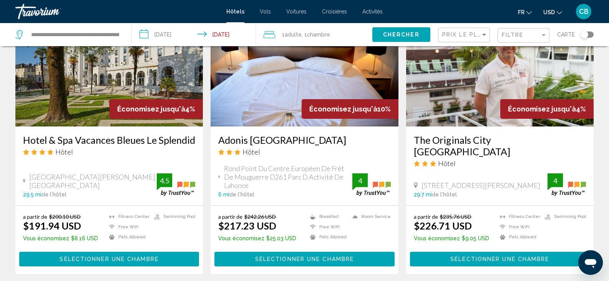
scroll to position [347, 0]
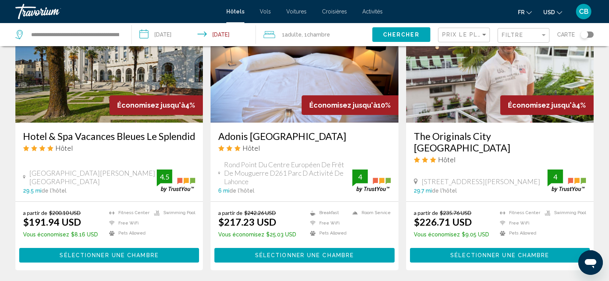
click at [122, 79] on img "Main content" at bounding box center [108, 61] width 187 height 123
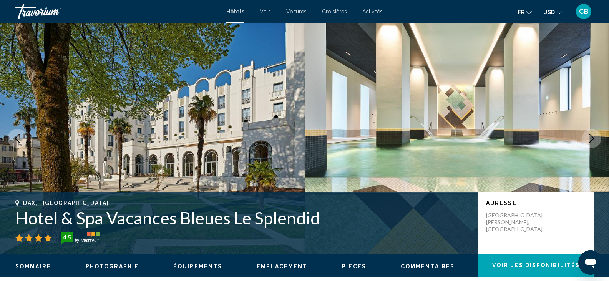
click at [588, 138] on icon "Next image" at bounding box center [591, 138] width 9 height 9
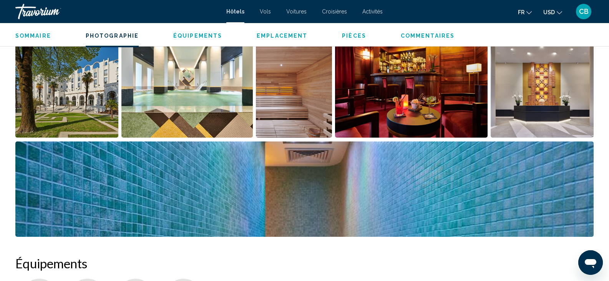
scroll to position [396, 0]
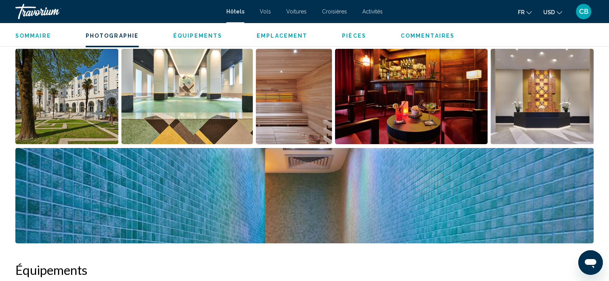
click at [220, 111] on img "Open full-screen image slider" at bounding box center [187, 96] width 132 height 95
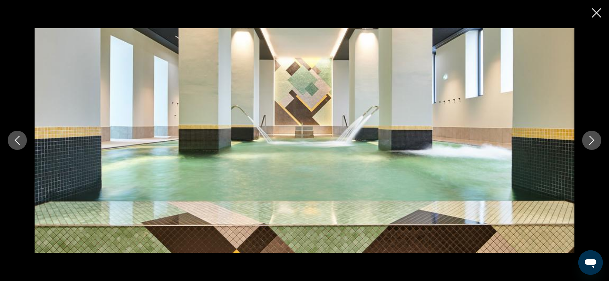
click at [588, 134] on button "Next image" at bounding box center [591, 140] width 19 height 19
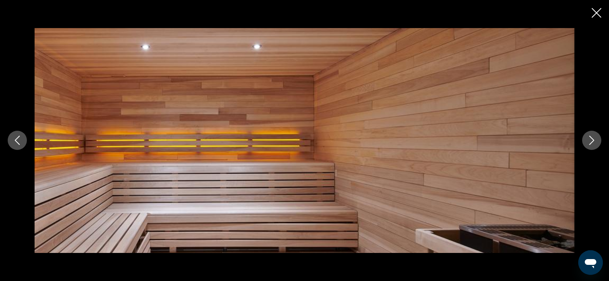
click at [588, 134] on button "Next image" at bounding box center [591, 140] width 19 height 19
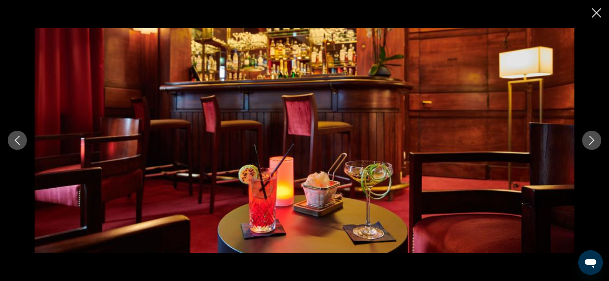
click at [588, 134] on button "Next image" at bounding box center [591, 140] width 19 height 19
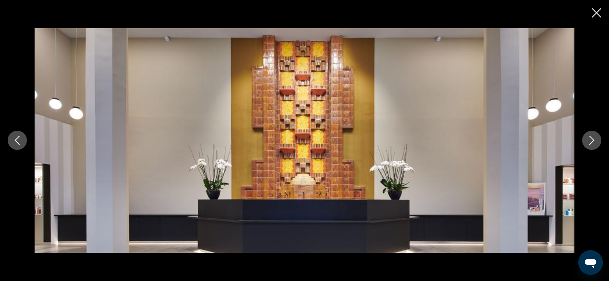
click at [588, 134] on button "Next image" at bounding box center [591, 140] width 19 height 19
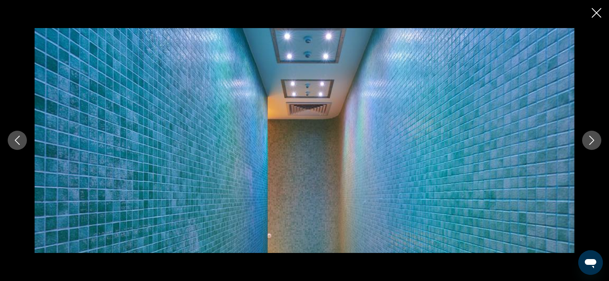
click at [588, 134] on button "Next image" at bounding box center [591, 140] width 19 height 19
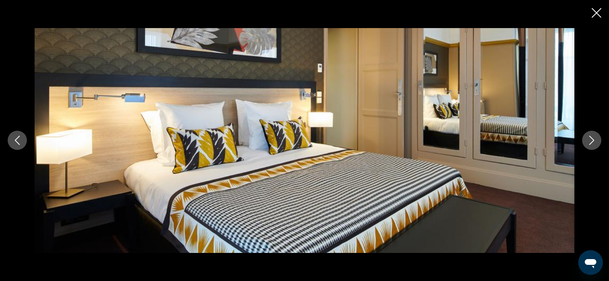
click at [588, 134] on button "Next image" at bounding box center [591, 140] width 19 height 19
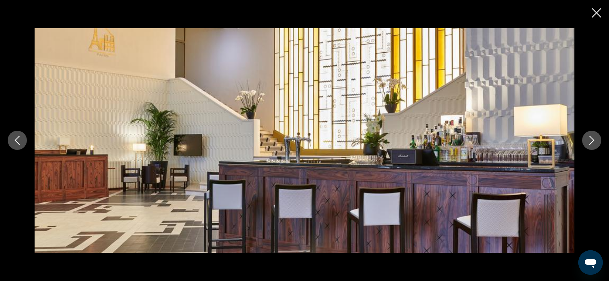
click at [588, 134] on button "Next image" at bounding box center [591, 140] width 19 height 19
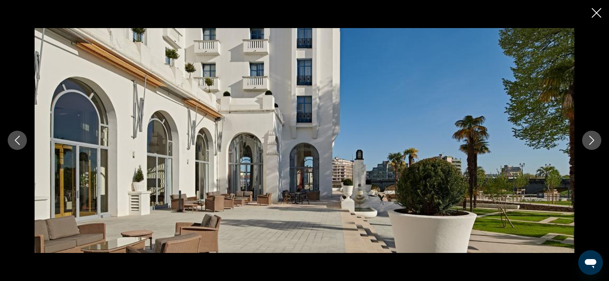
click at [588, 134] on button "Next image" at bounding box center [591, 140] width 19 height 19
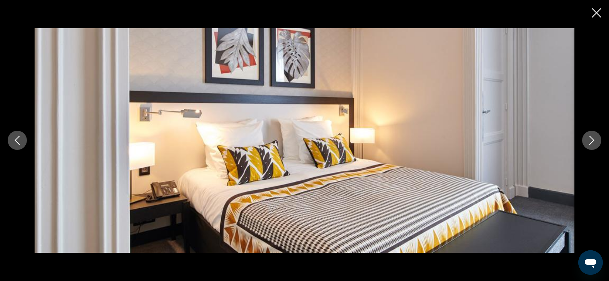
click at [588, 134] on button "Next image" at bounding box center [591, 140] width 19 height 19
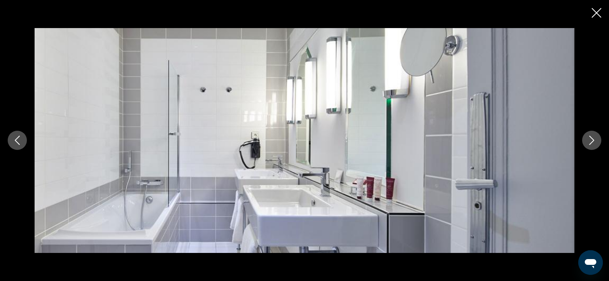
click at [588, 134] on button "Next image" at bounding box center [591, 140] width 19 height 19
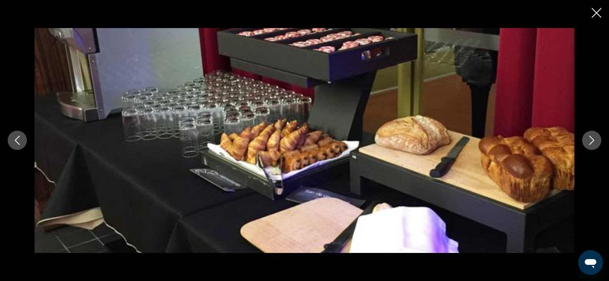
click at [588, 134] on button "Next image" at bounding box center [591, 140] width 19 height 19
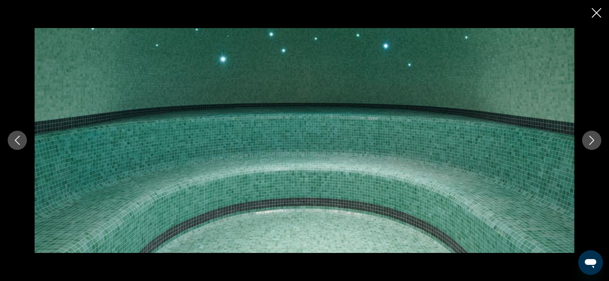
click at [588, 134] on button "Next image" at bounding box center [591, 140] width 19 height 19
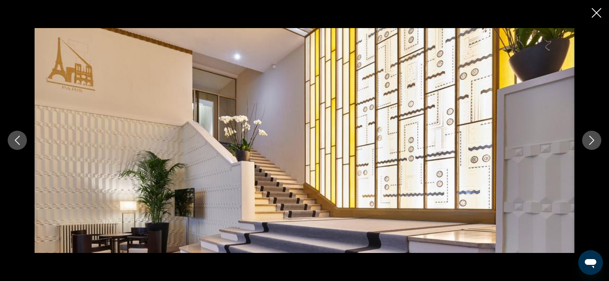
click at [588, 134] on button "Next image" at bounding box center [591, 140] width 19 height 19
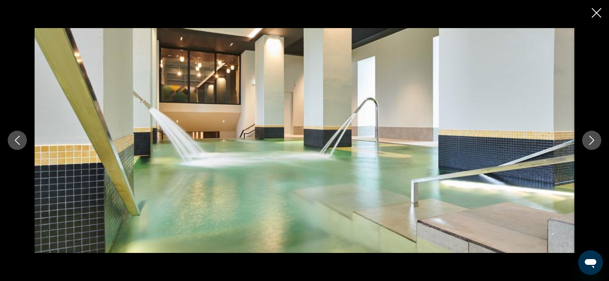
click at [588, 134] on button "Next image" at bounding box center [591, 140] width 19 height 19
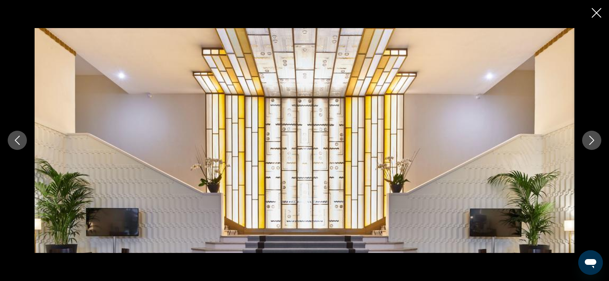
click at [588, 134] on button "Next image" at bounding box center [591, 140] width 19 height 19
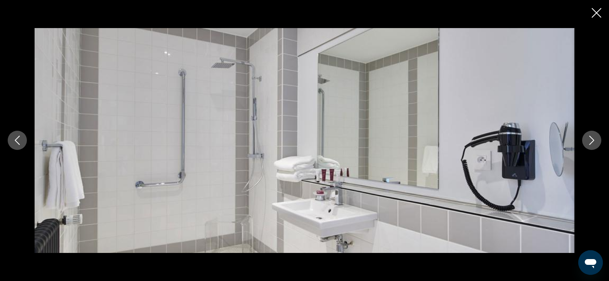
click at [588, 134] on button "Next image" at bounding box center [591, 140] width 19 height 19
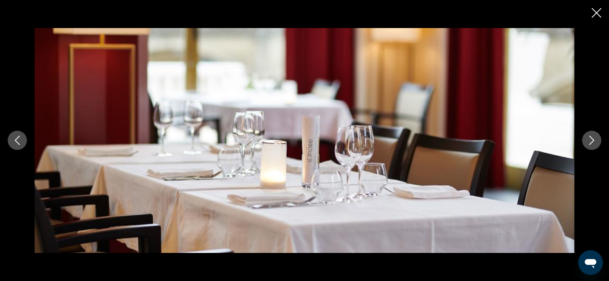
click at [588, 134] on button "Next image" at bounding box center [591, 140] width 19 height 19
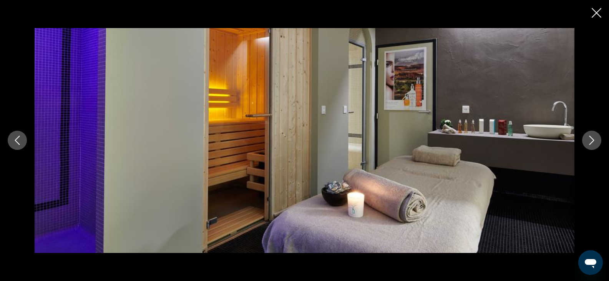
click at [588, 134] on button "Next image" at bounding box center [591, 140] width 19 height 19
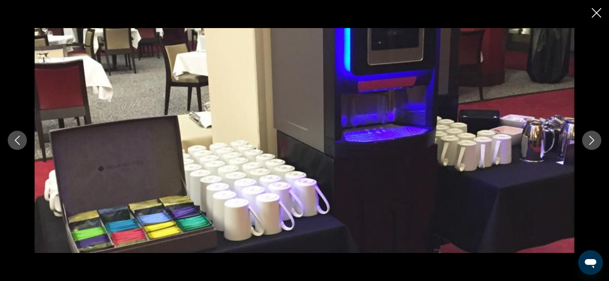
click at [588, 134] on button "Next image" at bounding box center [591, 140] width 19 height 19
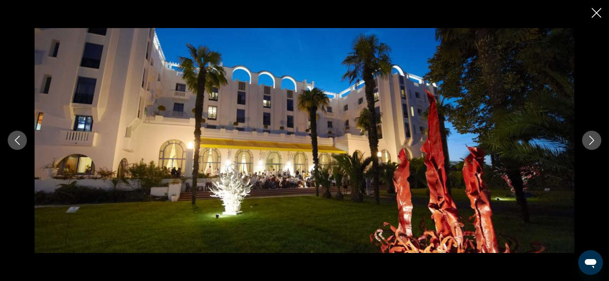
click at [588, 134] on button "Next image" at bounding box center [591, 140] width 19 height 19
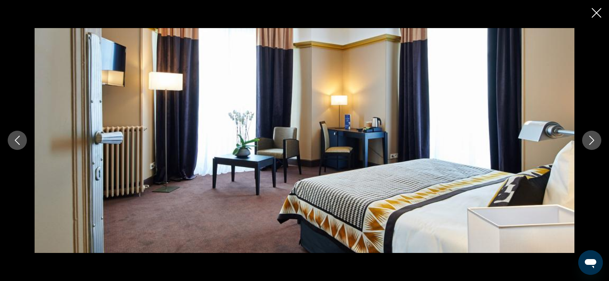
click at [588, 134] on button "Next image" at bounding box center [591, 140] width 19 height 19
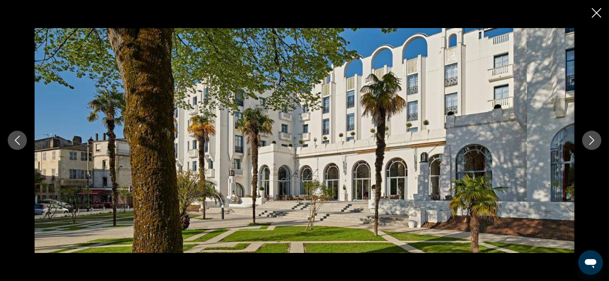
click at [593, 11] on icon "Close slideshow" at bounding box center [596, 13] width 10 height 10
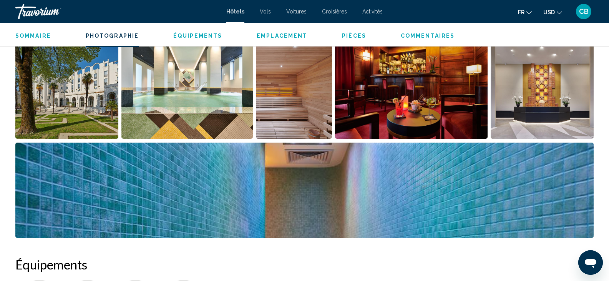
scroll to position [382, 0]
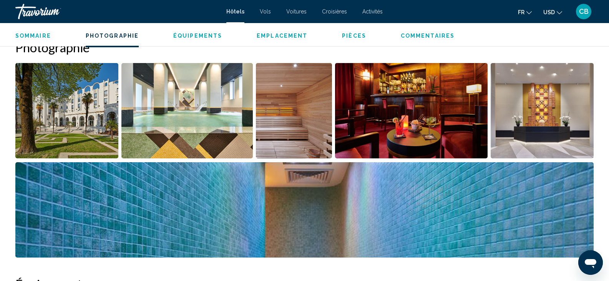
click at [342, 36] on span "Pièces" at bounding box center [354, 36] width 24 height 6
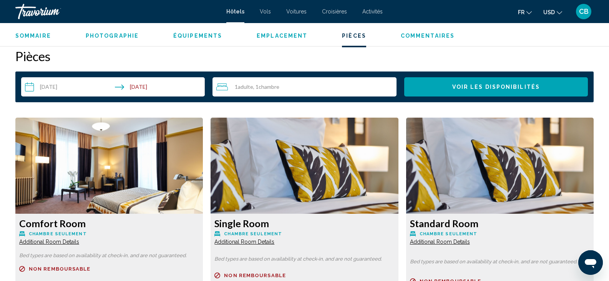
scroll to position [972, 0]
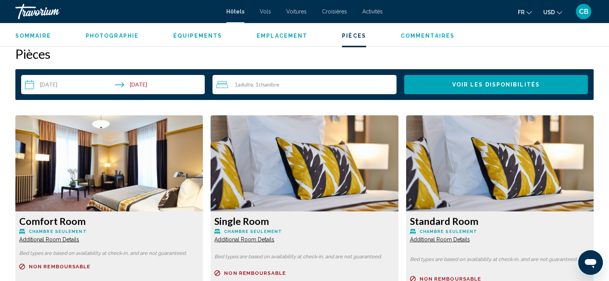
click at [210, 41] on div "Sommaire Photographie Équipements Emplacement Pièces Commentaires Voir les disp…" at bounding box center [304, 35] width 609 height 24
click at [207, 39] on button "Équipements" at bounding box center [197, 35] width 49 height 7
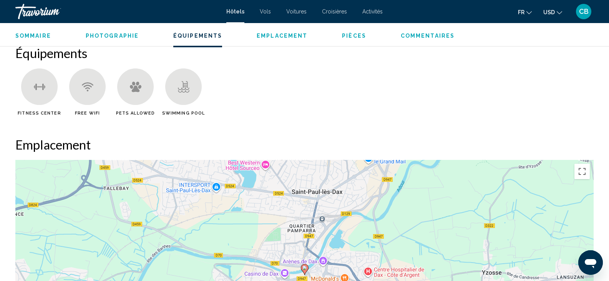
scroll to position [612, 0]
click at [263, 33] on span "Emplacement" at bounding box center [281, 36] width 51 height 6
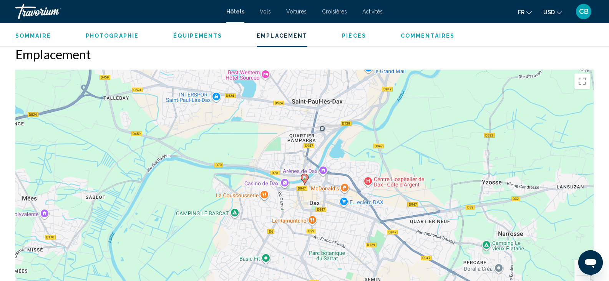
scroll to position [703, 0]
click at [342, 36] on span "Pièces" at bounding box center [354, 36] width 24 height 6
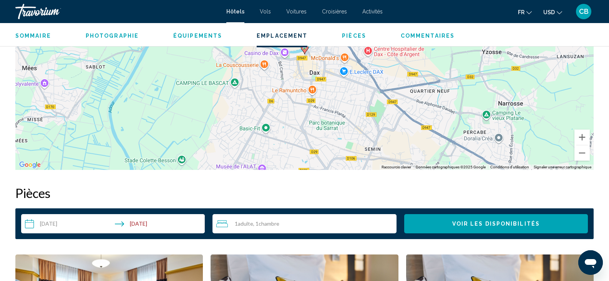
scroll to position [829, 0]
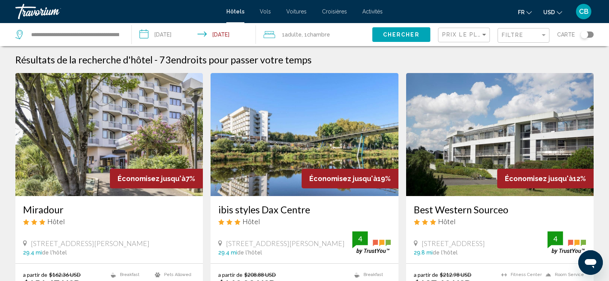
click at [503, 147] on img "Main content" at bounding box center [499, 134] width 187 height 123
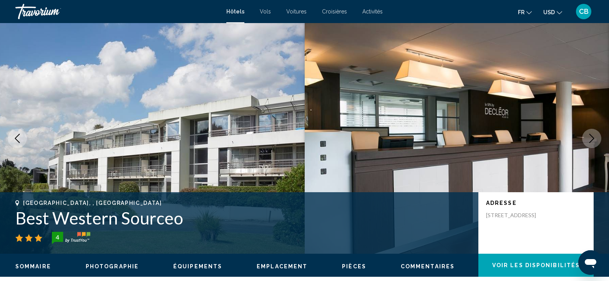
click at [591, 141] on icon "Next image" at bounding box center [591, 138] width 9 height 9
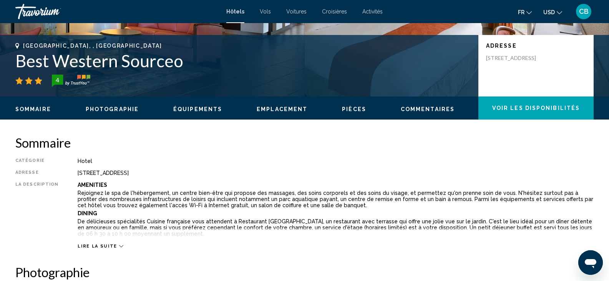
scroll to position [164, 0]
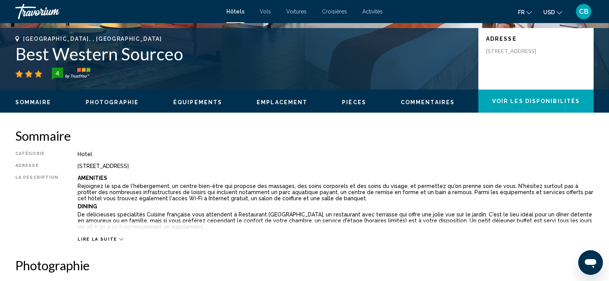
click at [108, 241] on span "Lire la suite" at bounding box center [97, 239] width 39 height 5
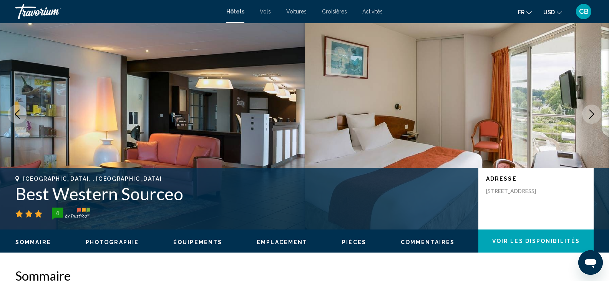
scroll to position [0, 0]
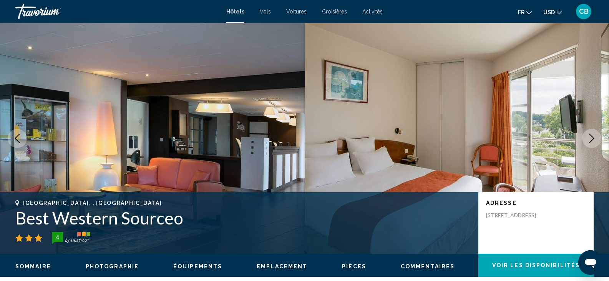
click at [590, 135] on icon "Next image" at bounding box center [591, 138] width 5 height 9
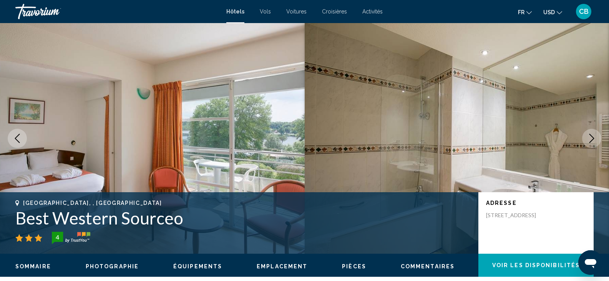
click at [590, 135] on icon "Next image" at bounding box center [591, 138] width 5 height 9
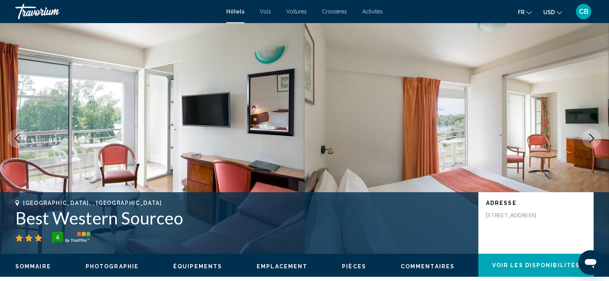
click at [590, 135] on icon "Next image" at bounding box center [591, 138] width 5 height 9
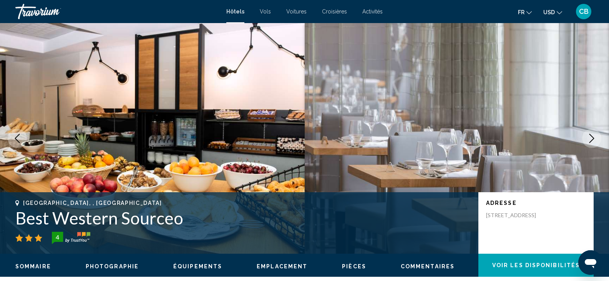
click at [590, 135] on icon "Next image" at bounding box center [591, 138] width 5 height 9
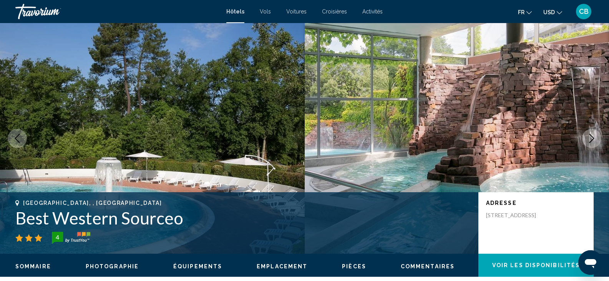
click at [590, 135] on icon "Next image" at bounding box center [591, 138] width 5 height 9
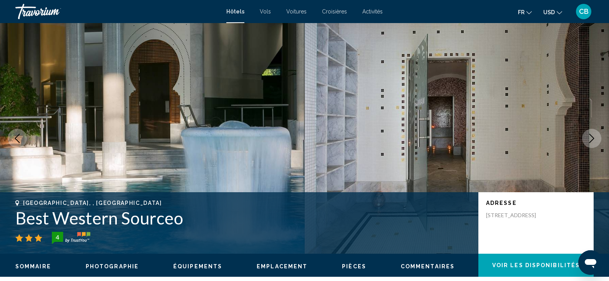
click at [590, 135] on icon "Next image" at bounding box center [591, 138] width 5 height 9
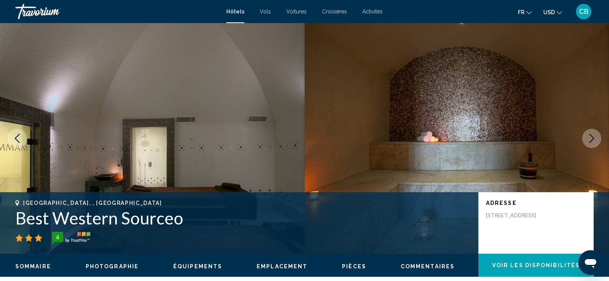
click at [590, 135] on icon "Next image" at bounding box center [591, 138] width 5 height 9
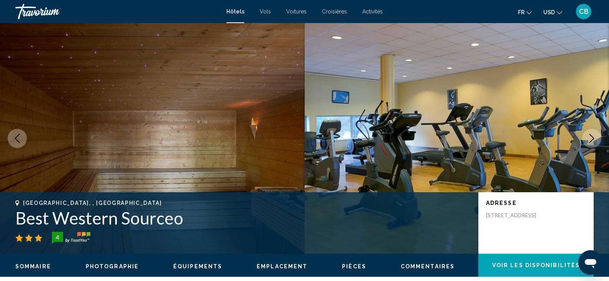
click at [590, 135] on icon "Next image" at bounding box center [591, 138] width 5 height 9
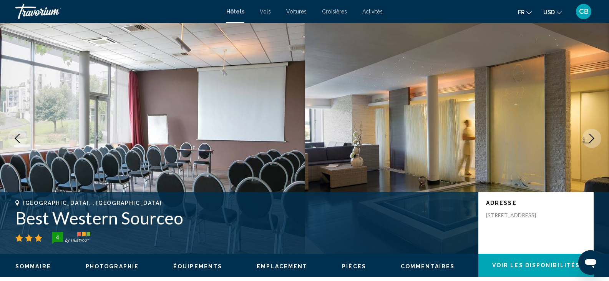
click at [590, 135] on icon "Next image" at bounding box center [591, 138] width 5 height 9
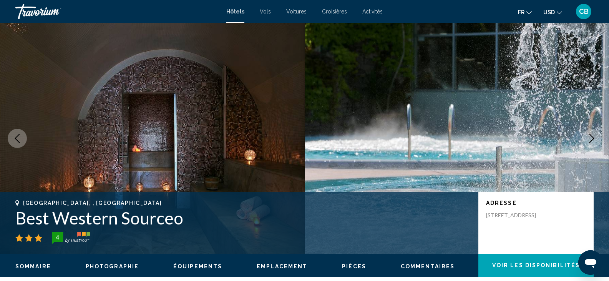
click at [587, 144] on button "Next image" at bounding box center [591, 138] width 19 height 19
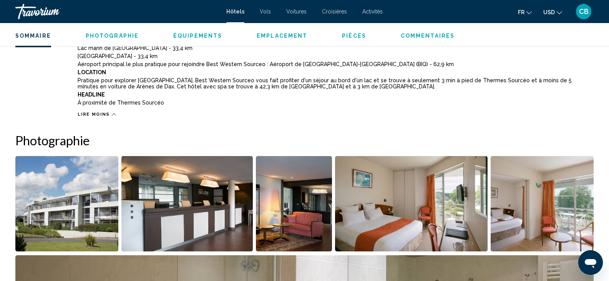
scroll to position [523, 0]
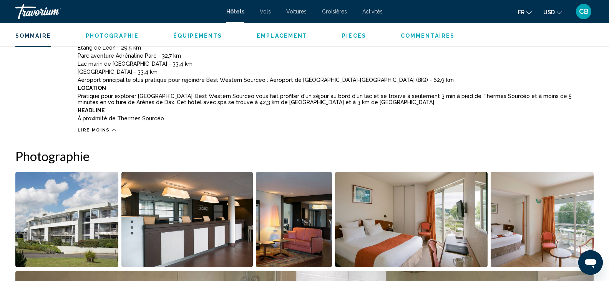
click at [118, 210] on img "Open full-screen image slider" at bounding box center [66, 219] width 103 height 95
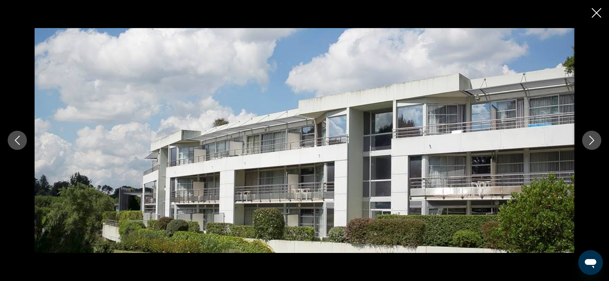
click at [585, 136] on button "Next image" at bounding box center [591, 140] width 19 height 19
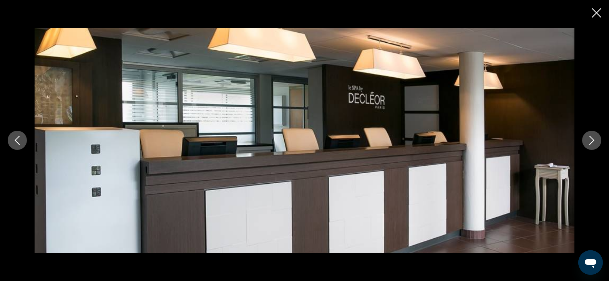
click at [585, 136] on button "Next image" at bounding box center [591, 140] width 19 height 19
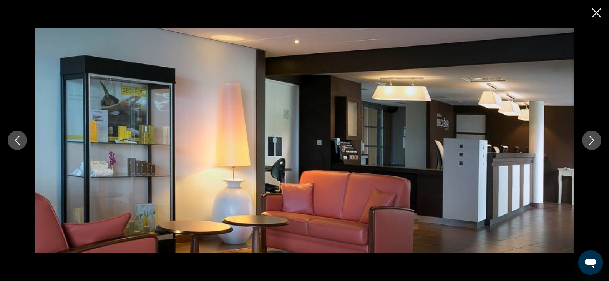
click at [585, 136] on button "Next image" at bounding box center [591, 140] width 19 height 19
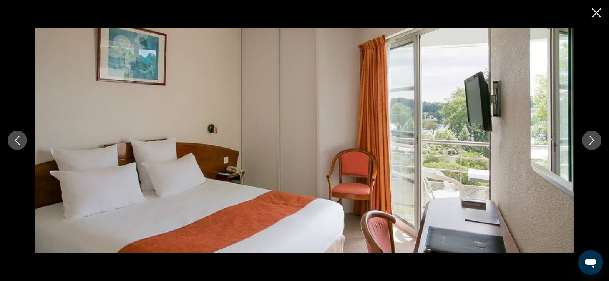
click at [585, 136] on button "Next image" at bounding box center [591, 140] width 19 height 19
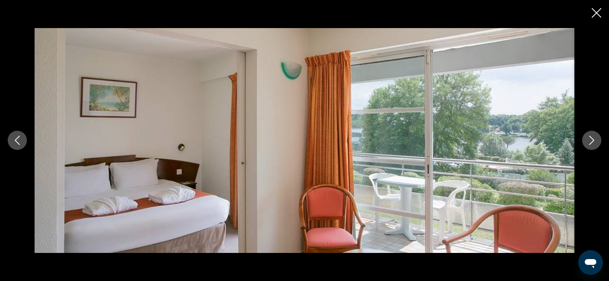
click at [585, 136] on button "Next image" at bounding box center [591, 140] width 19 height 19
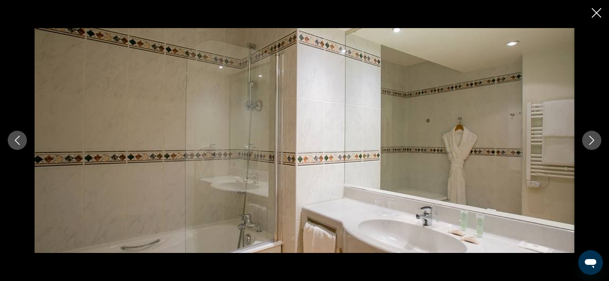
click at [585, 136] on button "Next image" at bounding box center [591, 140] width 19 height 19
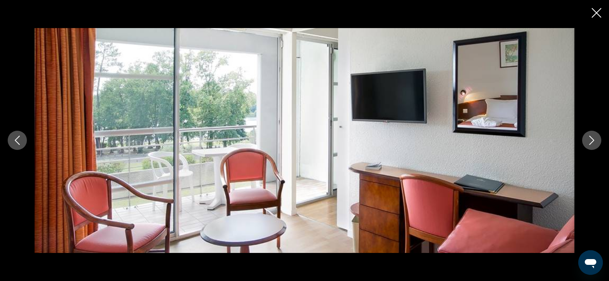
click at [585, 136] on button "Next image" at bounding box center [591, 140] width 19 height 19
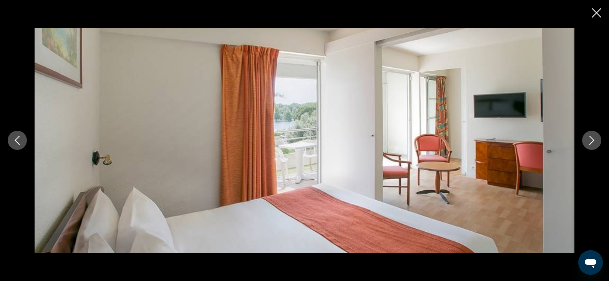
click at [585, 136] on button "Next image" at bounding box center [591, 140] width 19 height 19
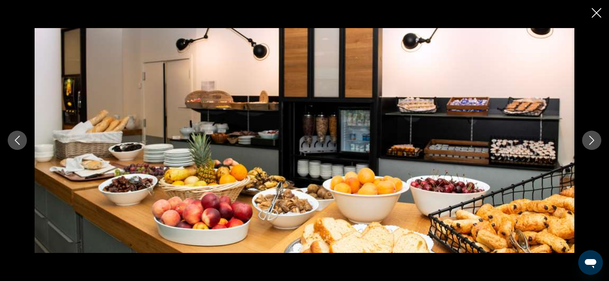
click at [585, 136] on button "Next image" at bounding box center [591, 140] width 19 height 19
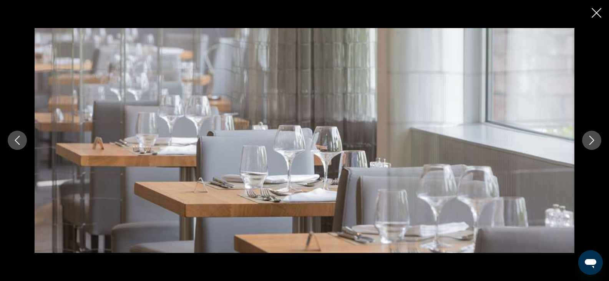
click at [585, 136] on button "Next image" at bounding box center [591, 140] width 19 height 19
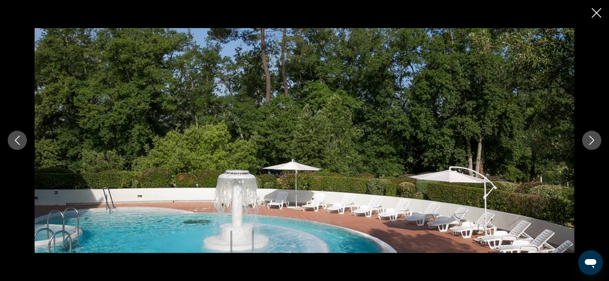
click at [585, 136] on button "Next image" at bounding box center [591, 140] width 19 height 19
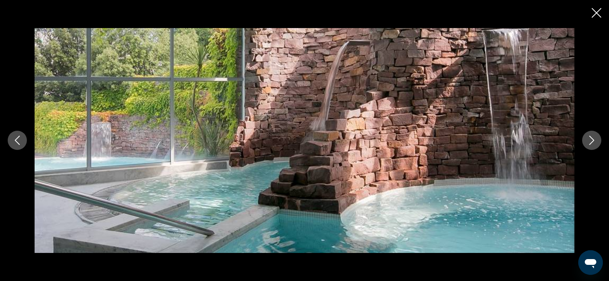
click at [585, 136] on button "Next image" at bounding box center [591, 140] width 19 height 19
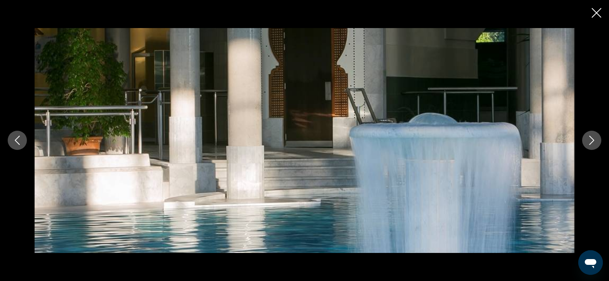
click at [585, 136] on button "Next image" at bounding box center [591, 140] width 19 height 19
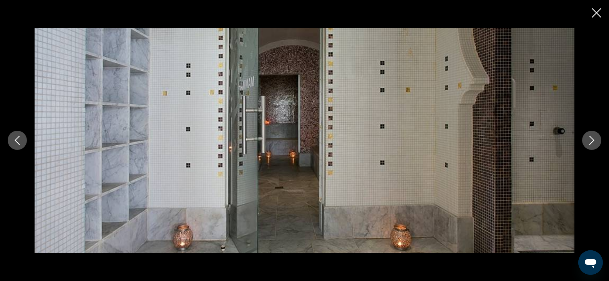
click at [585, 136] on button "Next image" at bounding box center [591, 140] width 19 height 19
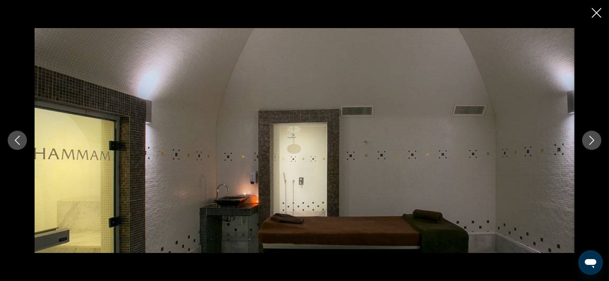
click at [585, 136] on button "Next image" at bounding box center [591, 140] width 19 height 19
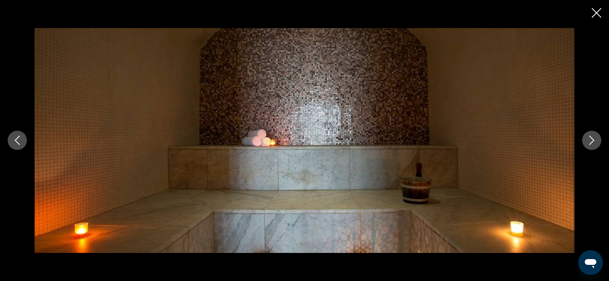
click at [585, 136] on button "Next image" at bounding box center [591, 140] width 19 height 19
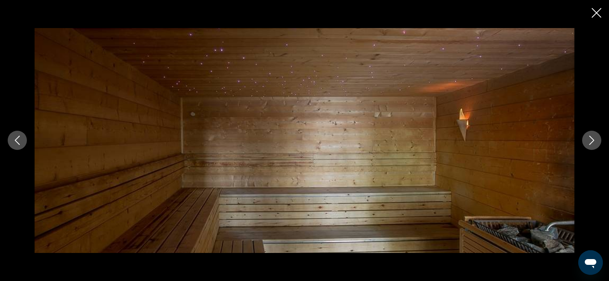
click at [592, 12] on icon "Close slideshow" at bounding box center [596, 13] width 10 height 10
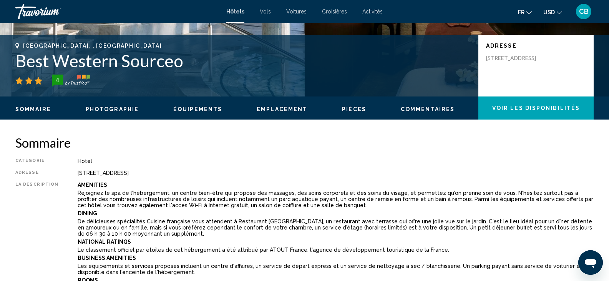
scroll to position [157, 0]
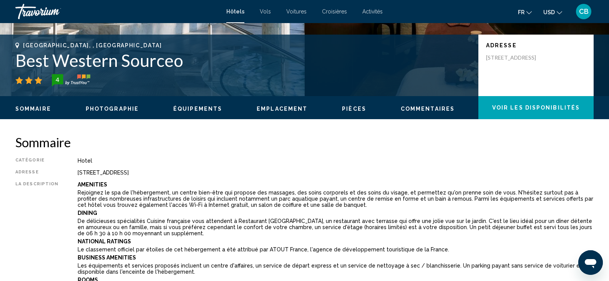
click at [353, 108] on span "Pièces" at bounding box center [354, 109] width 24 height 6
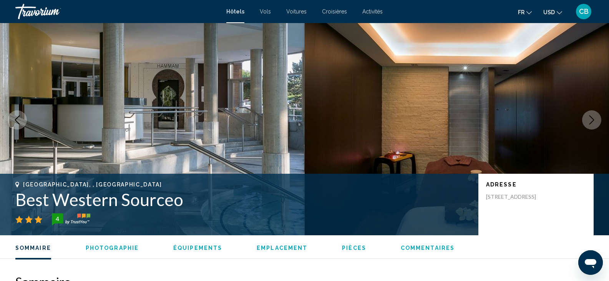
scroll to position [0, 0]
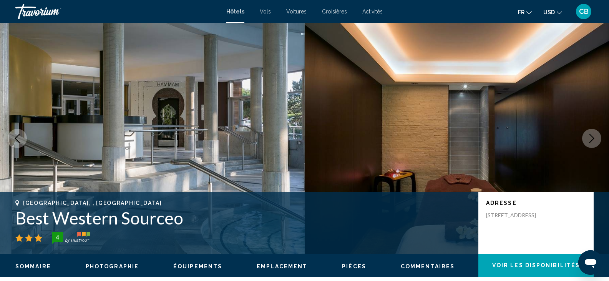
click at [536, 115] on img "Main content" at bounding box center [456, 138] width 304 height 230
click at [582, 139] on button "Next image" at bounding box center [591, 138] width 19 height 19
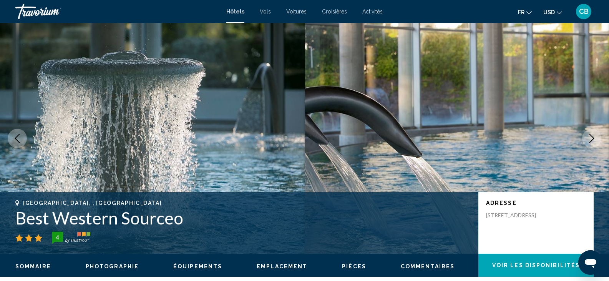
click at [582, 139] on button "Next image" at bounding box center [591, 138] width 19 height 19
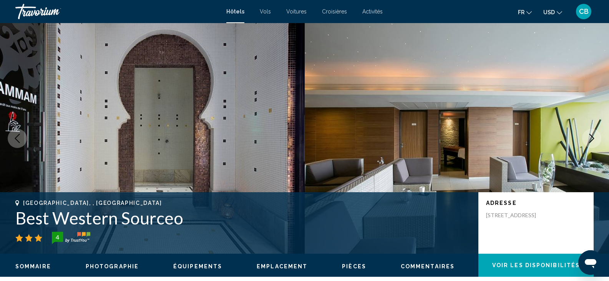
click at [582, 139] on button "Next image" at bounding box center [591, 138] width 19 height 19
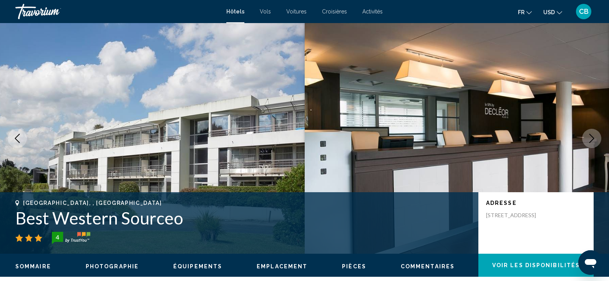
click at [582, 139] on button "Next image" at bounding box center [591, 138] width 19 height 19
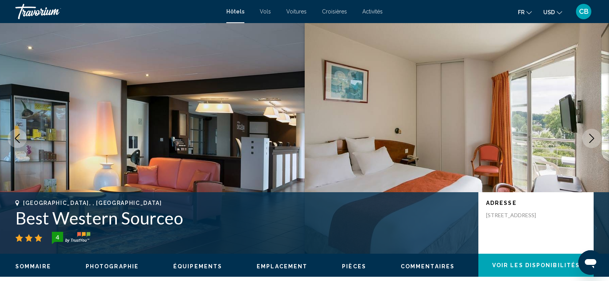
click at [582, 139] on button "Next image" at bounding box center [591, 138] width 19 height 19
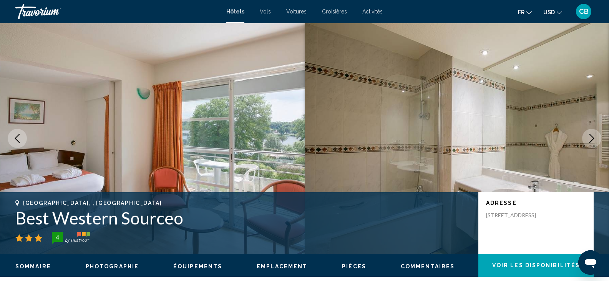
click at [582, 139] on button "Next image" at bounding box center [591, 138] width 19 height 19
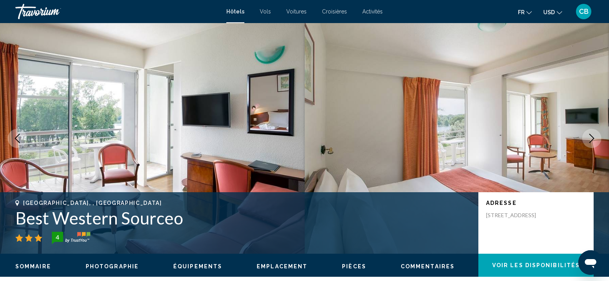
click at [582, 139] on button "Next image" at bounding box center [591, 138] width 19 height 19
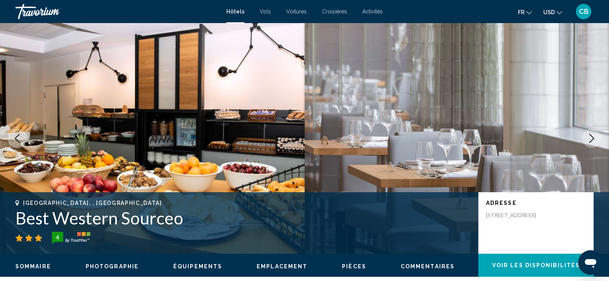
click at [582, 139] on button "Next image" at bounding box center [591, 138] width 19 height 19
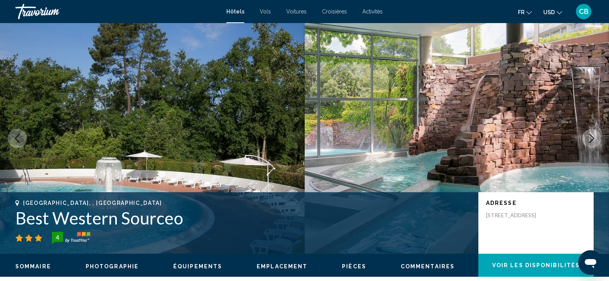
click at [490, 144] on img "Main content" at bounding box center [456, 138] width 304 height 230
click at [581, 132] on img "Main content" at bounding box center [456, 138] width 304 height 230
click at [592, 138] on icon "Next image" at bounding box center [591, 138] width 9 height 9
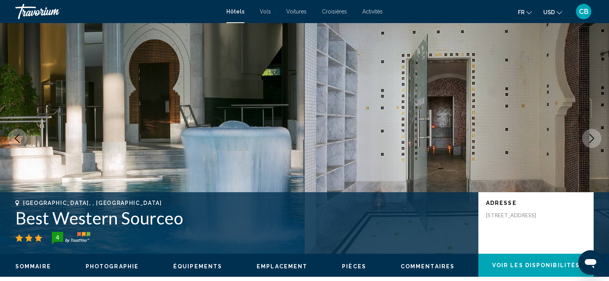
click at [590, 139] on icon "Next image" at bounding box center [591, 138] width 9 height 9
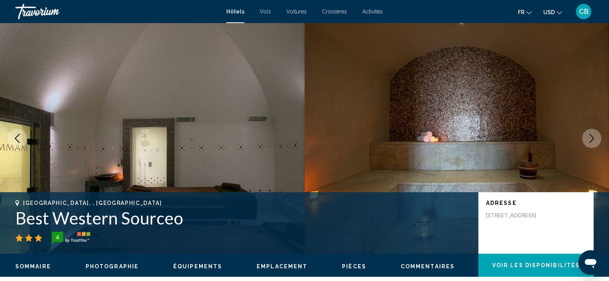
click at [590, 139] on icon "Next image" at bounding box center [591, 138] width 9 height 9
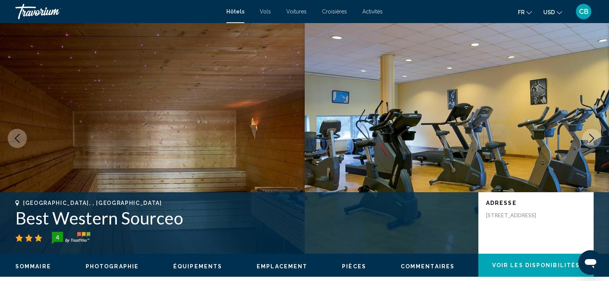
click at [590, 139] on icon "Next image" at bounding box center [591, 138] width 9 height 9
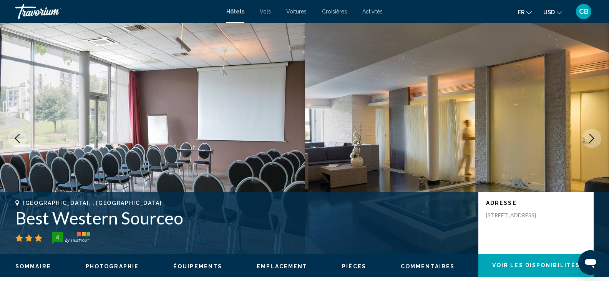
click at [590, 139] on icon "Next image" at bounding box center [591, 138] width 9 height 9
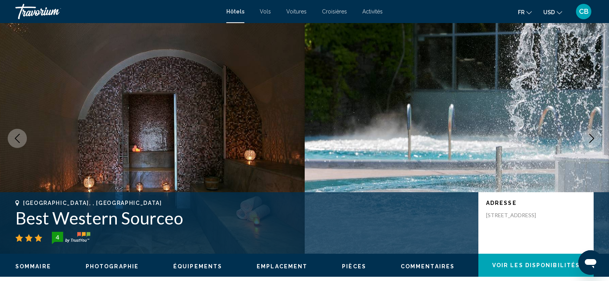
click at [590, 139] on icon "Next image" at bounding box center [591, 138] width 9 height 9
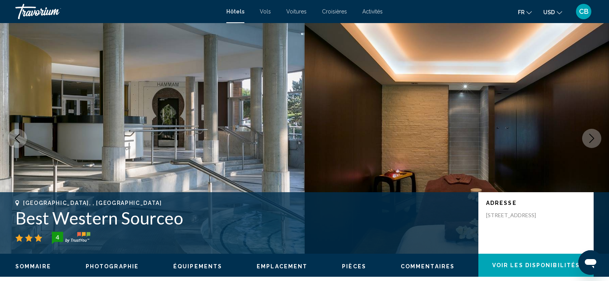
click at [590, 139] on icon "Next image" at bounding box center [591, 138] width 9 height 9
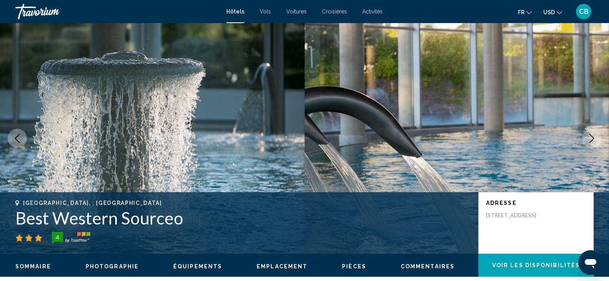
click at [590, 139] on icon "Next image" at bounding box center [591, 138] width 9 height 9
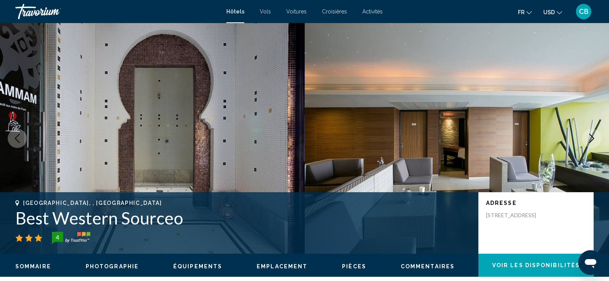
click at [590, 139] on icon "Next image" at bounding box center [591, 138] width 9 height 9
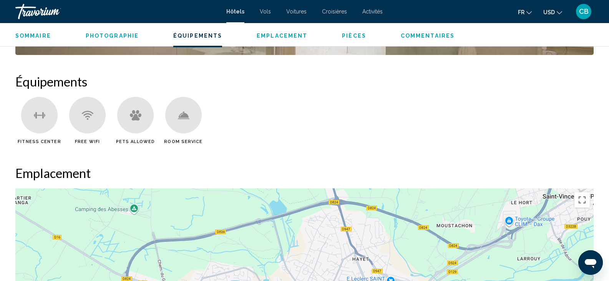
scroll to position [858, 0]
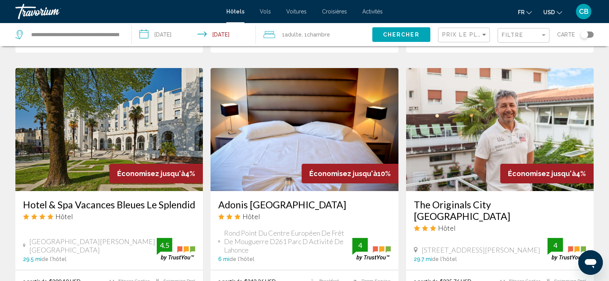
scroll to position [297, 0]
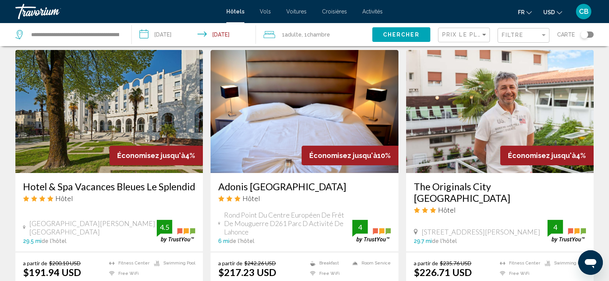
click at [124, 131] on img "Main content" at bounding box center [108, 111] width 187 height 123
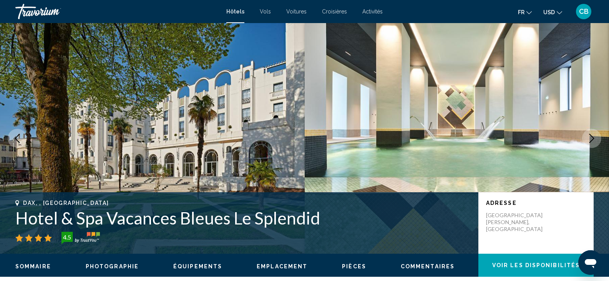
click at [586, 141] on button "Next image" at bounding box center [591, 138] width 19 height 19
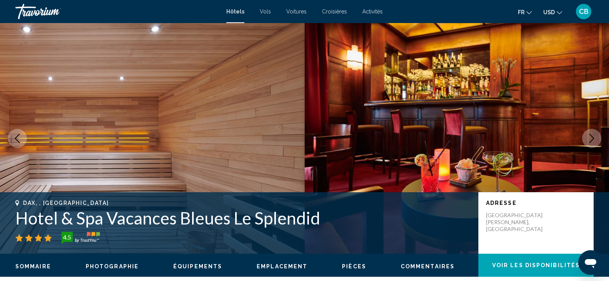
click at [586, 141] on button "Next image" at bounding box center [591, 138] width 19 height 19
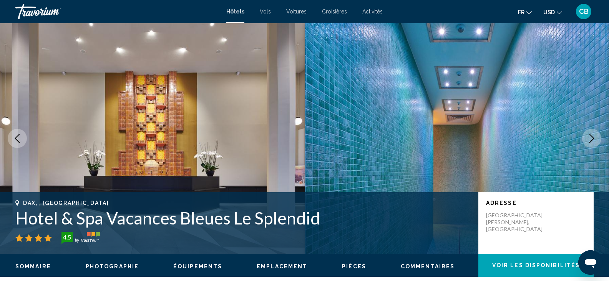
click at [586, 141] on button "Next image" at bounding box center [591, 138] width 19 height 19
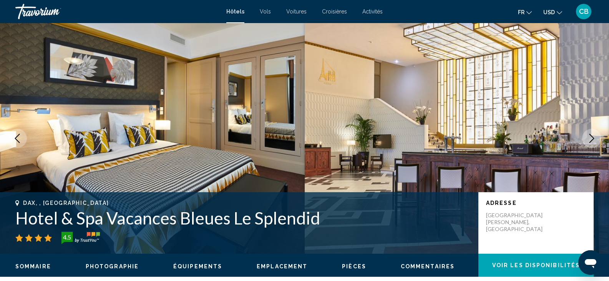
click at [586, 141] on button "Next image" at bounding box center [591, 138] width 19 height 19
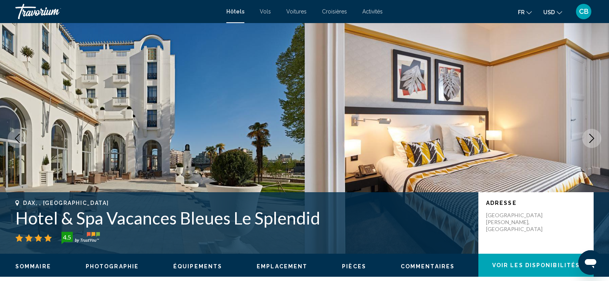
click at [586, 141] on button "Next image" at bounding box center [591, 138] width 19 height 19
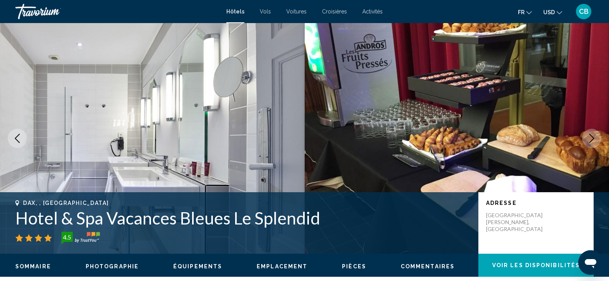
click at [586, 141] on button "Next image" at bounding box center [591, 138] width 19 height 19
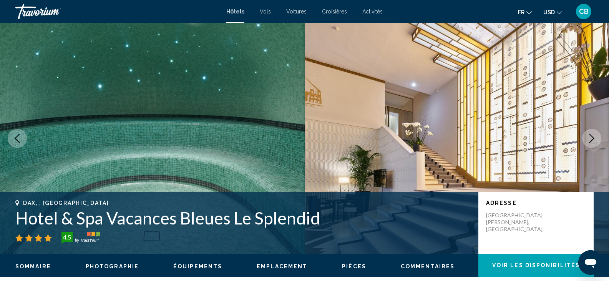
click at [586, 141] on button "Next image" at bounding box center [591, 138] width 19 height 19
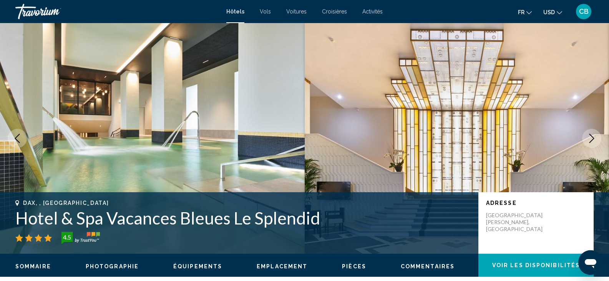
click at [586, 141] on button "Next image" at bounding box center [591, 138] width 19 height 19
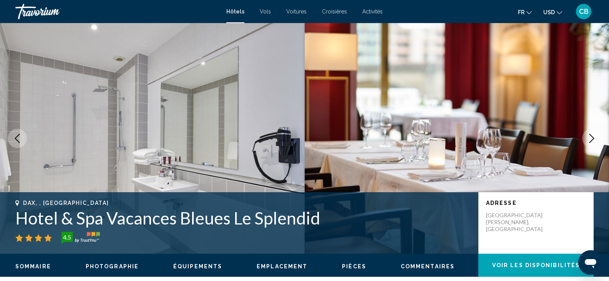
click at [586, 141] on button "Next image" at bounding box center [591, 138] width 19 height 19
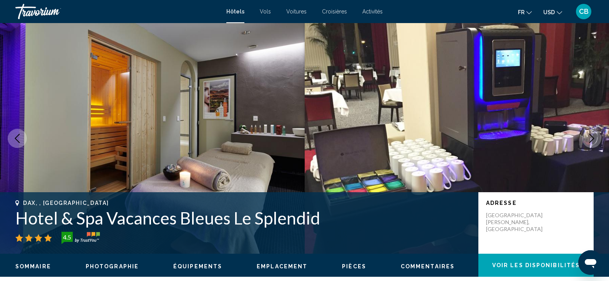
click at [586, 141] on button "Next image" at bounding box center [591, 138] width 19 height 19
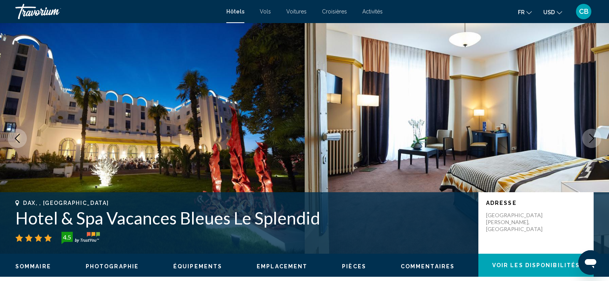
click at [586, 141] on button "Next image" at bounding box center [591, 138] width 19 height 19
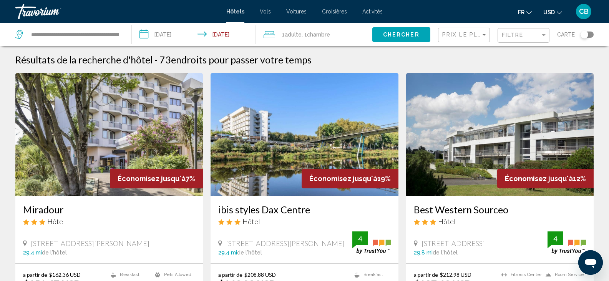
click at [223, 33] on input "**********" at bounding box center [195, 35] width 127 height 25
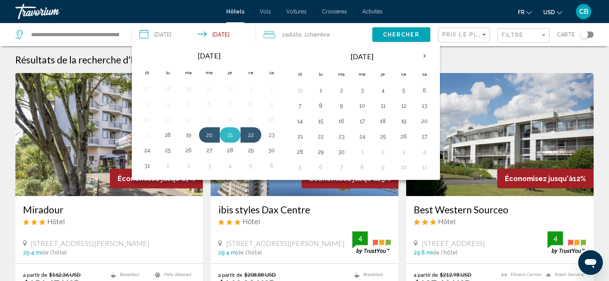
click at [225, 136] on button "21" at bounding box center [230, 134] width 12 height 11
drag, startPoint x: 199, startPoint y: 134, endPoint x: 205, endPoint y: 136, distance: 6.0
click at [205, 136] on td "20" at bounding box center [209, 134] width 21 height 15
click at [205, 136] on button "20" at bounding box center [209, 134] width 12 height 11
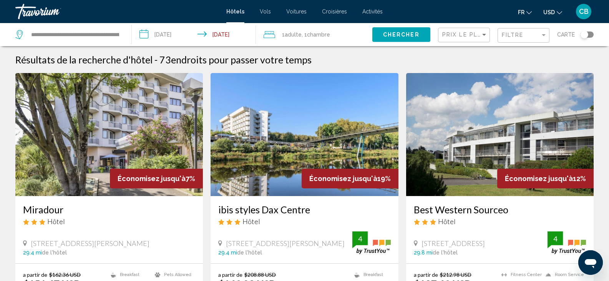
click at [159, 40] on input "**********" at bounding box center [195, 35] width 127 height 25
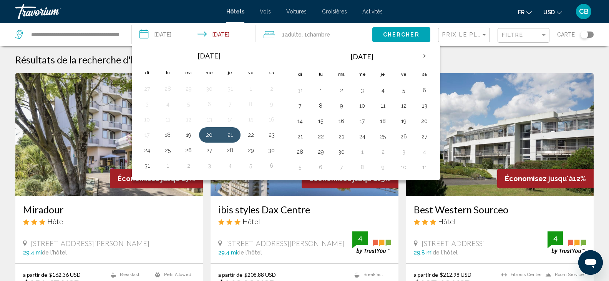
click at [160, 38] on input "**********" at bounding box center [195, 35] width 127 height 25
click at [188, 139] on button "19" at bounding box center [188, 134] width 12 height 11
click at [205, 137] on button "20" at bounding box center [209, 134] width 12 height 11
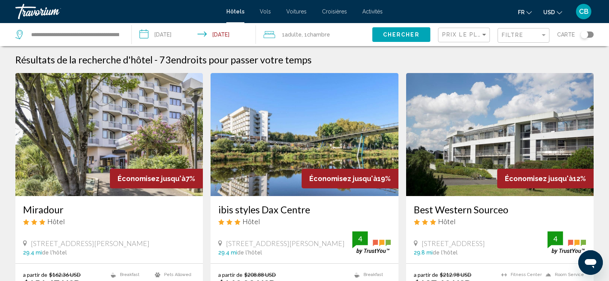
click at [380, 32] on button "Chercher" at bounding box center [401, 34] width 58 height 14
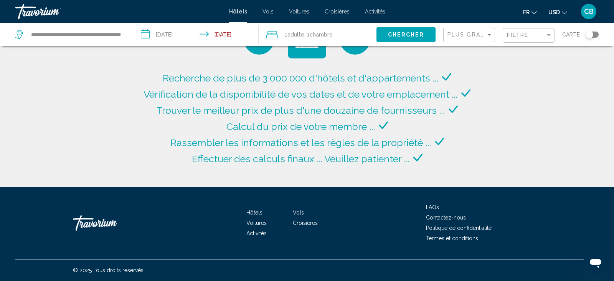
click at [475, 28] on mat-form-field "Plus grandes économies" at bounding box center [469, 35] width 52 height 15
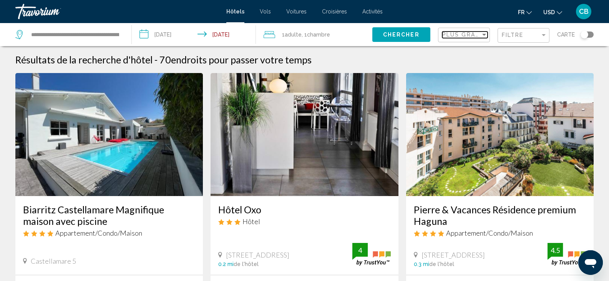
click at [476, 32] on span "Plus grandes économies" at bounding box center [487, 34] width 91 height 6
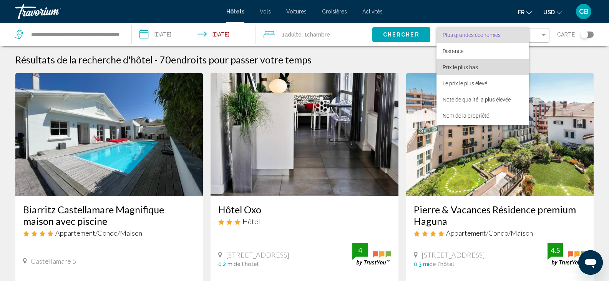
click at [465, 60] on span "Prix le plus bas" at bounding box center [482, 67] width 80 height 16
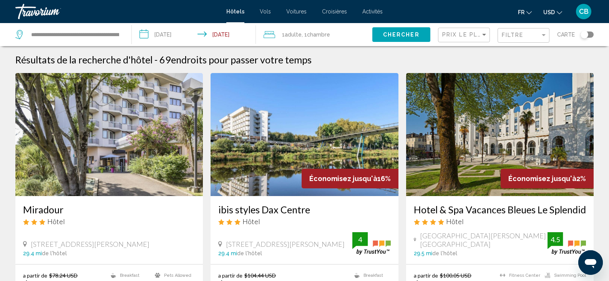
click at [170, 34] on input "**********" at bounding box center [195, 35] width 127 height 25
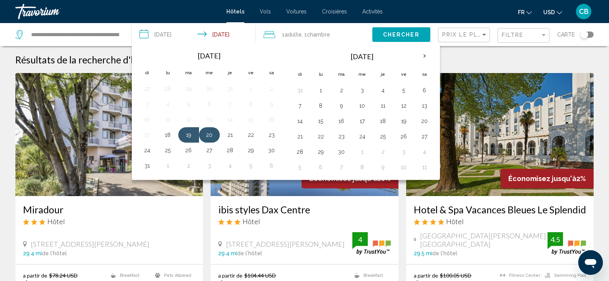
click at [207, 132] on button "20" at bounding box center [209, 134] width 12 height 11
click at [225, 137] on button "21" at bounding box center [230, 134] width 12 height 11
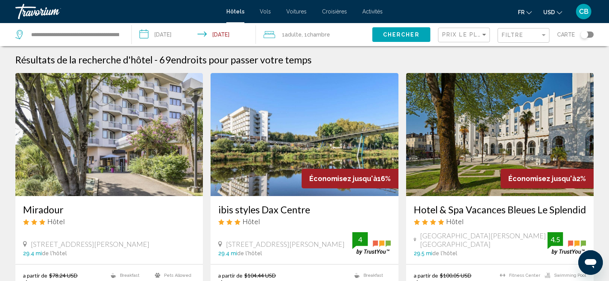
click at [400, 42] on div "Chercher" at bounding box center [405, 34] width 66 height 23
click at [412, 24] on div "Chercher" at bounding box center [405, 34] width 66 height 23
click at [411, 27] on button "Chercher" at bounding box center [401, 34] width 58 height 14
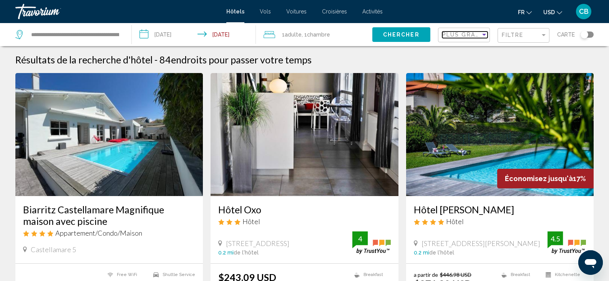
click at [454, 37] on span "Plus grandes économies" at bounding box center [487, 34] width 91 height 6
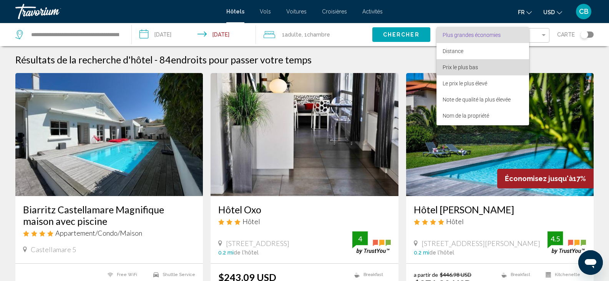
click at [443, 69] on span "Prix le plus bas" at bounding box center [459, 67] width 35 height 6
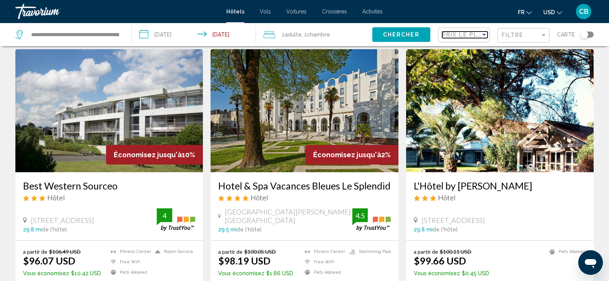
scroll to position [301, 0]
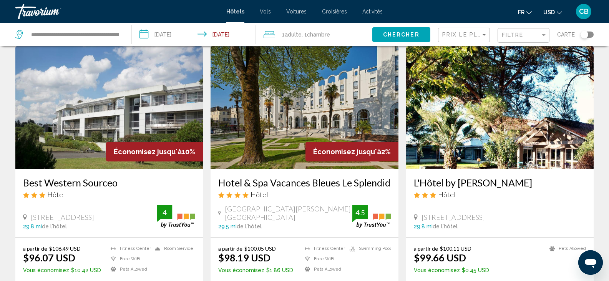
click at [153, 30] on input "**********" at bounding box center [195, 35] width 127 height 25
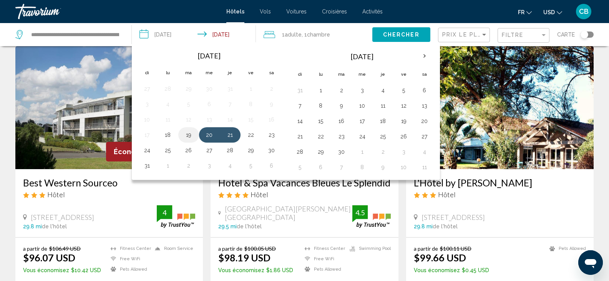
click at [186, 138] on button "19" at bounding box center [188, 134] width 12 height 11
click at [228, 136] on button "21" at bounding box center [230, 134] width 12 height 11
type input "**********"
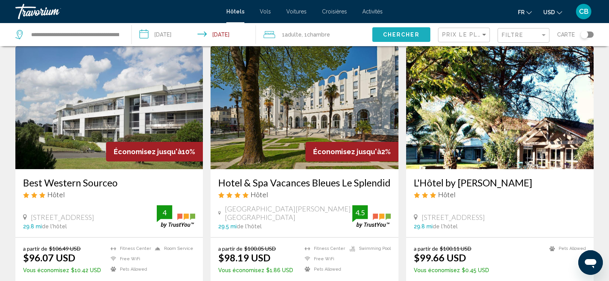
click at [408, 36] on span "Chercher" at bounding box center [401, 35] width 36 height 6
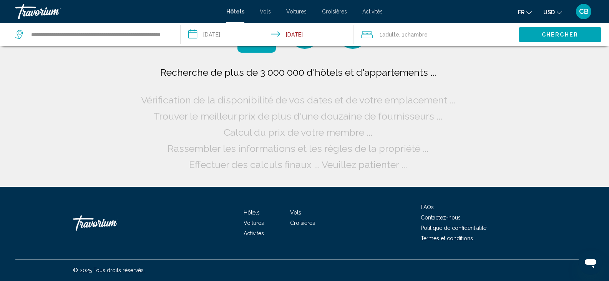
scroll to position [0, 0]
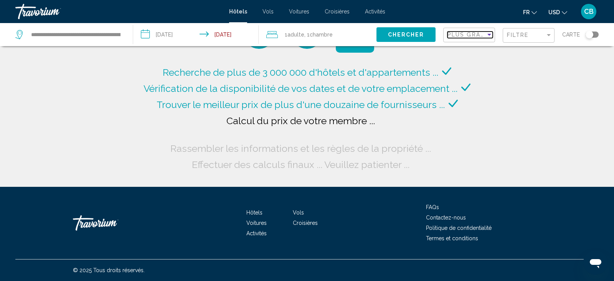
click at [453, 34] on span "Plus grandes économies" at bounding box center [493, 34] width 91 height 6
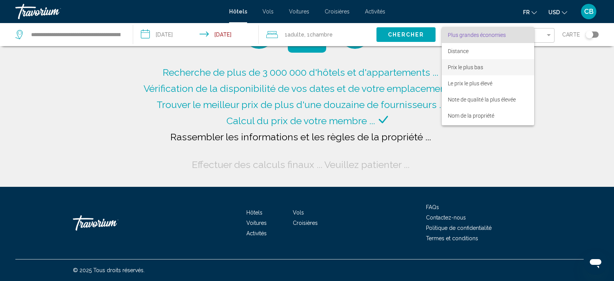
click at [449, 67] on span "Prix le plus bas" at bounding box center [465, 67] width 35 height 6
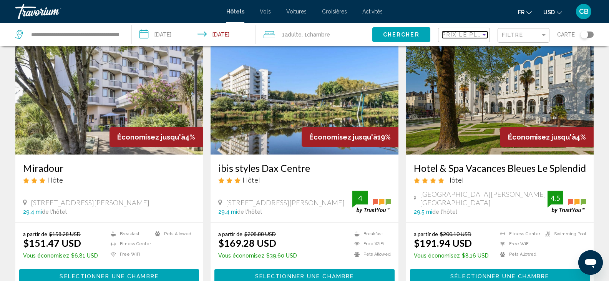
scroll to position [70, 0]
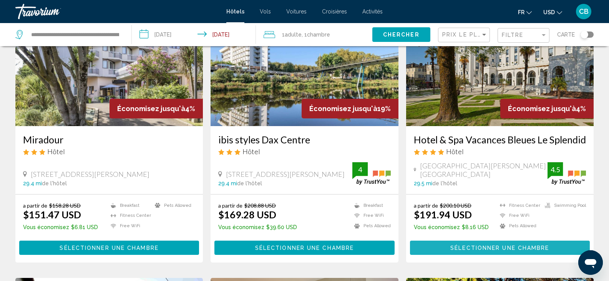
click at [450, 250] on button "Sélectionner une chambre" at bounding box center [500, 247] width 180 height 14
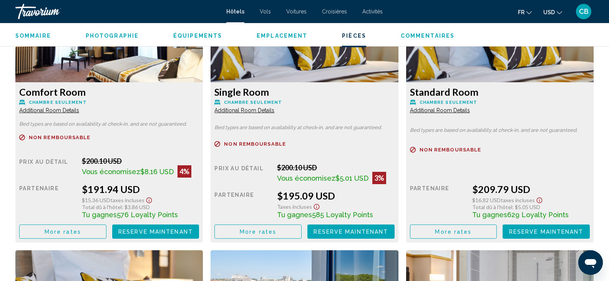
scroll to position [1098, 0]
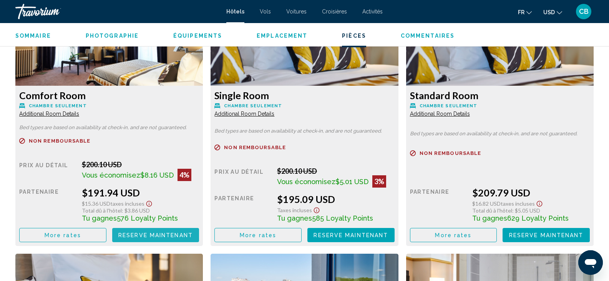
click at [127, 237] on span "Reserve maintenant" at bounding box center [155, 235] width 74 height 6
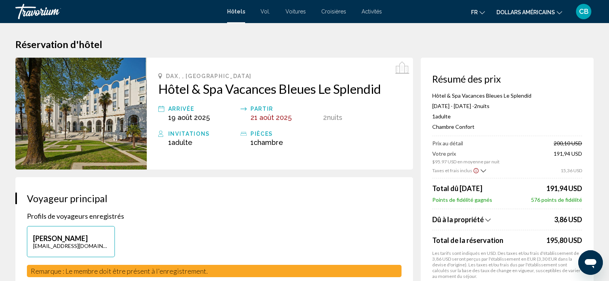
click at [480, 169] on icon "Afficher la répartition des taxes et des frais" at bounding box center [482, 170] width 5 height 7
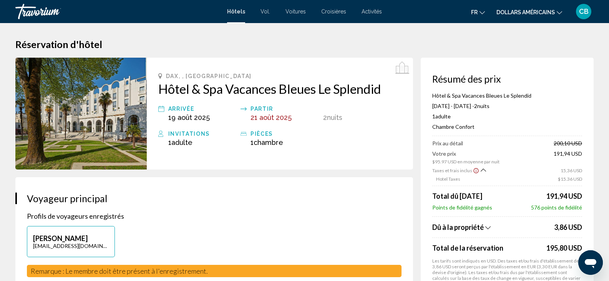
click at [480, 169] on icon "Afficher la répartition des taxes et des frais" at bounding box center [482, 170] width 5 height 7
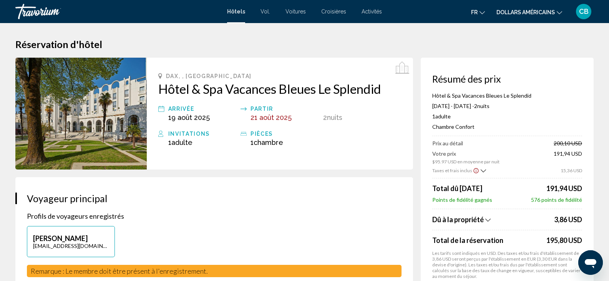
click at [480, 169] on icon "Afficher la répartition des taxes et des frais" at bounding box center [482, 170] width 5 height 7
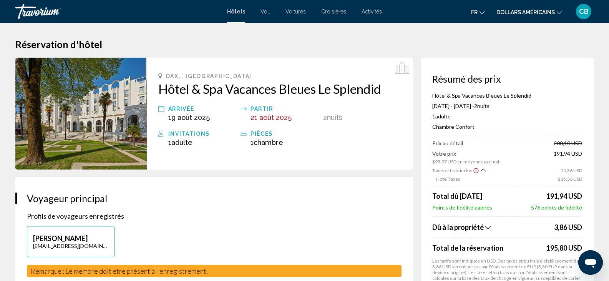
click at [480, 169] on icon "Afficher la répartition des taxes et des frais" at bounding box center [482, 170] width 5 height 7
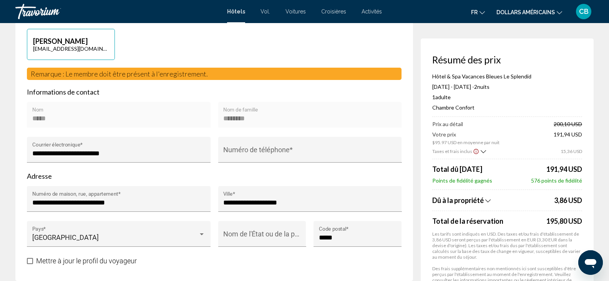
scroll to position [199, 0]
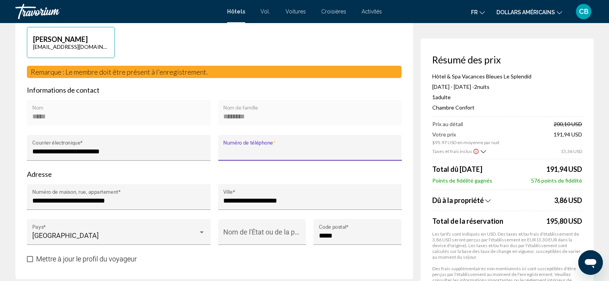
click at [338, 152] on input "Numéro de téléphone *" at bounding box center [309, 151] width 173 height 8
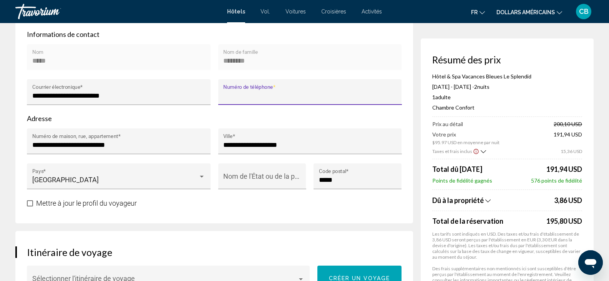
scroll to position [282, 0]
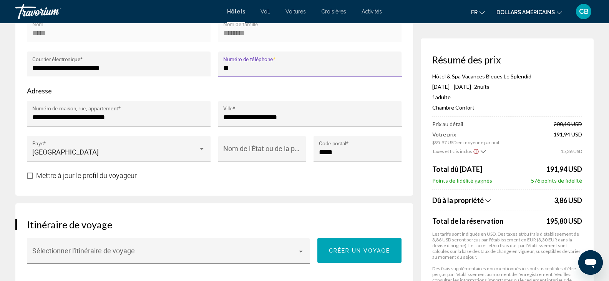
type input "*"
type input "**********"
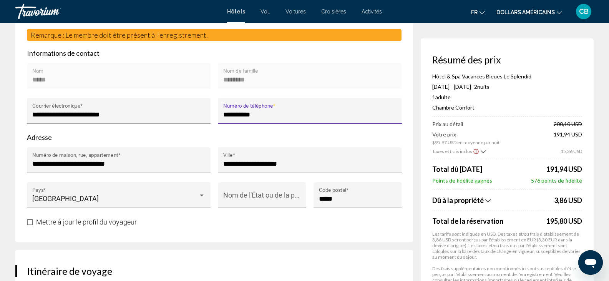
scroll to position [0, 0]
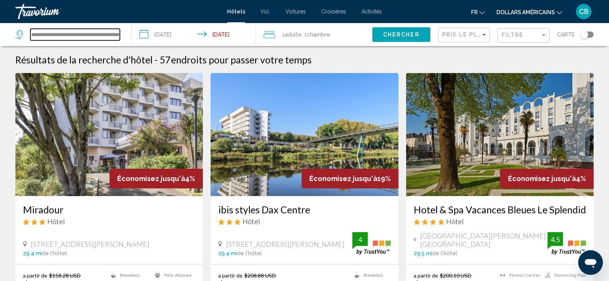
click at [115, 35] on input "**********" at bounding box center [74, 35] width 89 height 12
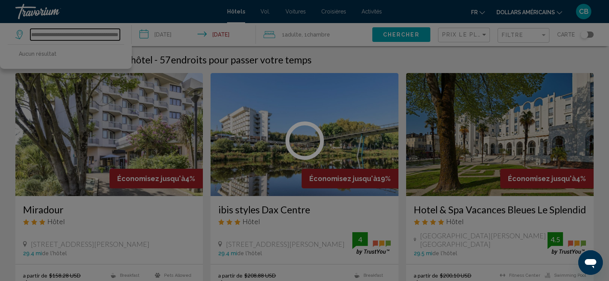
type input "**********"
click at [115, 35] on div at bounding box center [304, 140] width 609 height 281
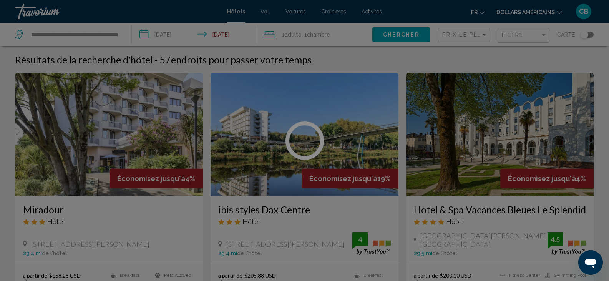
click at [115, 35] on div at bounding box center [304, 140] width 609 height 281
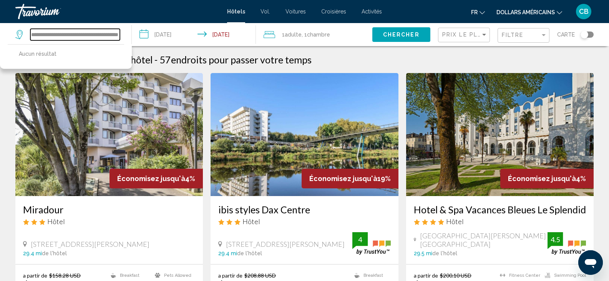
click at [115, 35] on input "**********" at bounding box center [74, 35] width 89 height 12
type input "*"
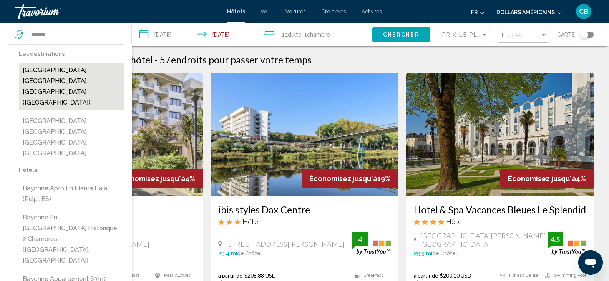
click at [107, 73] on button "Bayonne, Basque Coast, France (XBY)" at bounding box center [71, 86] width 105 height 47
type input "**********"
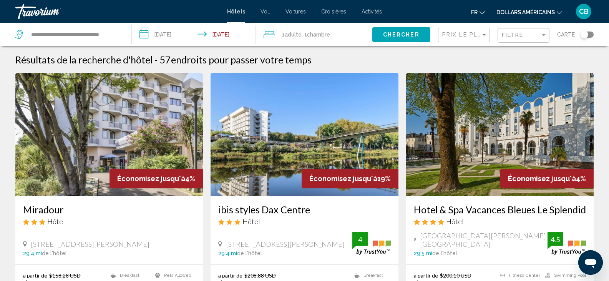
click at [530, 31] on div "Filtre" at bounding box center [523, 35] width 45 height 14
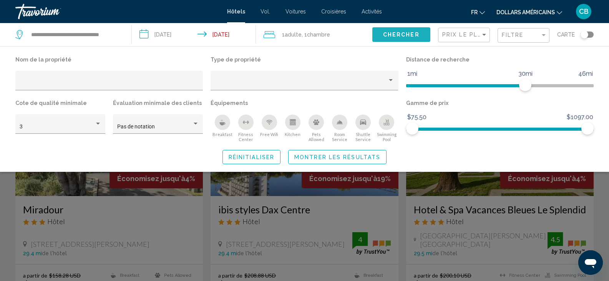
click at [398, 28] on button "Chercher" at bounding box center [401, 34] width 58 height 14
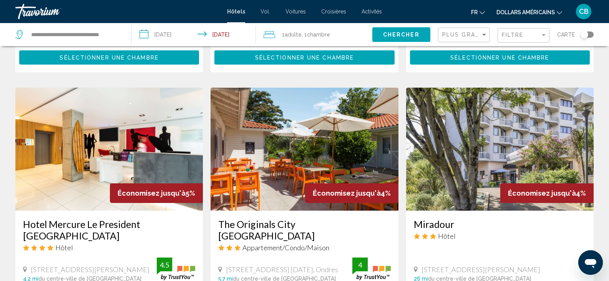
scroll to position [853, 0]
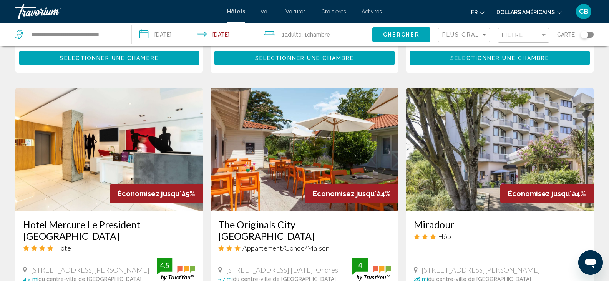
click at [474, 88] on img "Contenu principal" at bounding box center [499, 149] width 187 height 123
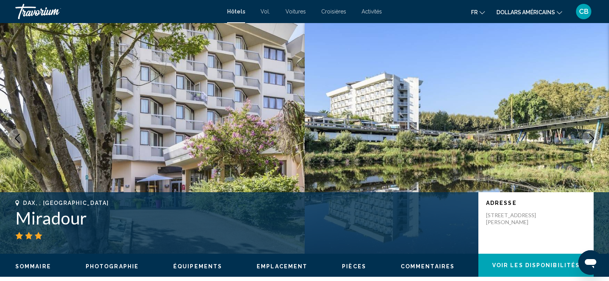
click at [570, 137] on img "Contenu principal" at bounding box center [456, 138] width 304 height 230
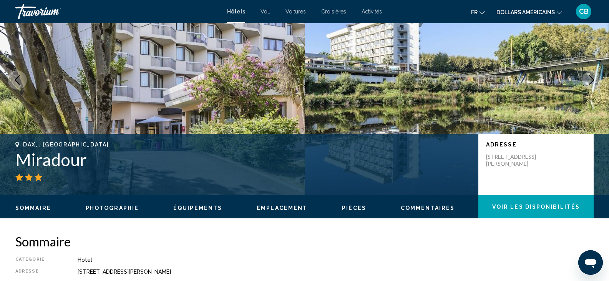
scroll to position [39, 0]
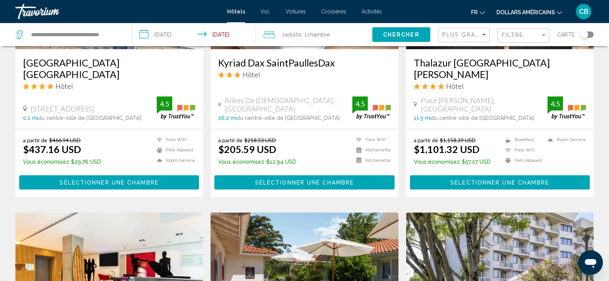
scroll to position [779, 0]
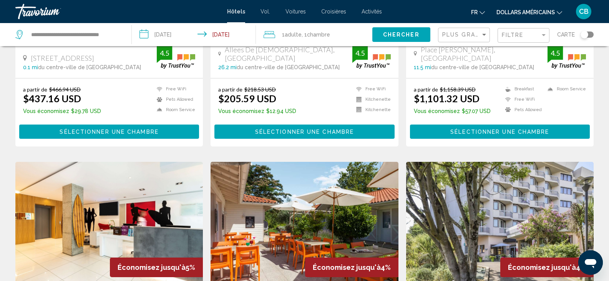
click at [452, 28] on div "Plus grandes économies" at bounding box center [464, 35] width 45 height 14
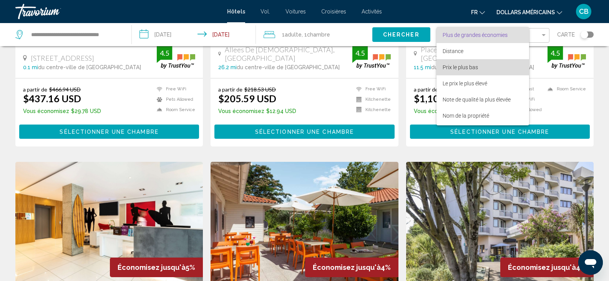
click at [452, 63] on span "Prix le plus bas" at bounding box center [482, 67] width 80 height 16
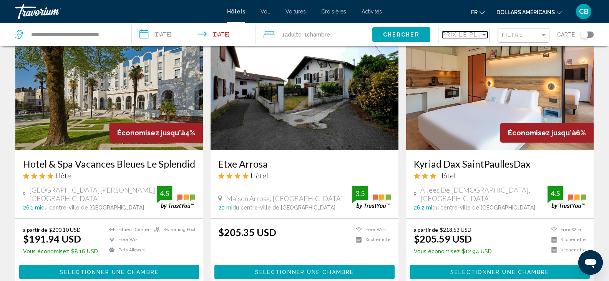
scroll to position [324, 0]
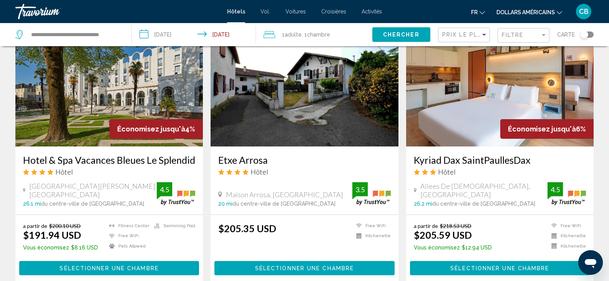
click at [170, 121] on div "Économisez jusqu'à 4%" at bounding box center [155, 129] width 93 height 20
click at [107, 111] on img "Contenu principal" at bounding box center [108, 84] width 187 height 123
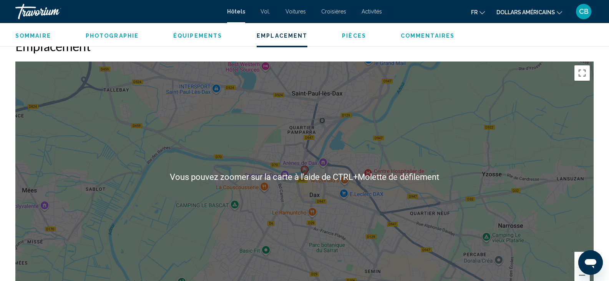
scroll to position [710, 0]
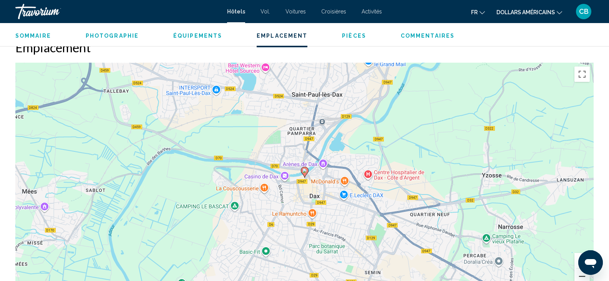
drag, startPoint x: 2, startPoint y: 15, endPoint x: 581, endPoint y: 278, distance: 635.7
click at [581, 278] on button "Zoom arrière" at bounding box center [581, 275] width 15 height 15
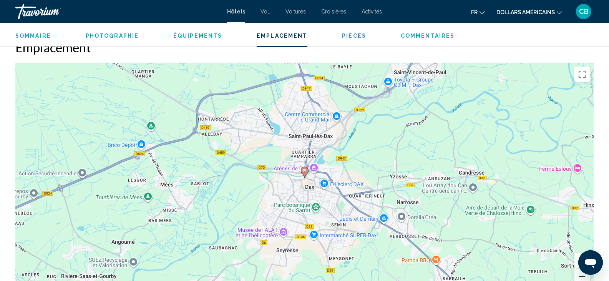
click at [581, 278] on button "Zoom arrière" at bounding box center [581, 275] width 15 height 15
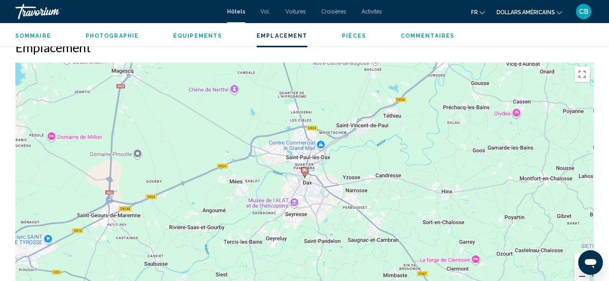
click at [581, 278] on button "Zoom arrière" at bounding box center [581, 275] width 15 height 15
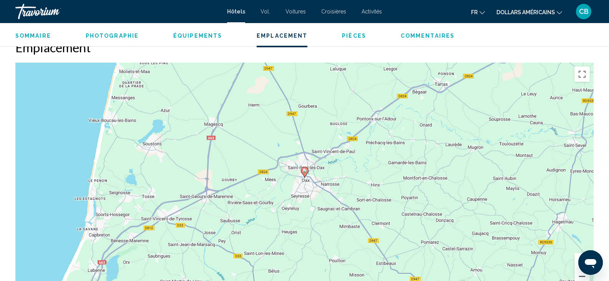
click at [581, 278] on button "Zoom arrière" at bounding box center [581, 275] width 15 height 15
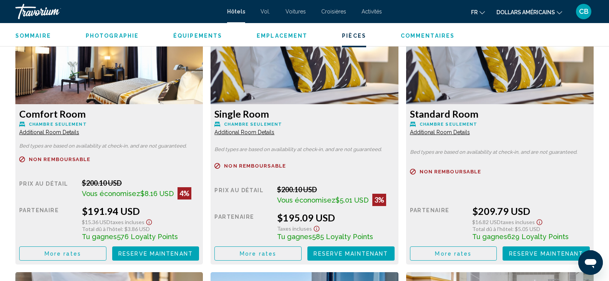
scroll to position [1080, 0]
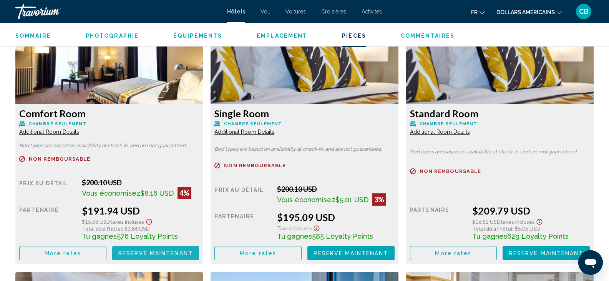
click at [158, 252] on span "Reserve maintenant" at bounding box center [155, 253] width 74 height 6
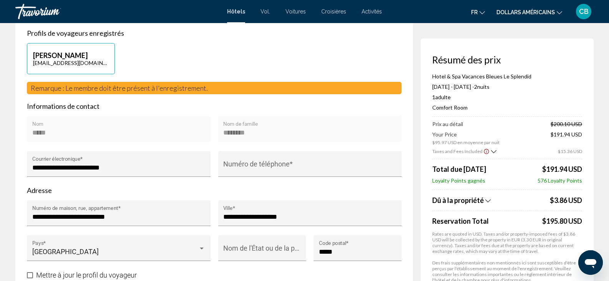
scroll to position [238, 0]
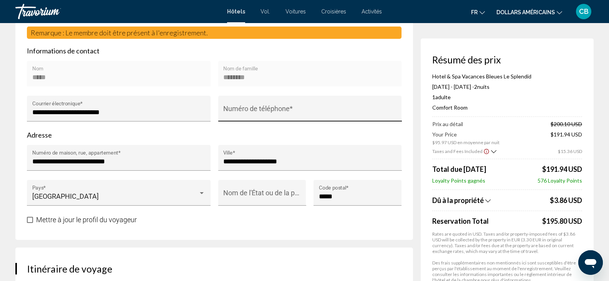
click at [349, 120] on div "Numéro de téléphone *" at bounding box center [309, 111] width 173 height 20
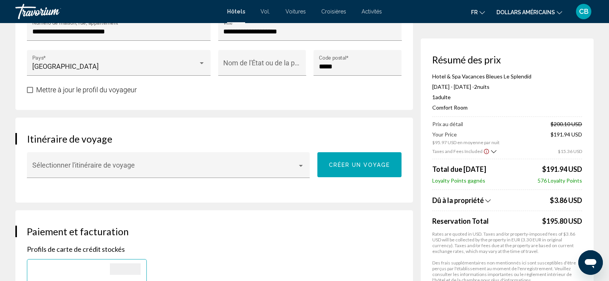
scroll to position [395, 0]
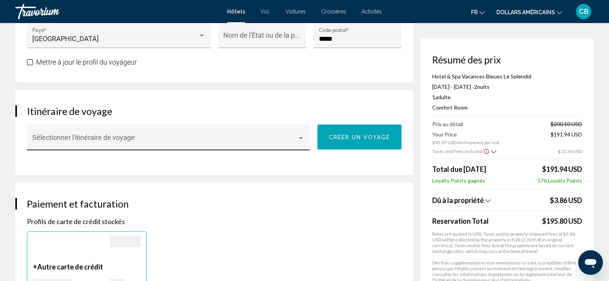
type input "**********"
click at [298, 136] on div "Contenu principal" at bounding box center [300, 138] width 7 height 6
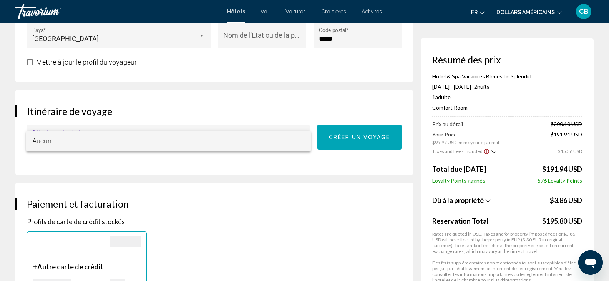
click at [291, 147] on span "Aucun" at bounding box center [168, 141] width 272 height 21
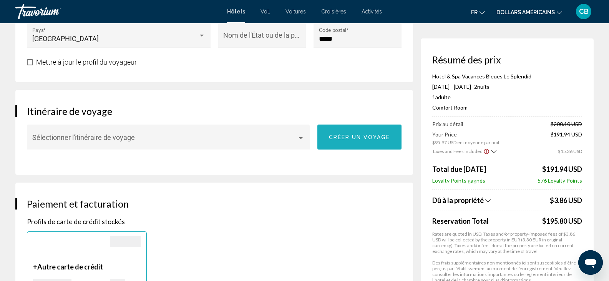
click at [324, 145] on button "Créer un voyage" at bounding box center [359, 136] width 84 height 25
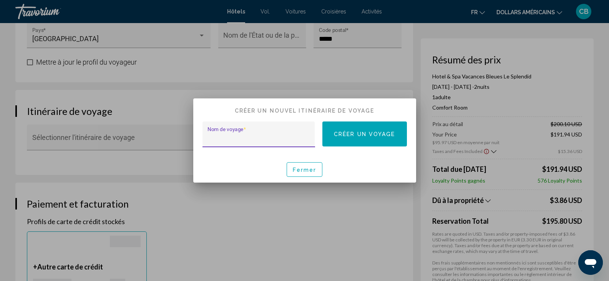
click at [287, 137] on input "Nom de voyage *" at bounding box center [258, 138] width 102 height 8
click at [298, 168] on font "Fermer" at bounding box center [305, 170] width 24 height 6
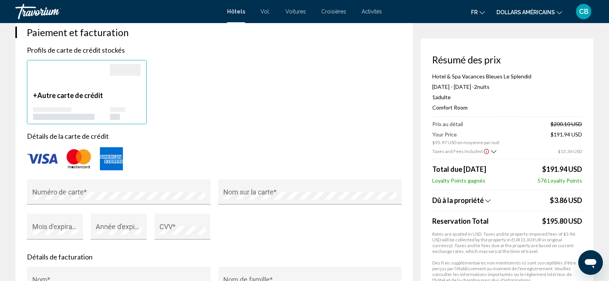
scroll to position [567, 0]
click at [59, 160] on div "Contenu principal" at bounding box center [214, 158] width 374 height 25
click at [47, 160] on img "Contenu principal" at bounding box center [42, 158] width 31 height 10
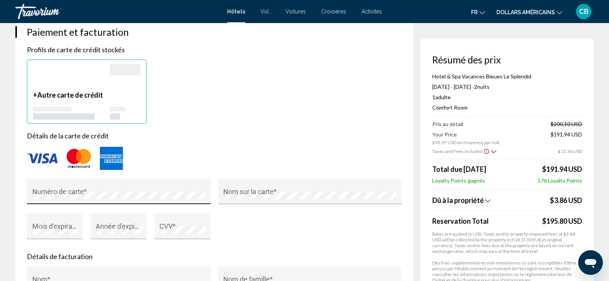
click at [52, 188] on div "Numéro de carte *" at bounding box center [118, 194] width 173 height 20
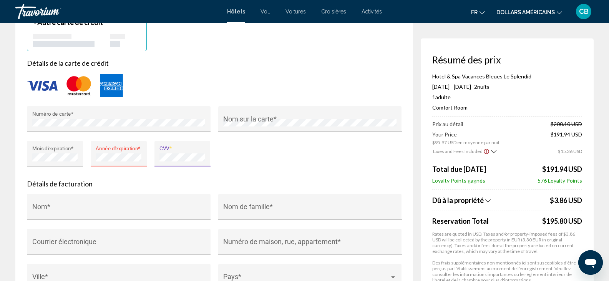
scroll to position [640, 0]
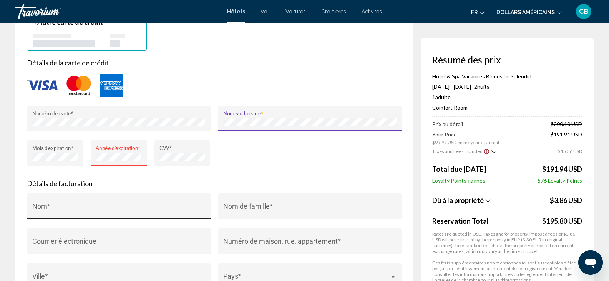
click at [178, 207] on input "Nom *" at bounding box center [118, 210] width 173 height 8
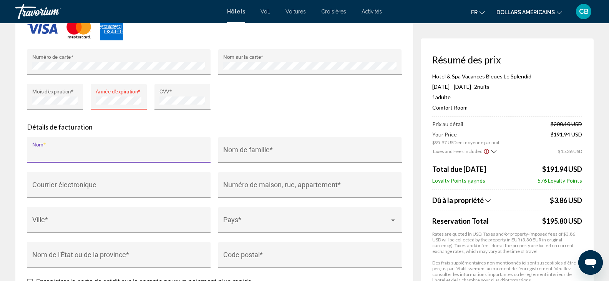
scroll to position [699, 0]
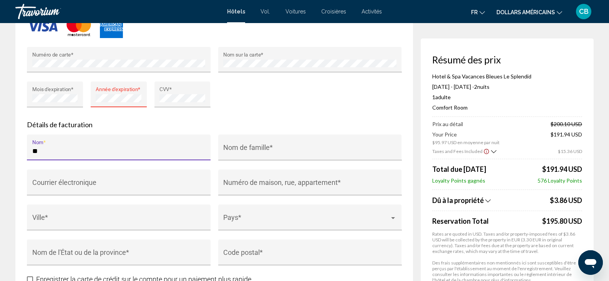
type input "*"
type input "*****"
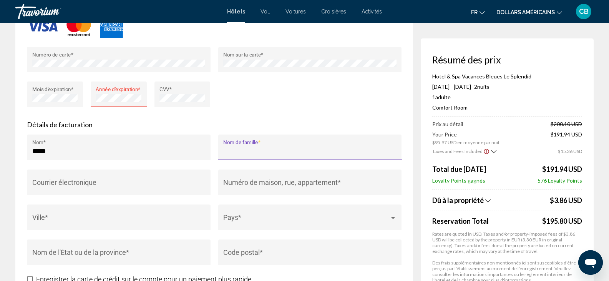
click at [309, 154] on input "Nom de famille *" at bounding box center [309, 151] width 173 height 8
type input "*"
click at [231, 147] on div "******** Nom de famille *" at bounding box center [309, 150] width 173 height 20
click at [227, 148] on input "********" at bounding box center [309, 151] width 173 height 8
type input "********"
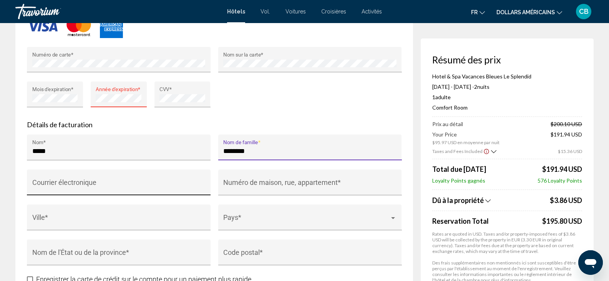
click at [115, 179] on div "Courrier électronique" at bounding box center [118, 185] width 173 height 20
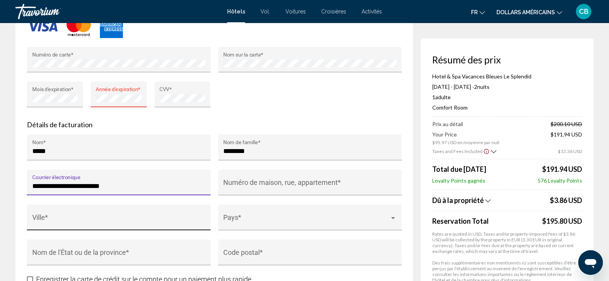
type input "**********"
click at [141, 209] on div "Ville *" at bounding box center [119, 217] width 184 height 26
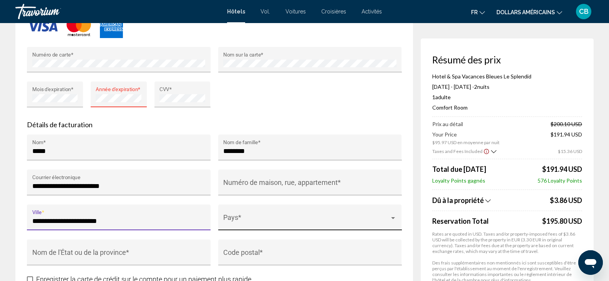
type input "**********"
click at [235, 215] on div "Pays *" at bounding box center [309, 220] width 173 height 20
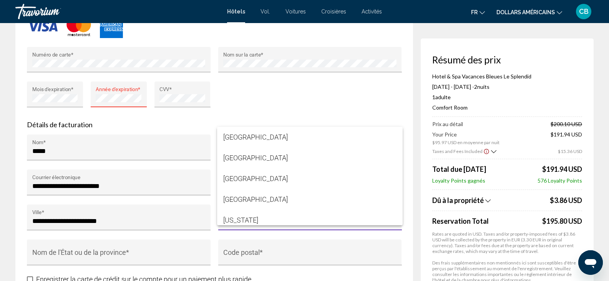
scroll to position [1519, 0]
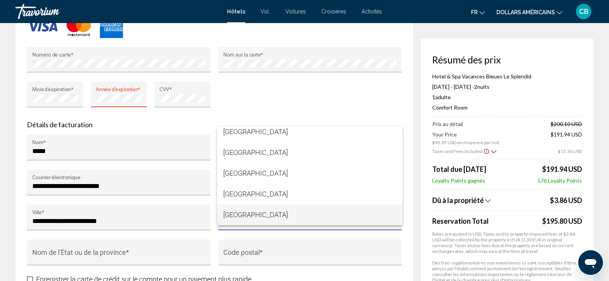
click at [242, 208] on span "[GEOGRAPHIC_DATA]" at bounding box center [309, 214] width 173 height 21
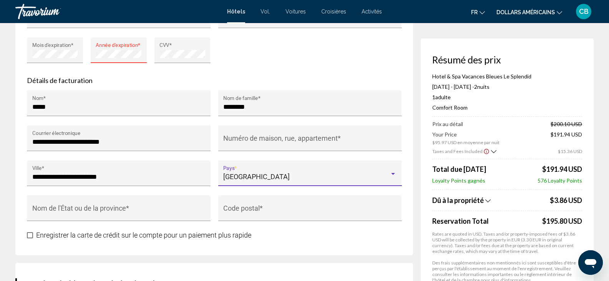
scroll to position [744, 0]
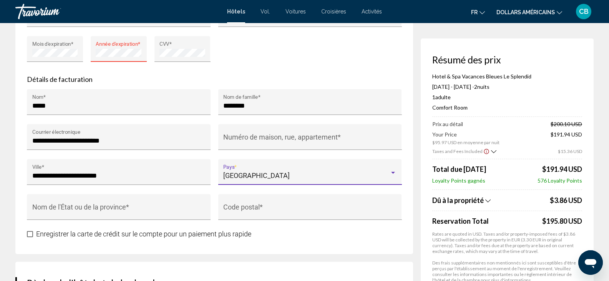
click at [242, 208] on input "Code postal *" at bounding box center [309, 211] width 173 height 8
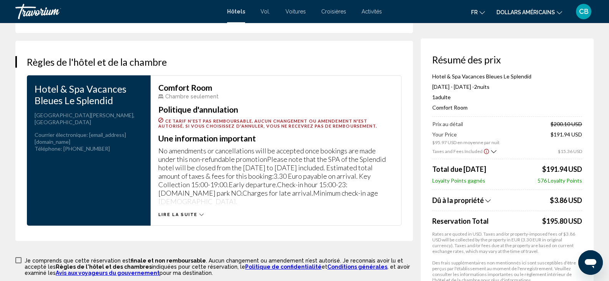
scroll to position [968, 0]
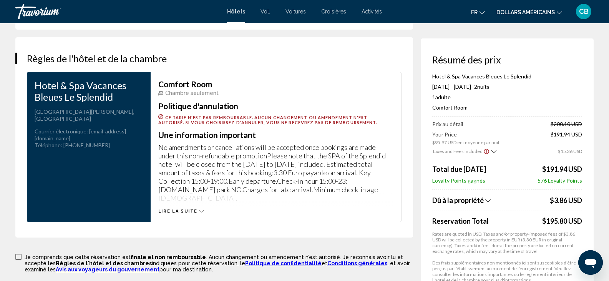
type input "*****"
click at [188, 199] on div "Lire la suite" at bounding box center [275, 203] width 235 height 21
click at [186, 200] on div "Lire la suite" at bounding box center [275, 203] width 235 height 21
click at [186, 208] on span "Lire la suite" at bounding box center [177, 210] width 39 height 5
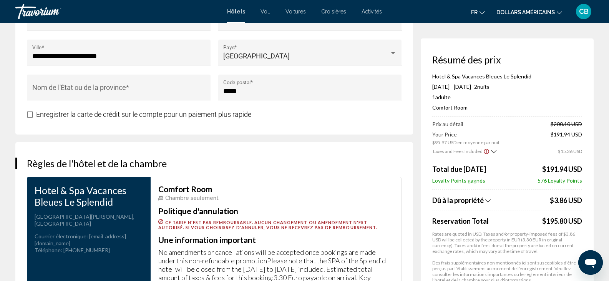
scroll to position [860, 0]
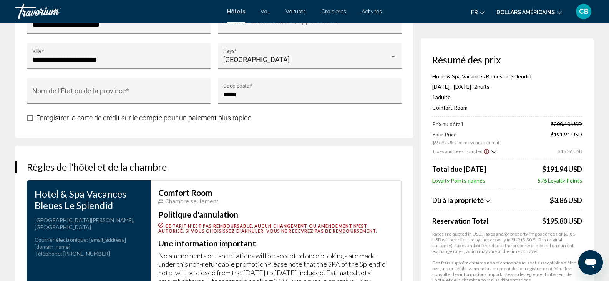
click at [491, 155] on div "Prix au détail $200.10 USD Your Price $95.97 USD en moyenne par nuit $191.94 US…" at bounding box center [507, 202] width 150 height 162
click at [491, 150] on icon "Show Taxes and Fees breakdown" at bounding box center [493, 151] width 5 height 7
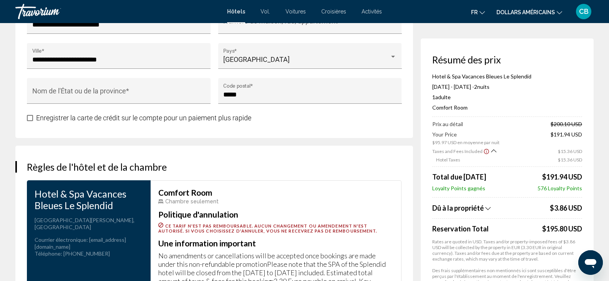
click at [491, 150] on icon "Show Taxes and Fees breakdown" at bounding box center [493, 150] width 5 height 3
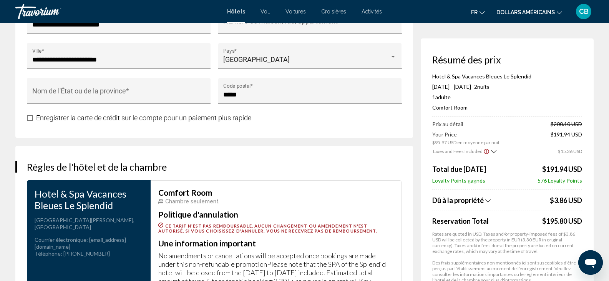
click at [483, 204] on button "Dû à la propriété" at bounding box center [490, 199] width 116 height 9
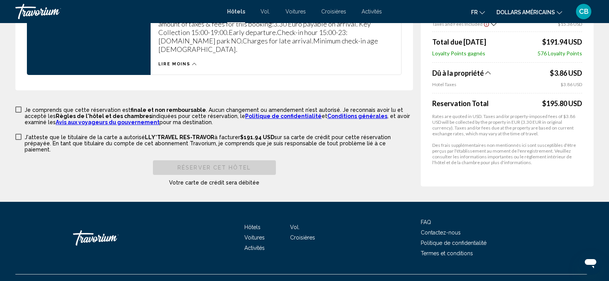
scroll to position [1117, 0]
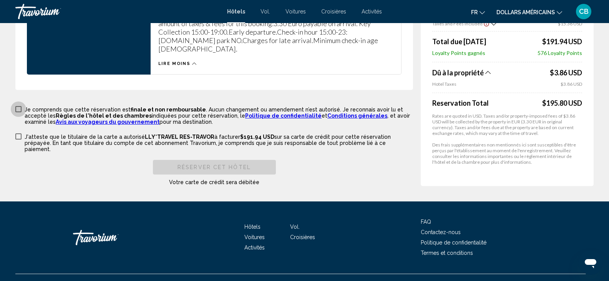
click at [18, 105] on label "Je comprends que cette réservation est finale et non remboursable . Aucun chang…" at bounding box center [213, 115] width 397 height 20
click at [19, 133] on span "Contenu principal" at bounding box center [18, 136] width 6 height 6
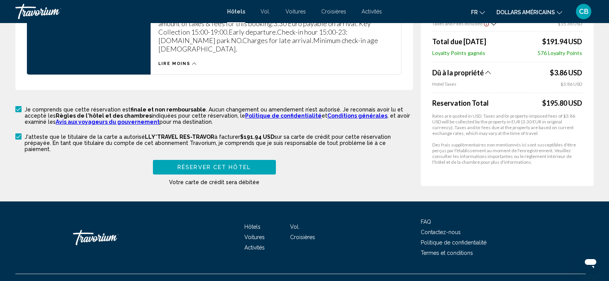
click at [171, 161] on div "Réserver cet hôtel Votre carte de crédit sera débitée" at bounding box center [213, 173] width 397 height 26
click at [174, 160] on button "Réserver cet hôtel" at bounding box center [214, 167] width 123 height 14
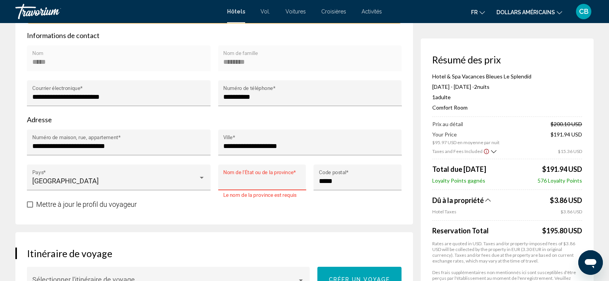
scroll to position [264, 0]
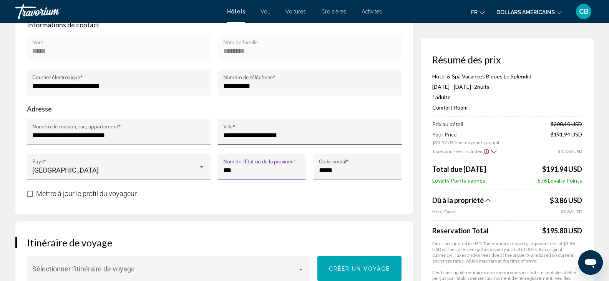
type input "***"
click at [317, 125] on div "**********" at bounding box center [309, 134] width 173 height 20
type input "**********"
click at [273, 159] on div "*** Nom de l'État ou de la province *" at bounding box center [262, 169] width 78 height 20
click at [269, 163] on div "*** Nom de l'État ou de la province *" at bounding box center [262, 169] width 78 height 20
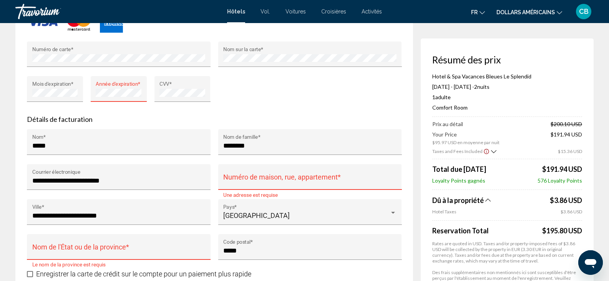
scroll to position [705, 0]
type input "**********"
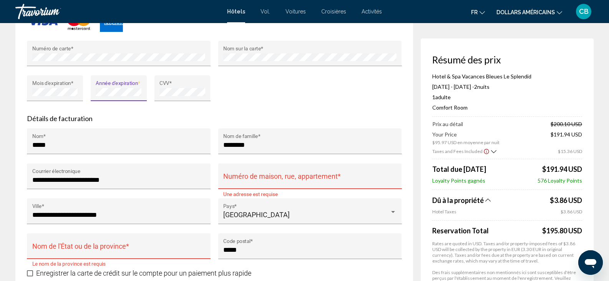
click at [224, 171] on div "Numéro de maison, rue, appartement *" at bounding box center [309, 179] width 173 height 20
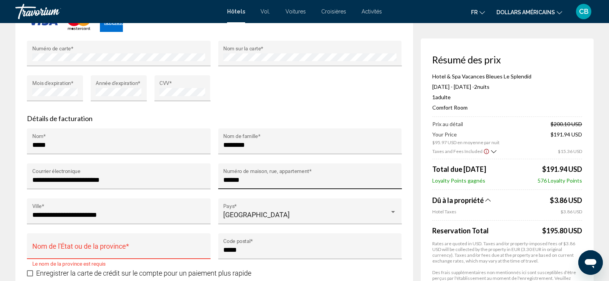
click at [245, 185] on div "****** Numéro de maison, rue, appartement *" at bounding box center [309, 179] width 173 height 20
click at [248, 183] on input "******" at bounding box center [309, 180] width 173 height 8
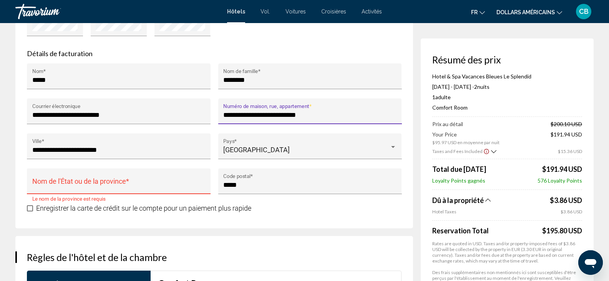
scroll to position [773, 0]
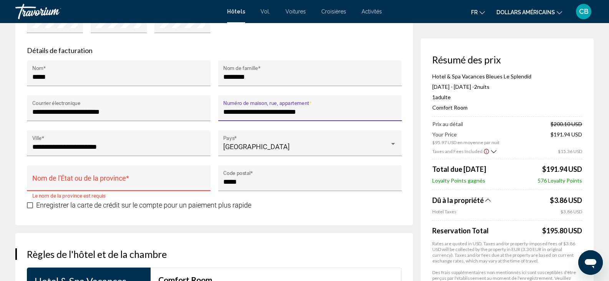
type input "**********"
click at [148, 175] on div "Nom de l'État ou de la province *" at bounding box center [118, 180] width 173 height 20
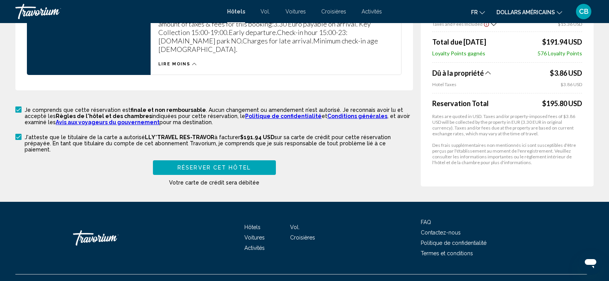
scroll to position [1117, 0]
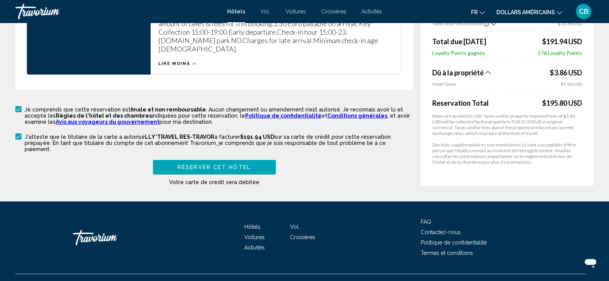
type input "**********"
click at [172, 160] on button "Réserver cet hôtel" at bounding box center [214, 167] width 123 height 14
click at [206, 164] on span "Réserver cet hôtel" at bounding box center [213, 167] width 73 height 6
